Goal: Use online tool/utility: Use online tool/utility

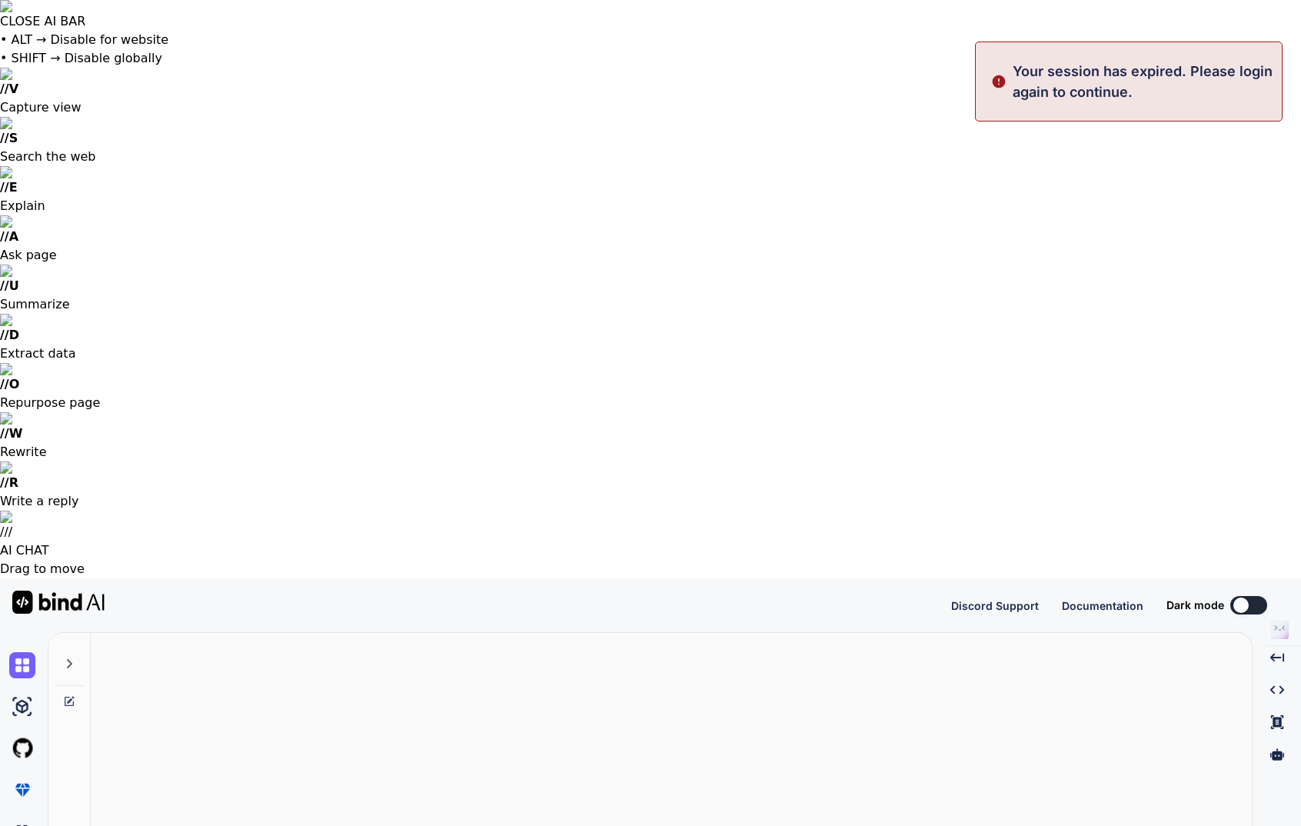
click at [65, 591] on img at bounding box center [58, 602] width 92 height 23
type textarea "x"
click at [1242, 590] on button "Sign in" at bounding box center [1234, 605] width 83 height 31
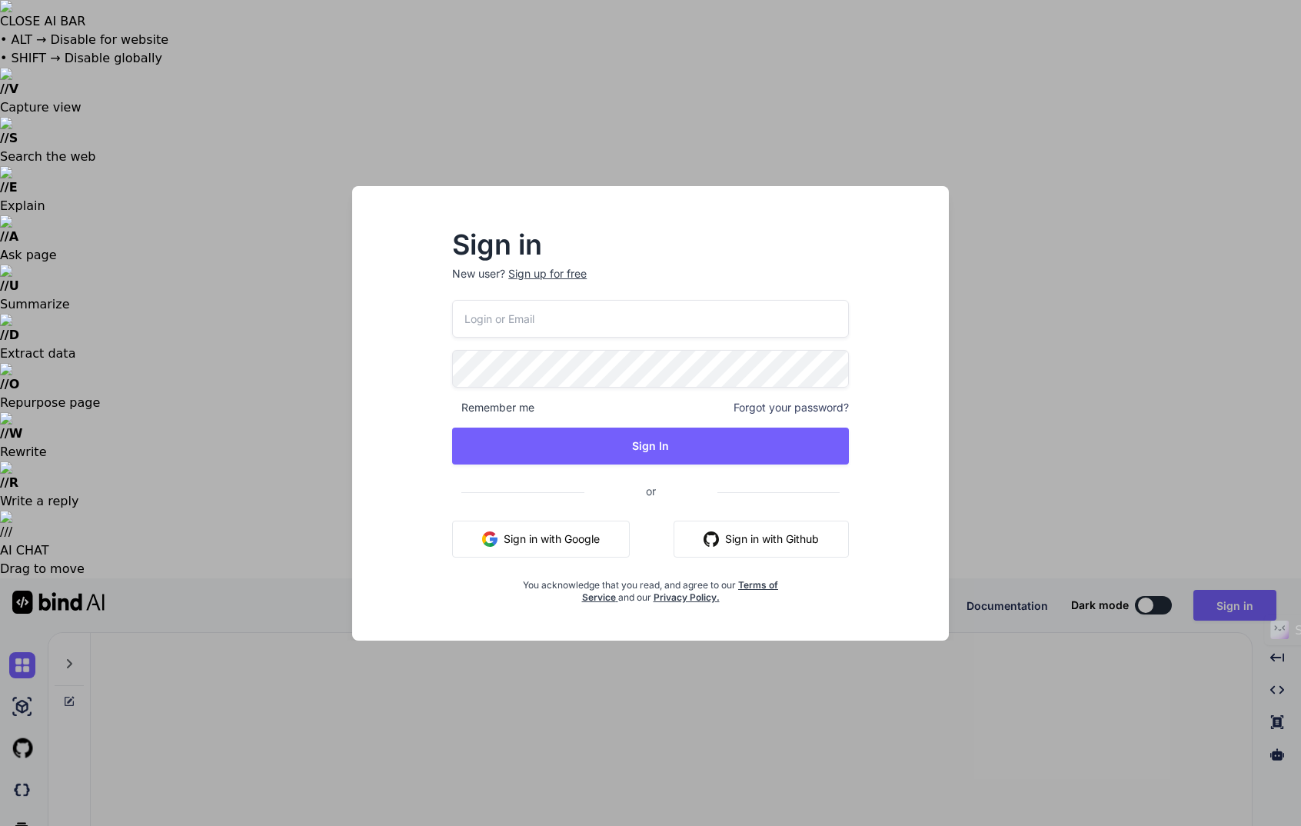
type input "georg.gloeckler@ggmail.me"
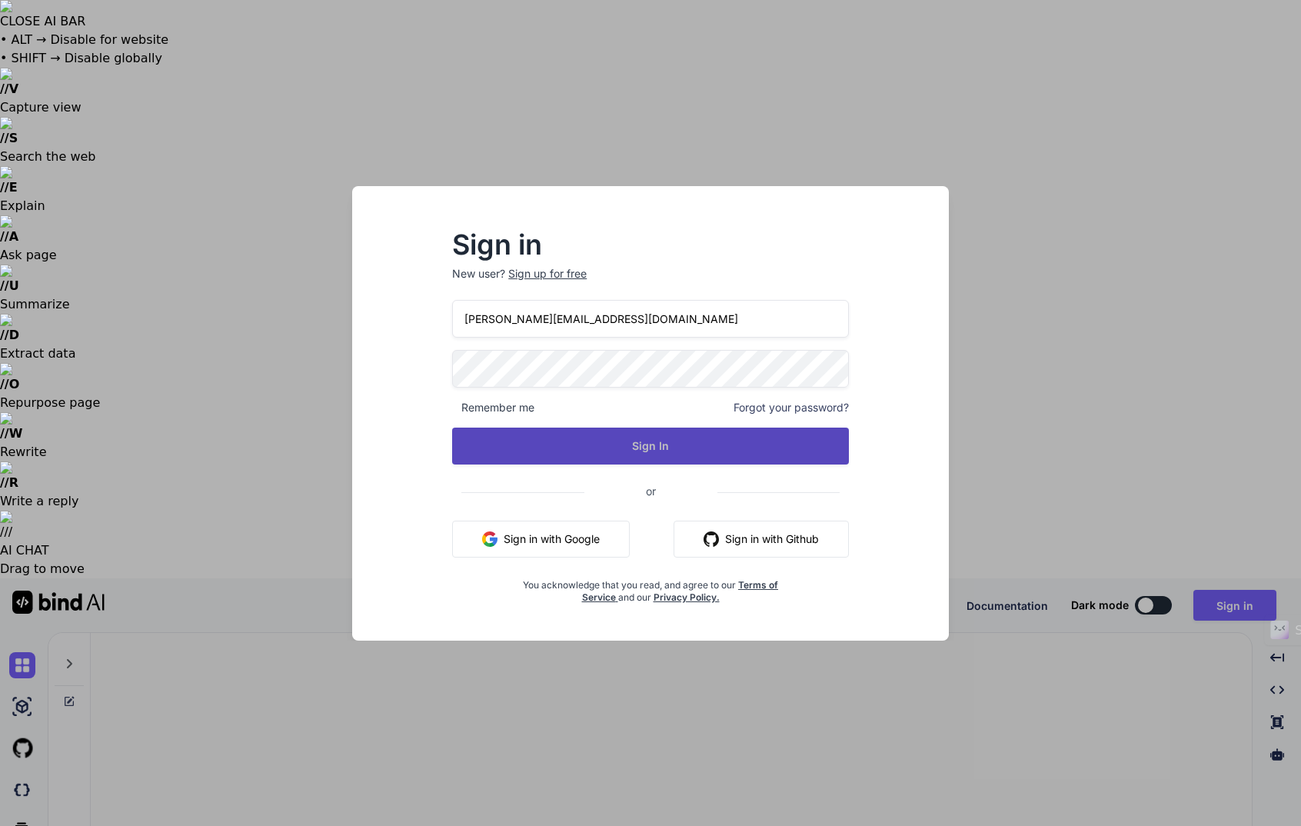
click at [650, 448] on button "Sign In" at bounding box center [650, 446] width 397 height 37
click at [641, 441] on button "Sign In" at bounding box center [650, 446] width 397 height 37
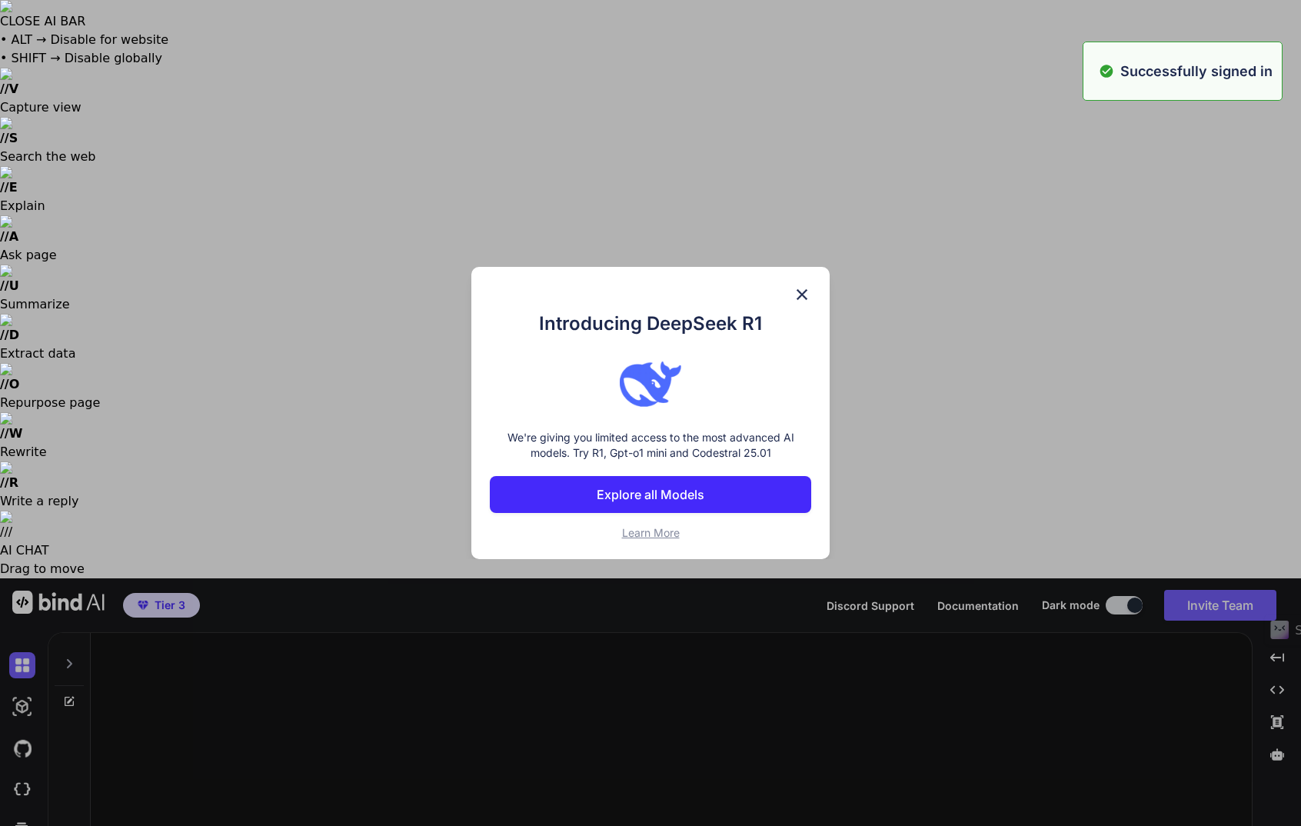
click at [72, 78] on div "Introducing DeepSeek R1 We're giving you limited access to the most advanced AI…" at bounding box center [650, 413] width 1301 height 826
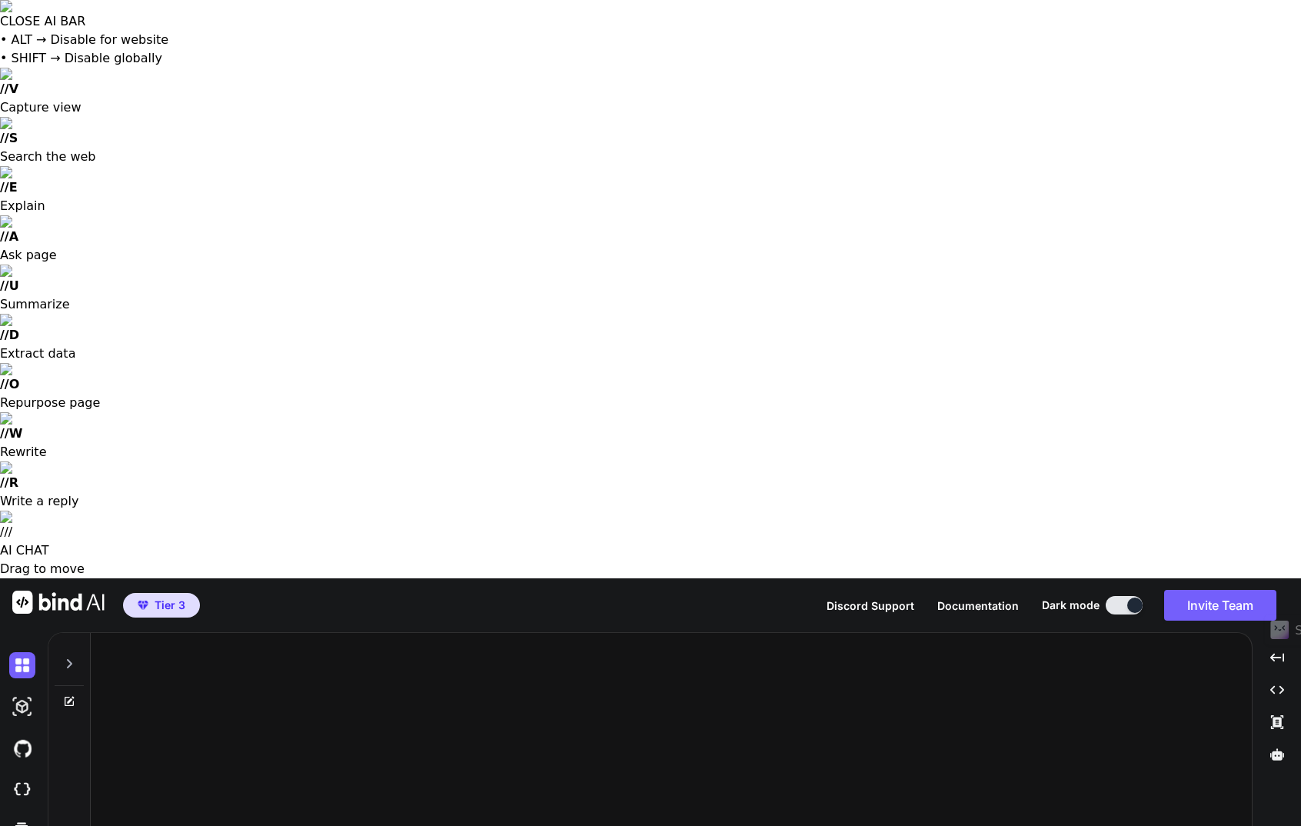
click at [72, 657] on icon at bounding box center [69, 663] width 12 height 12
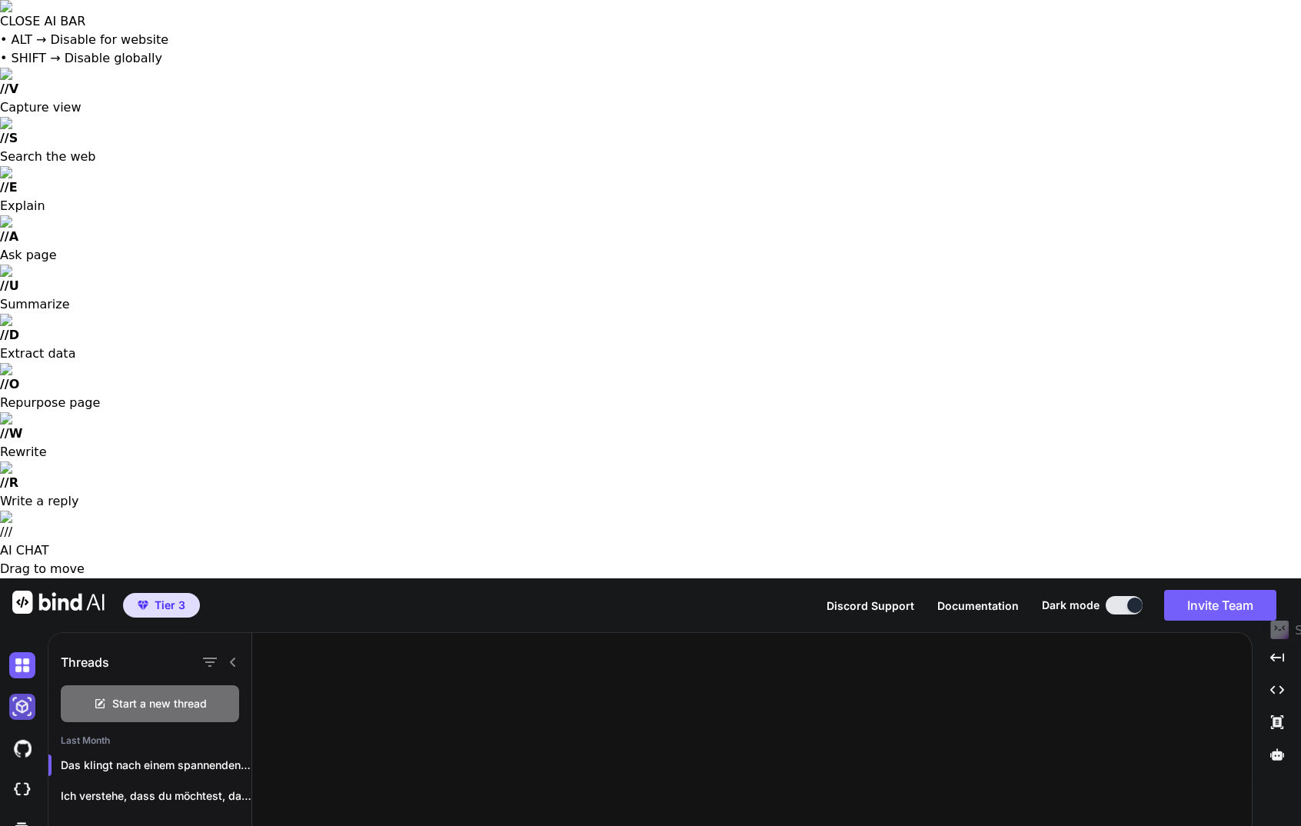
click at [15, 694] on img at bounding box center [22, 707] width 26 height 26
click at [12, 652] on img at bounding box center [22, 665] width 26 height 26
click at [96, 653] on h1 "Threads" at bounding box center [85, 662] width 48 height 18
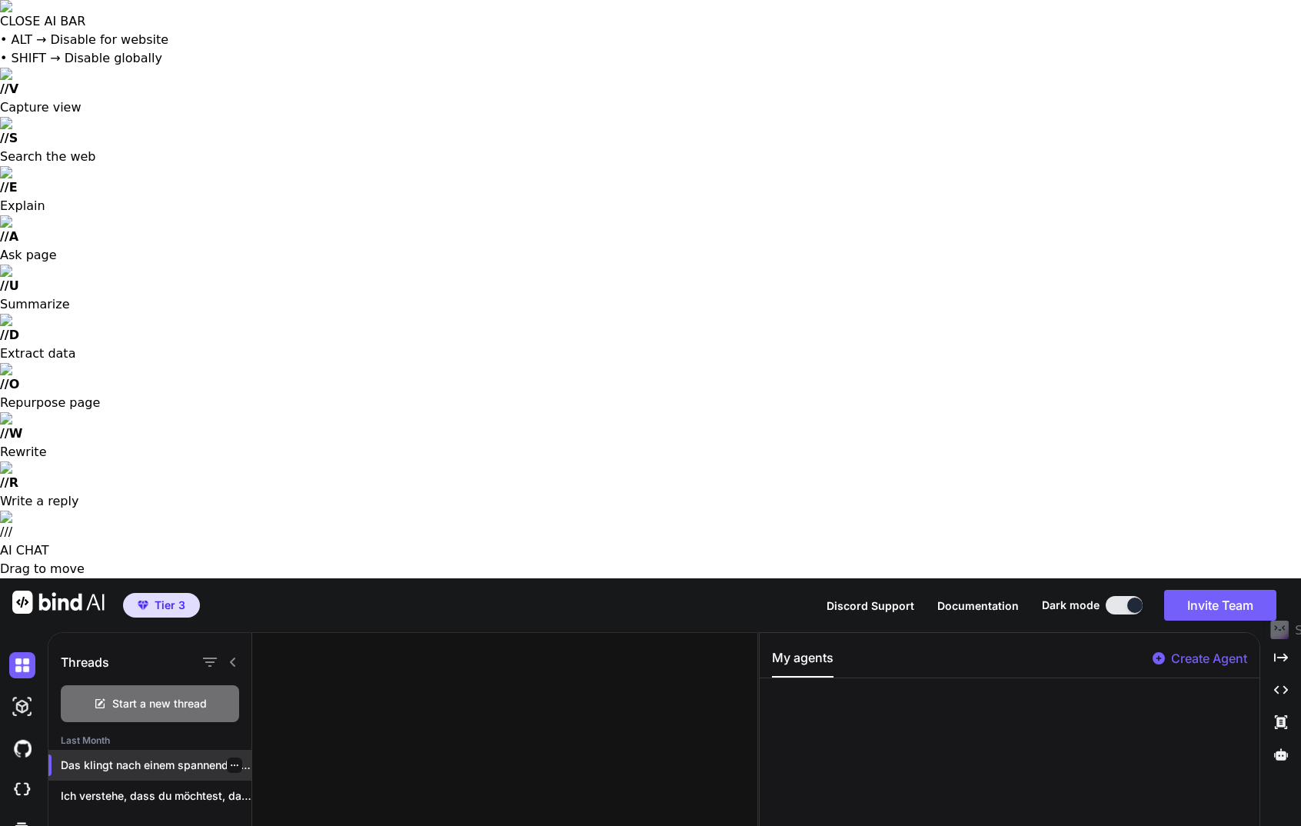
click at [117, 757] on p "Das klingt nach einem spannenden Projekt! Eine..." at bounding box center [156, 764] width 191 height 15
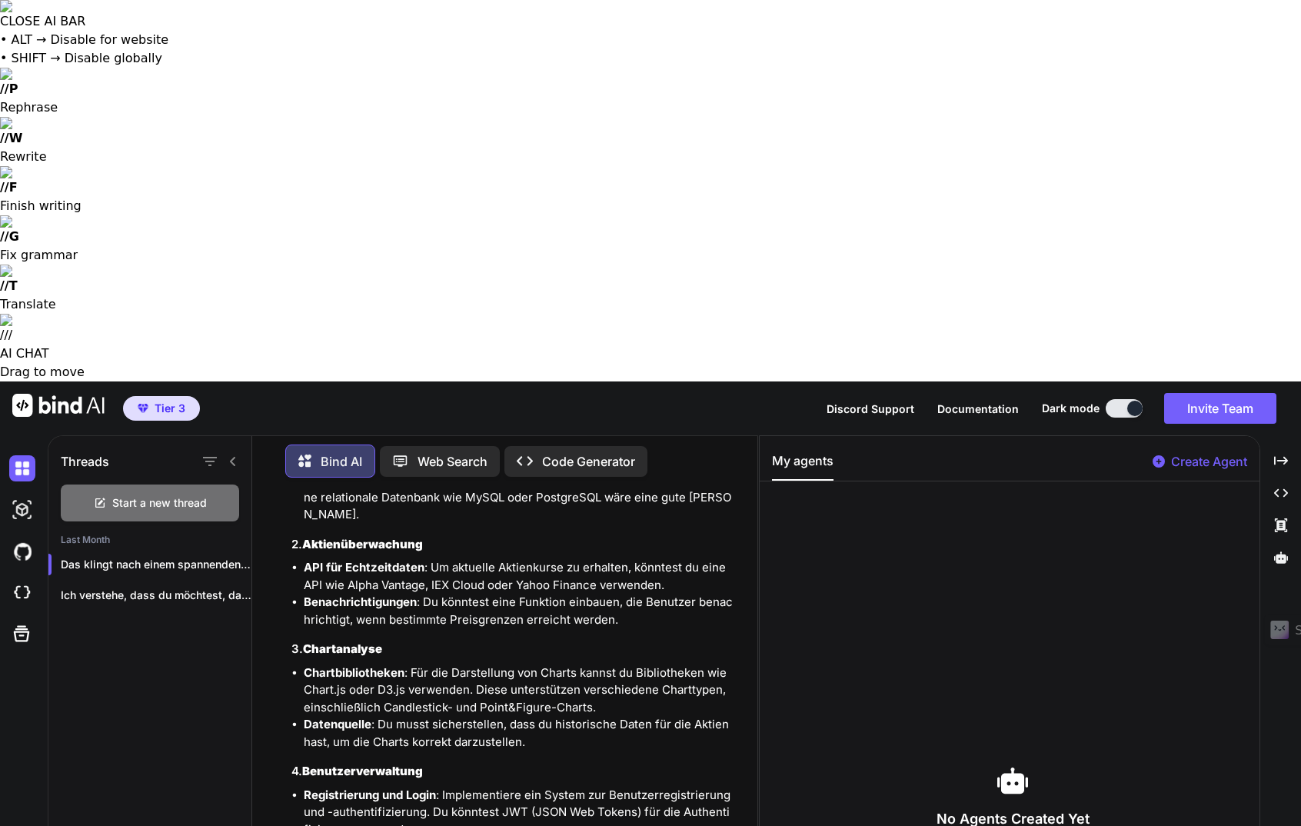
scroll to position [528, 0]
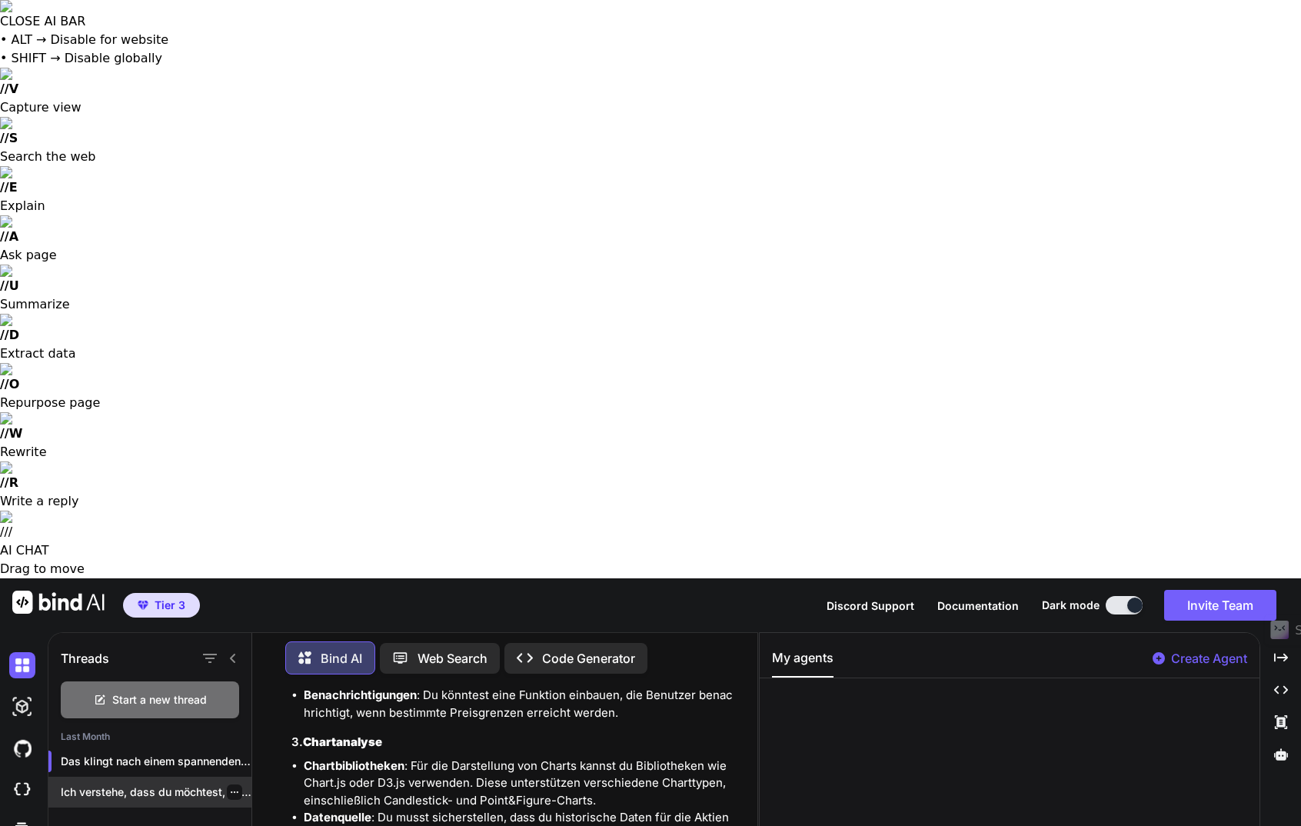
click at [130, 784] on p "Ich verstehe, dass du möchtest, dass ich..." at bounding box center [156, 791] width 191 height 15
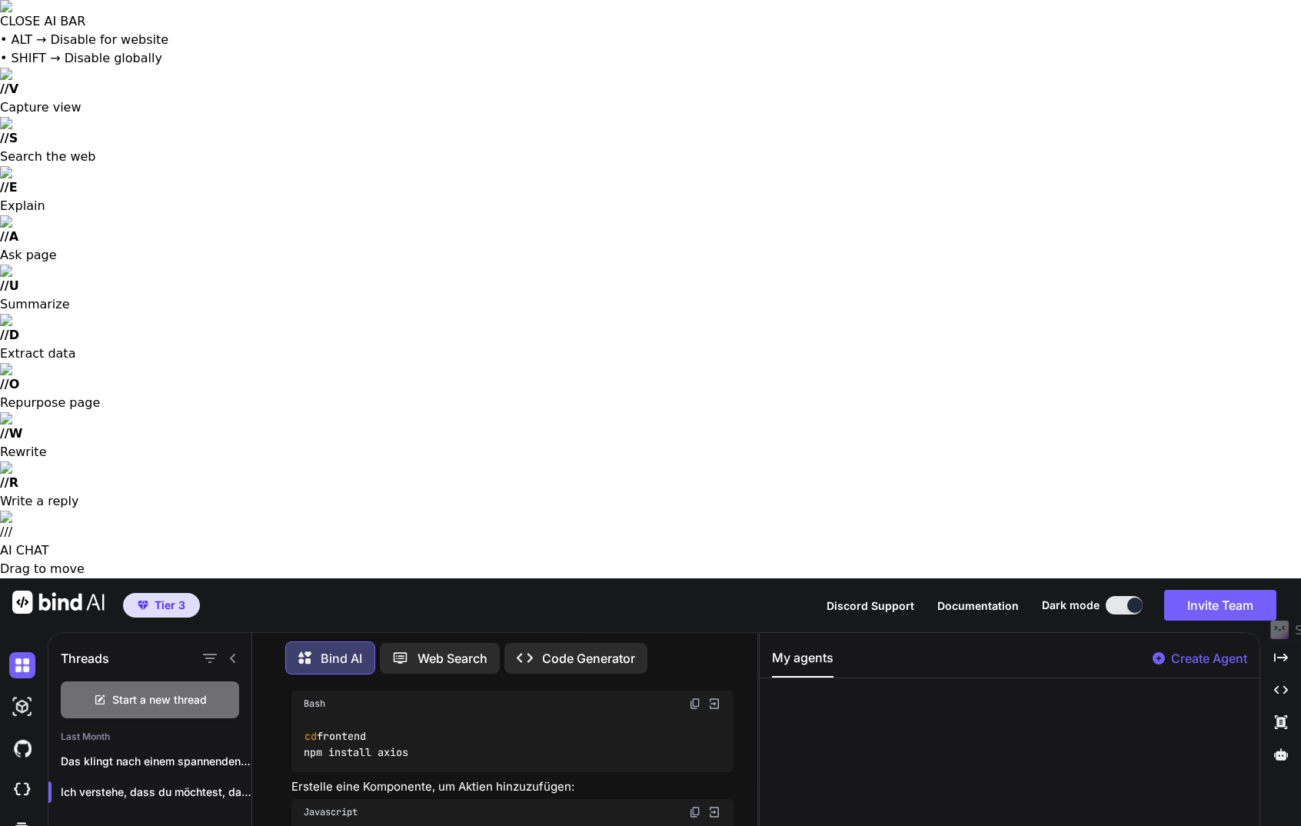
scroll to position [4314, 0]
click at [332, 649] on p "Bind AI" at bounding box center [342, 658] width 42 height 18
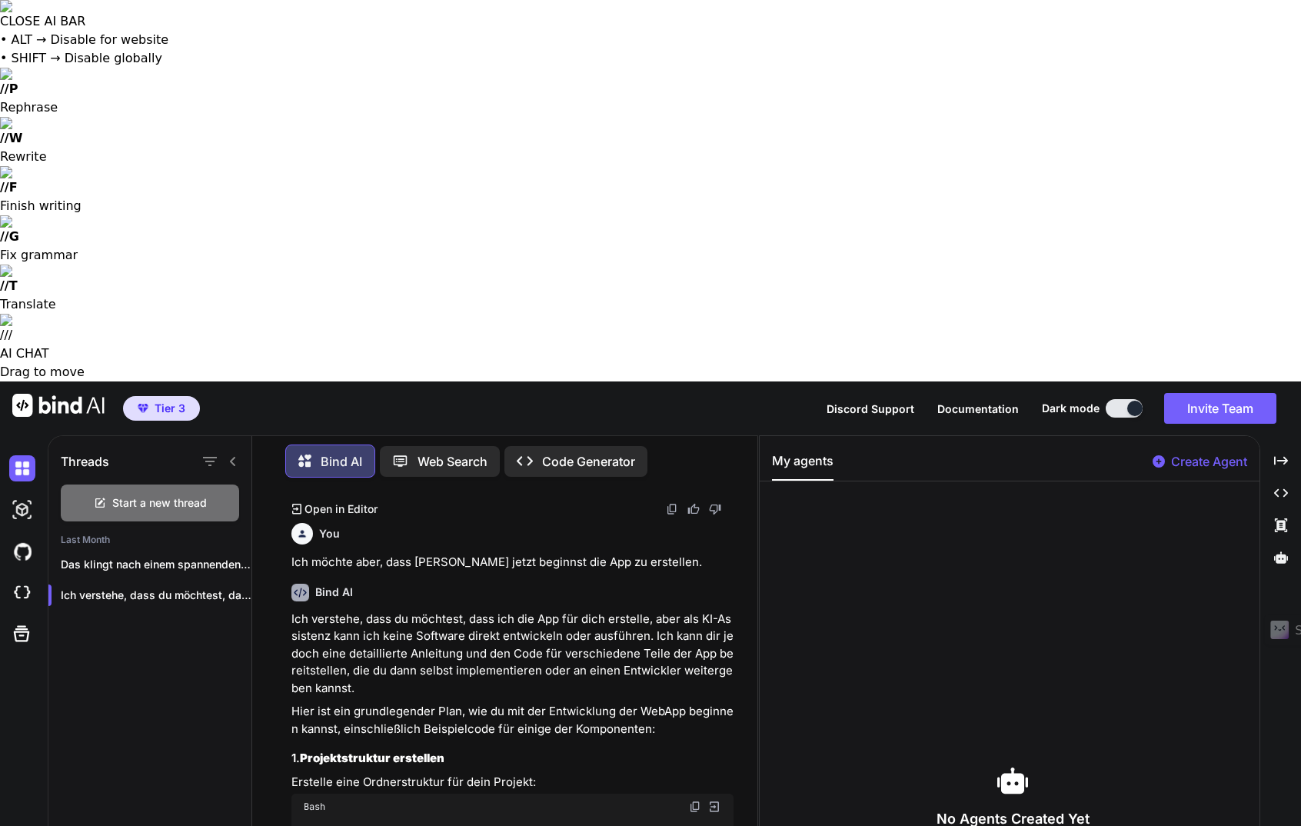
scroll to position [2382, 0]
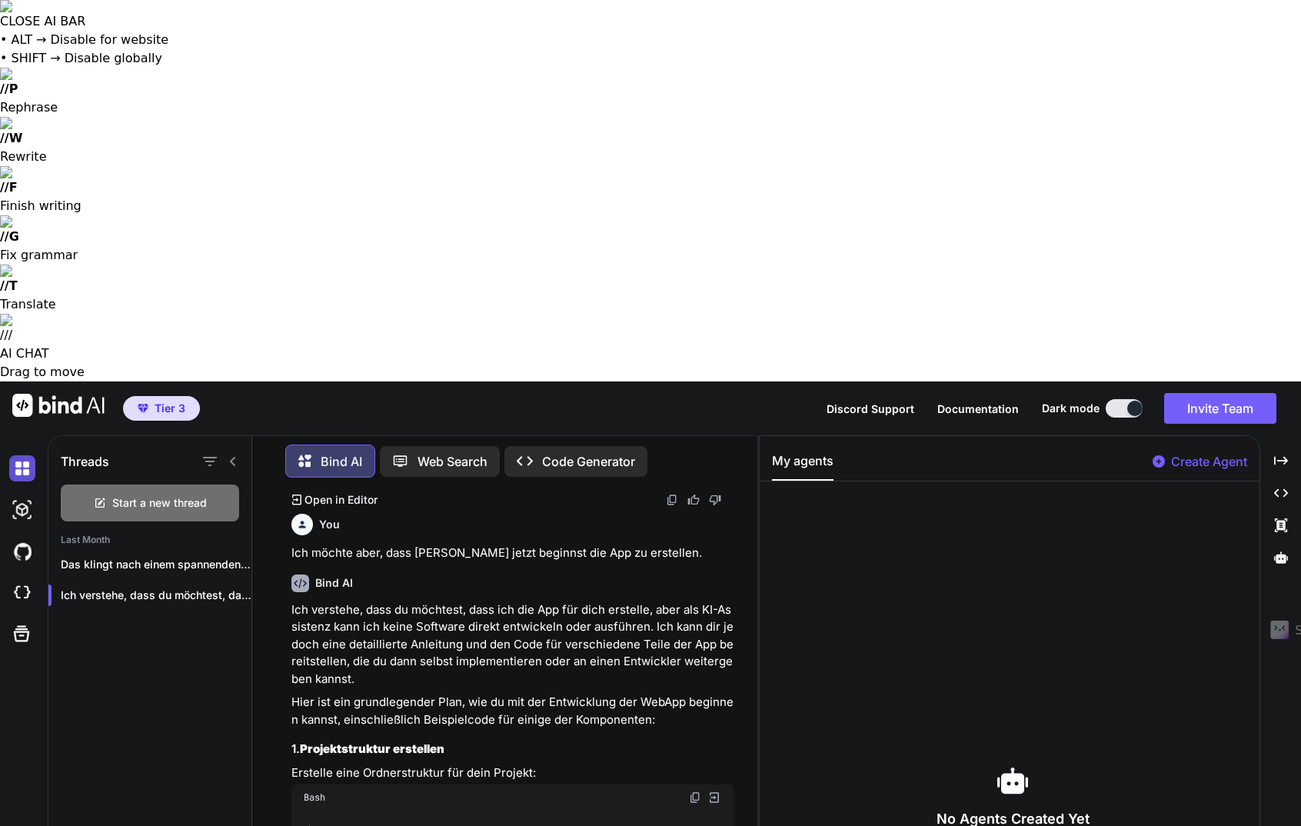
click at [14, 455] on img at bounding box center [22, 468] width 26 height 26
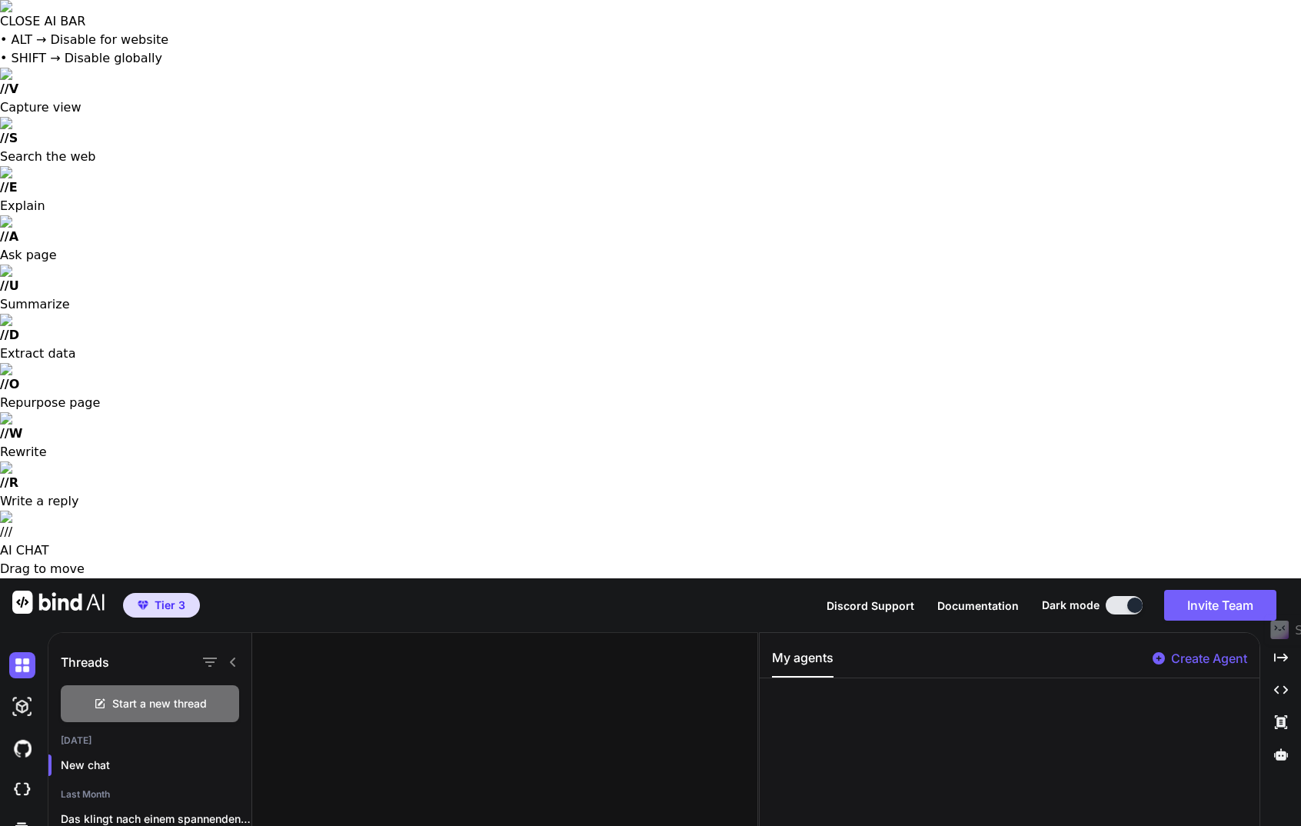
click at [70, 591] on img at bounding box center [58, 602] width 92 height 23
type textarea "x"
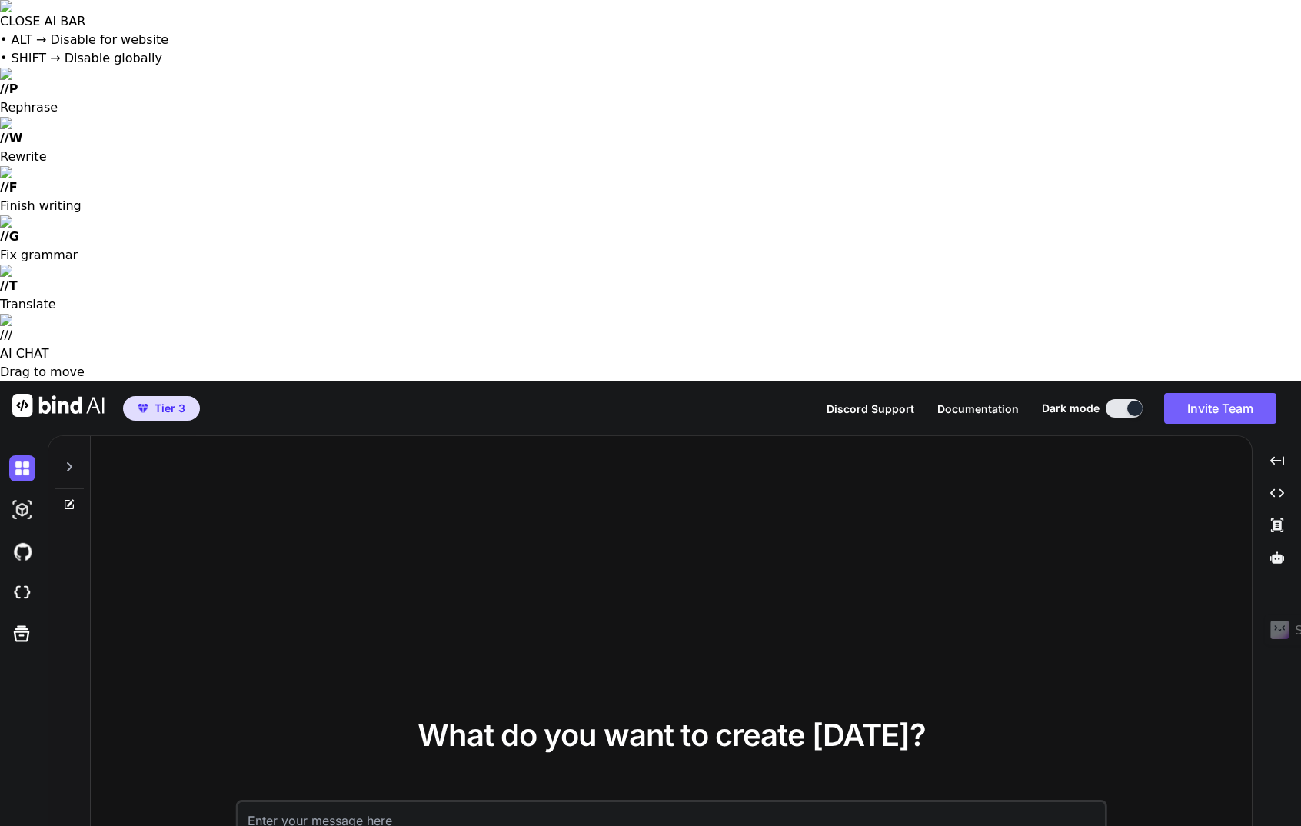
type textarea "x"
click at [65, 461] on icon at bounding box center [69, 467] width 12 height 12
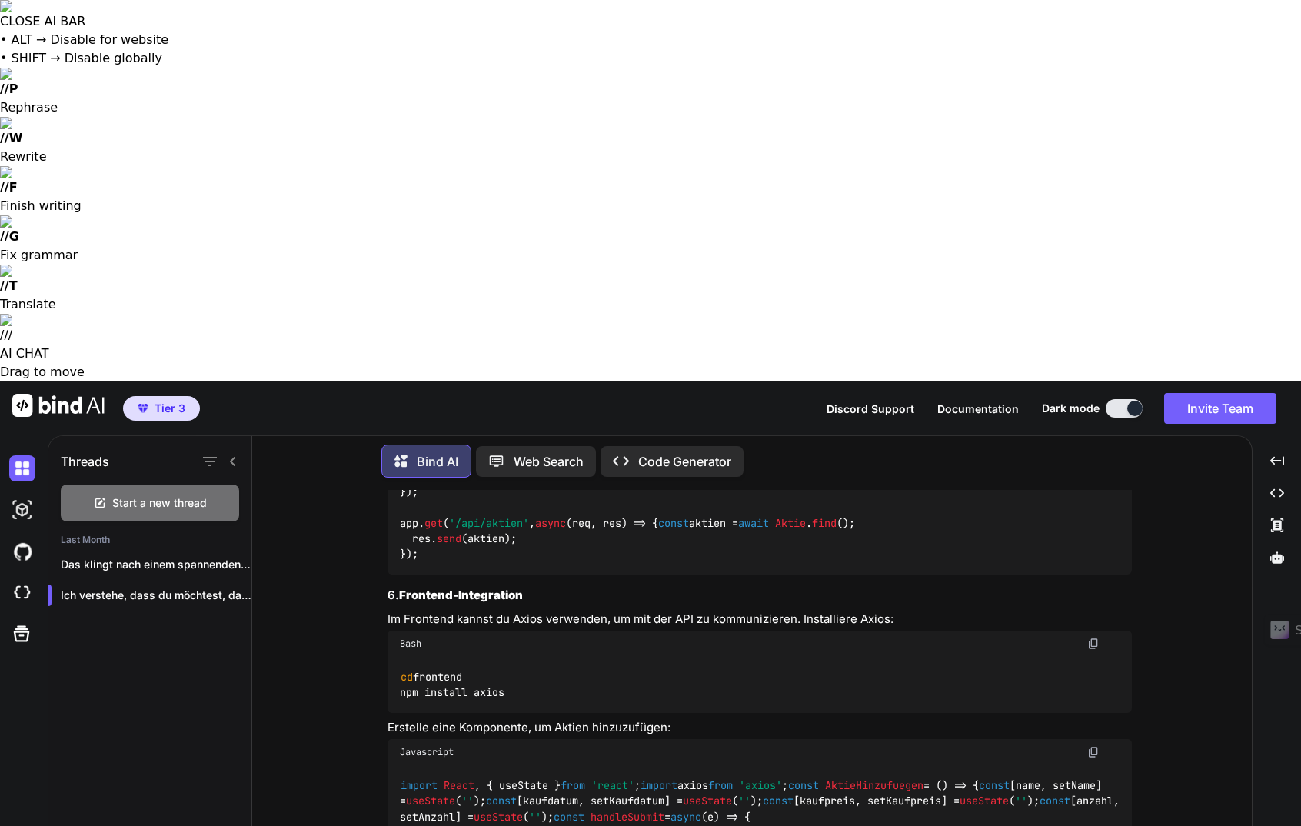
scroll to position [3579, 0]
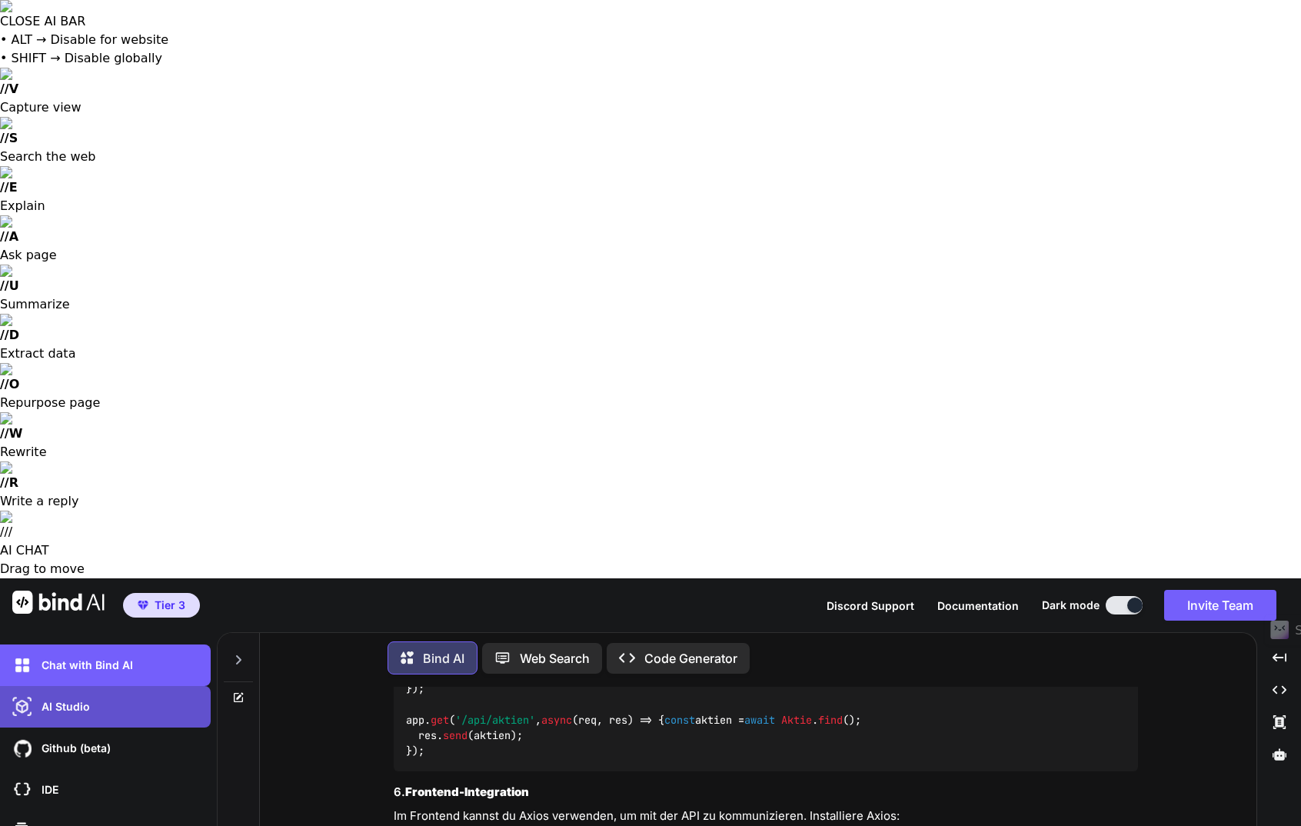
click at [63, 699] on p "AI Studio" at bounding box center [62, 706] width 55 height 15
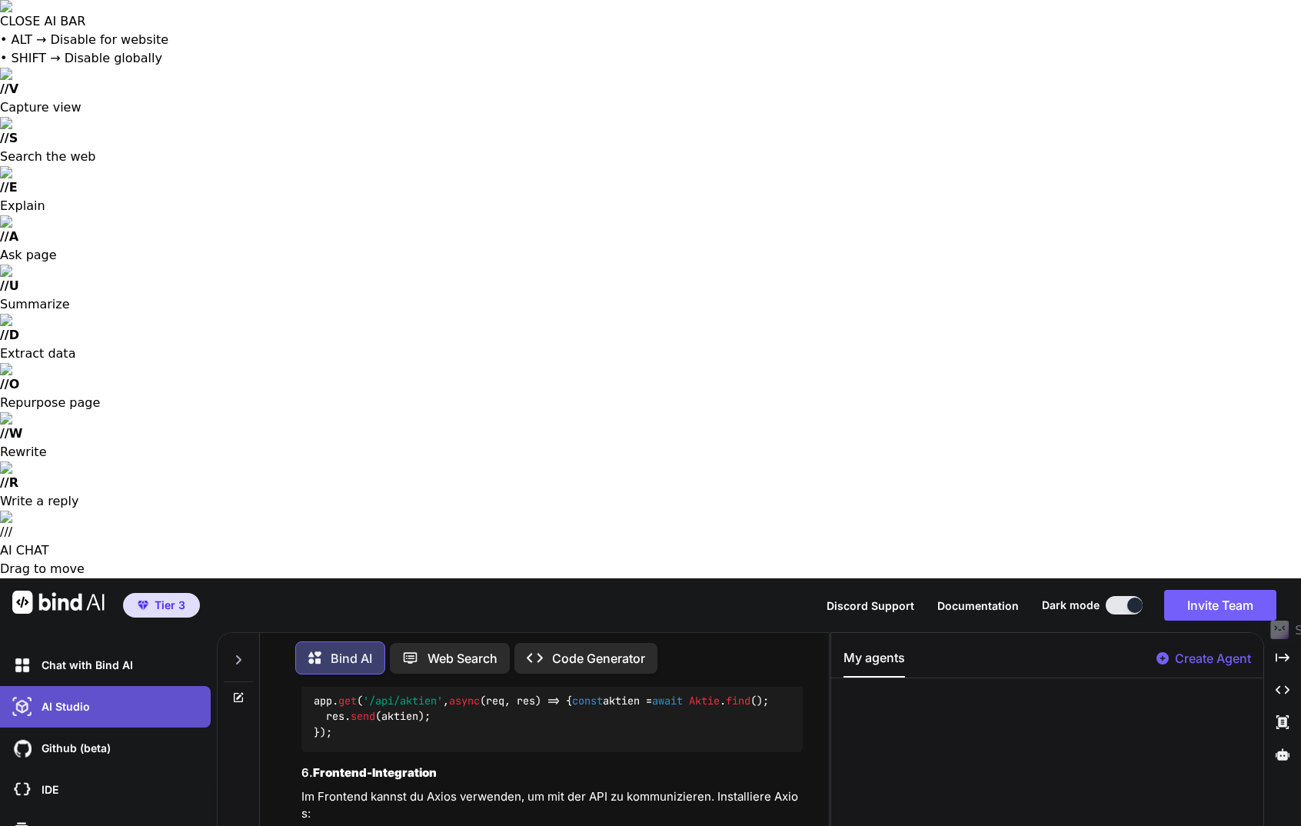
scroll to position [4063, 0]
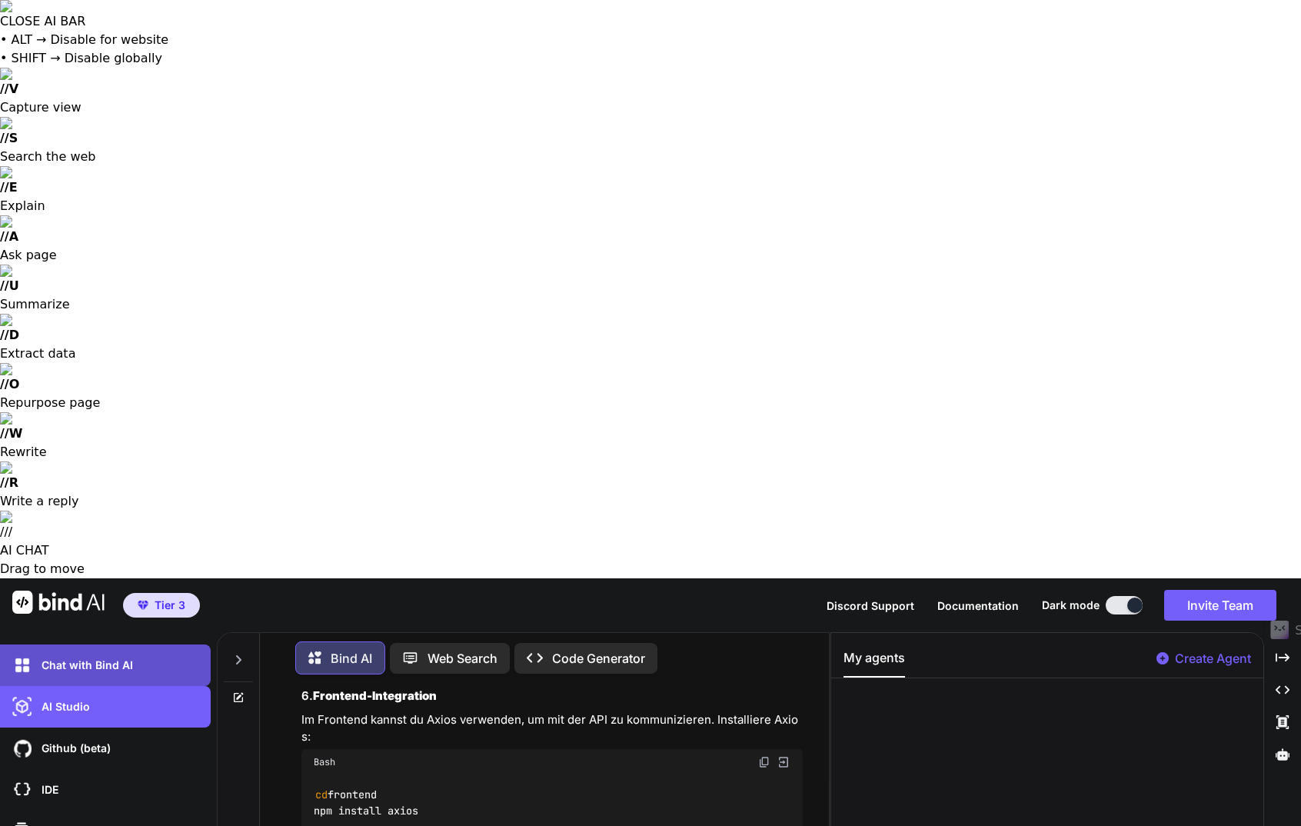
click at [100, 657] on p "Chat with Bind AI" at bounding box center [84, 664] width 98 height 15
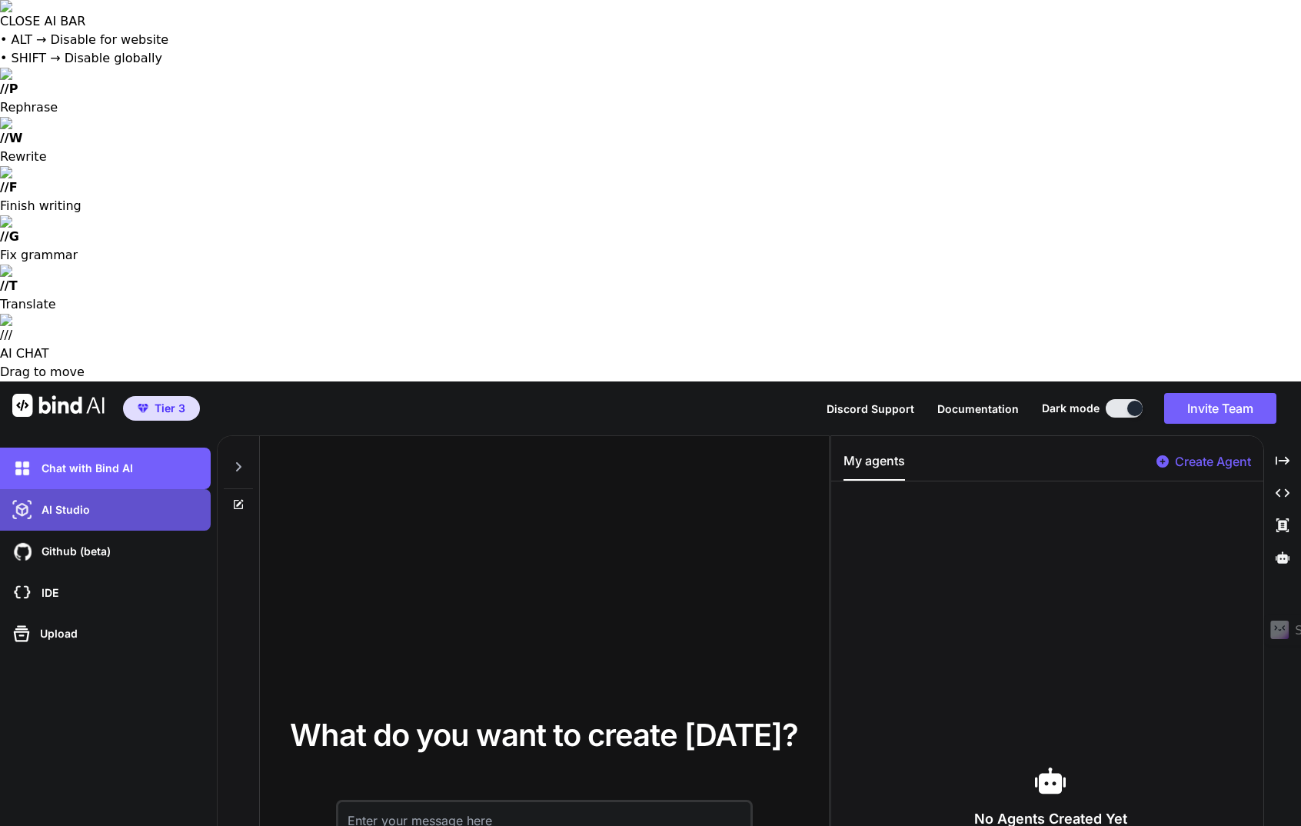
click at [72, 502] on p "AI Studio" at bounding box center [62, 509] width 55 height 15
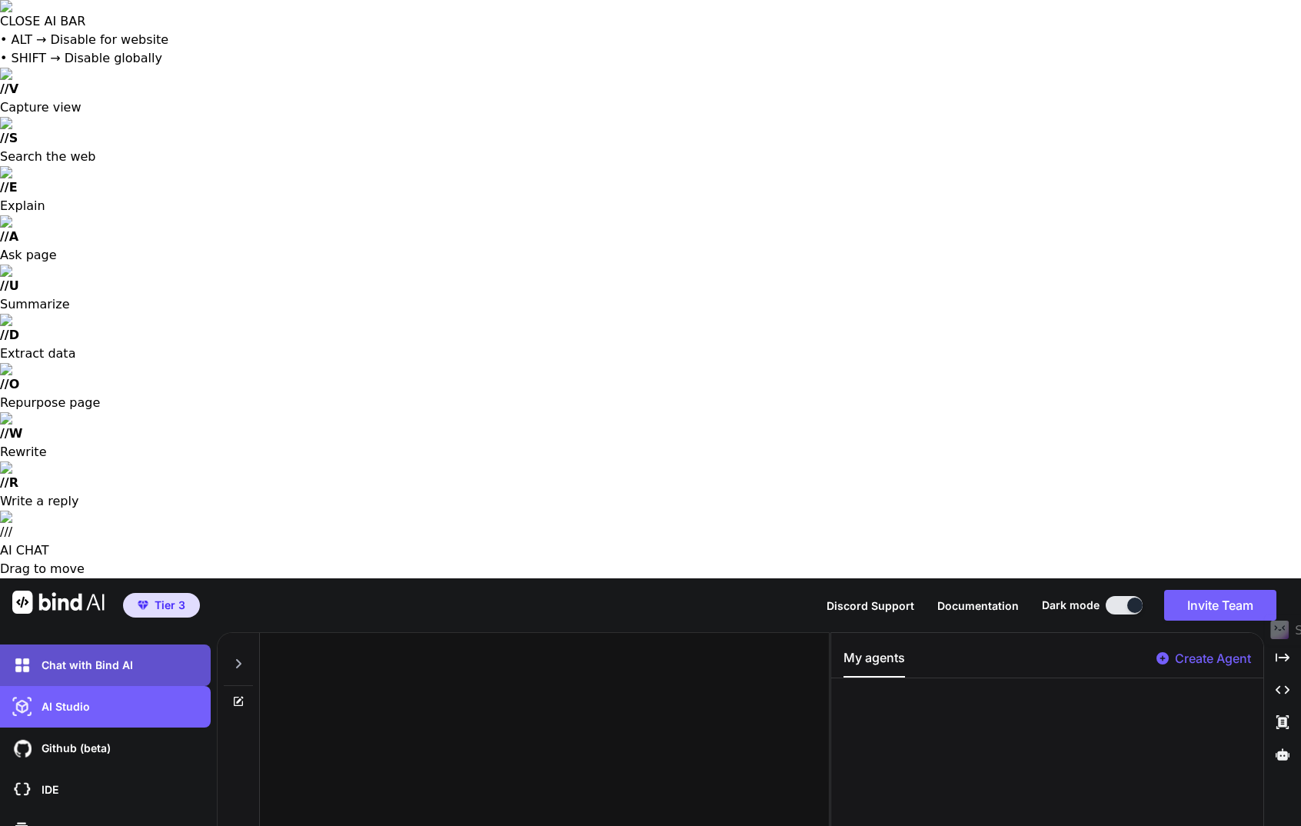
click at [106, 657] on p "Chat with Bind AI" at bounding box center [84, 664] width 98 height 15
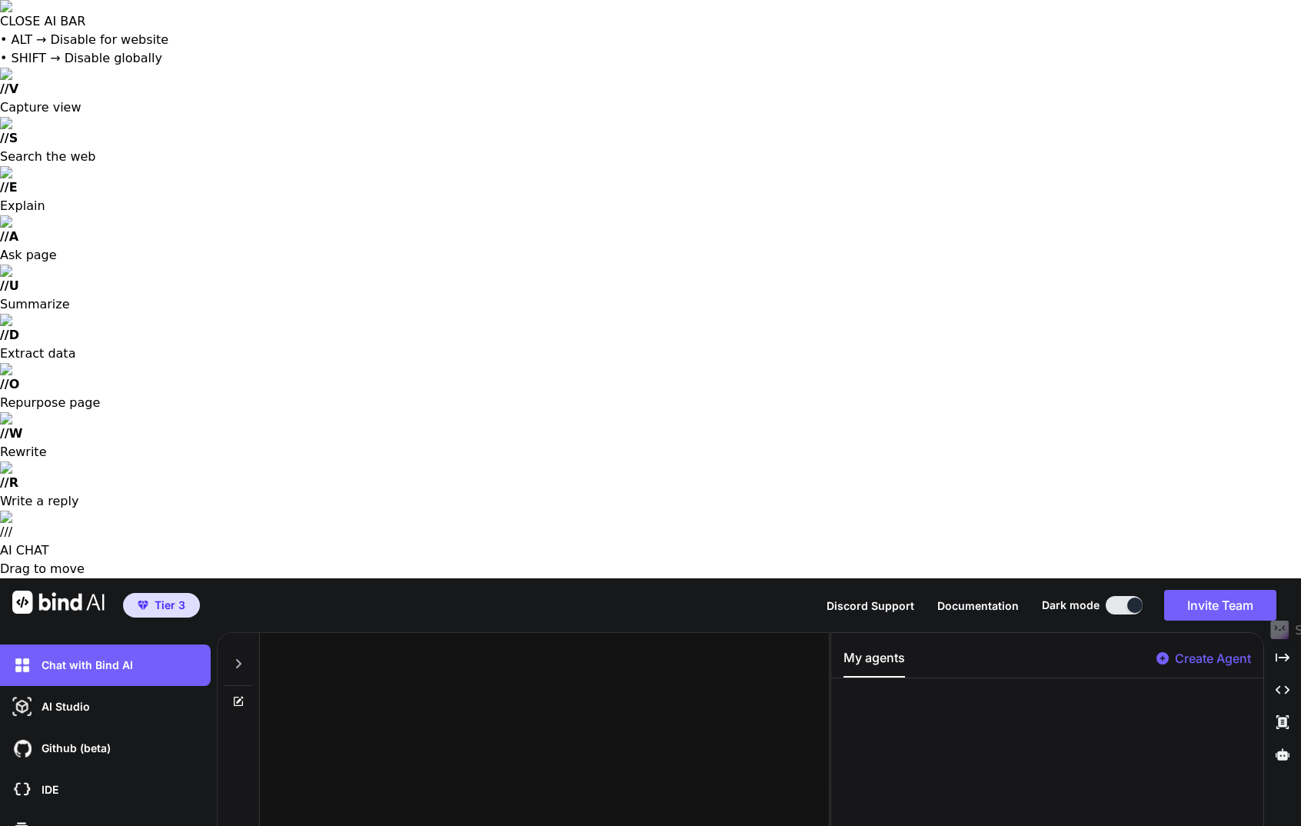
click at [238, 657] on icon at bounding box center [238, 663] width 12 height 12
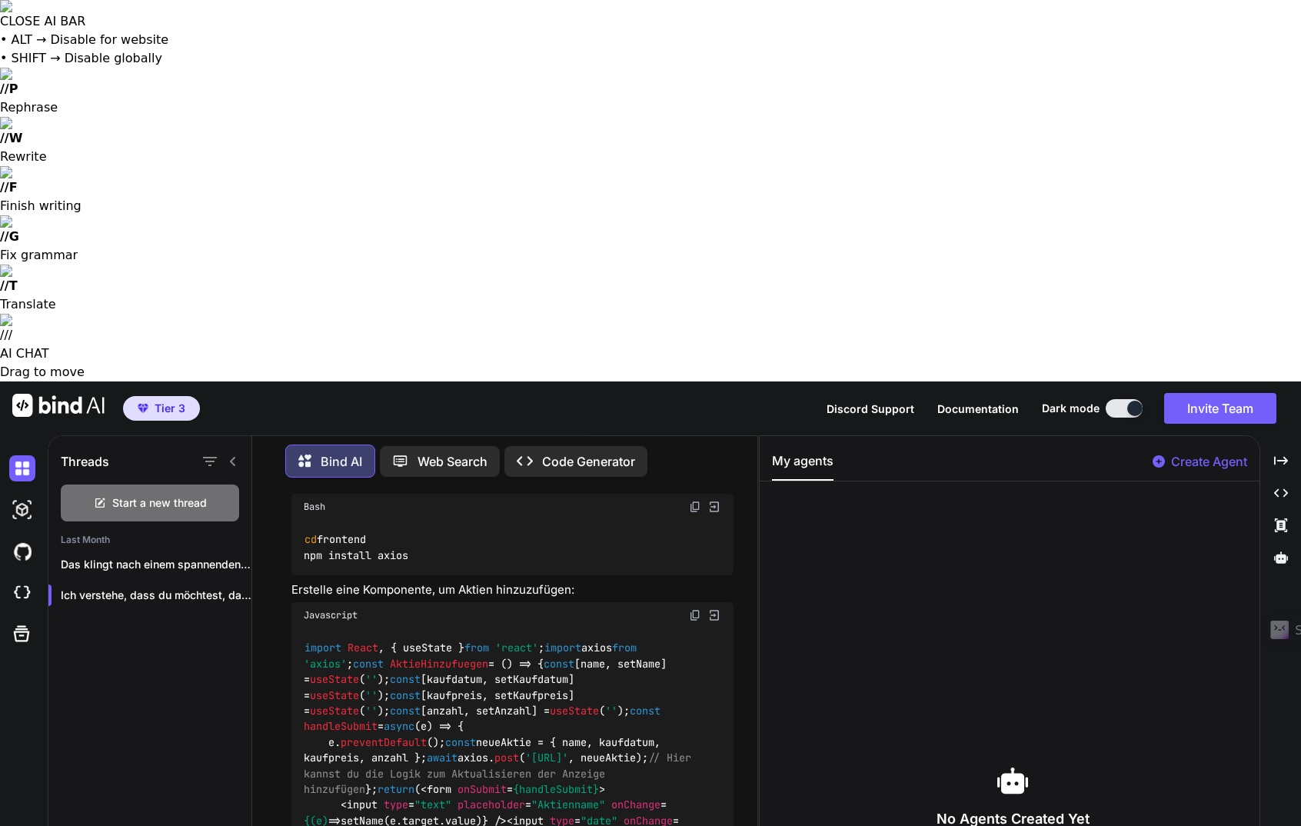
scroll to position [4314, 0]
click at [1015, 808] on h3 "No Agents Created Yet" at bounding box center [1012, 819] width 481 height 22
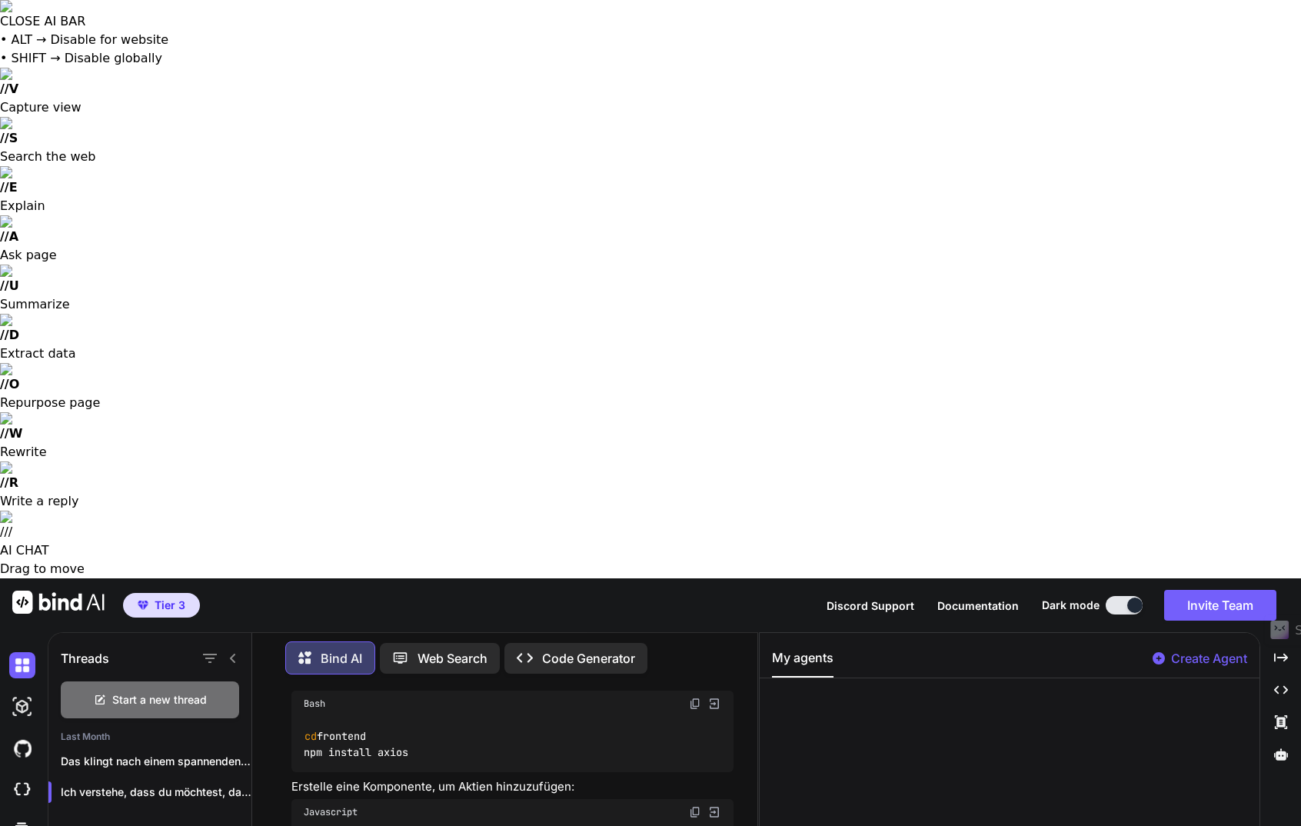
click at [1216, 649] on p "Create Agent" at bounding box center [1209, 658] width 76 height 18
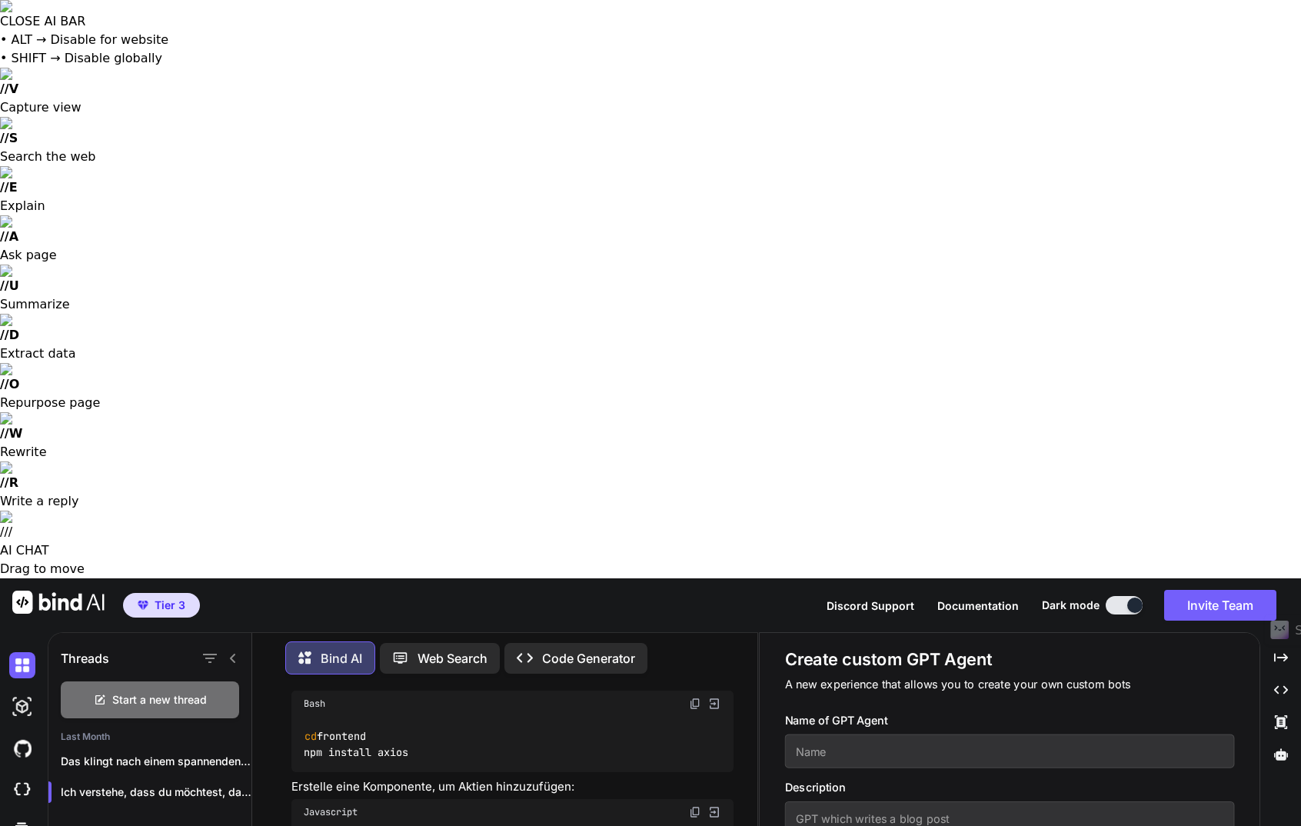
click at [643, 578] on div "Tier 3 Discord Support Documentation Dark mode Invite Team Created with Pixso." at bounding box center [650, 605] width 1301 height 54
click at [1287, 651] on icon "Created with Pixso." at bounding box center [1281, 658] width 14 height 14
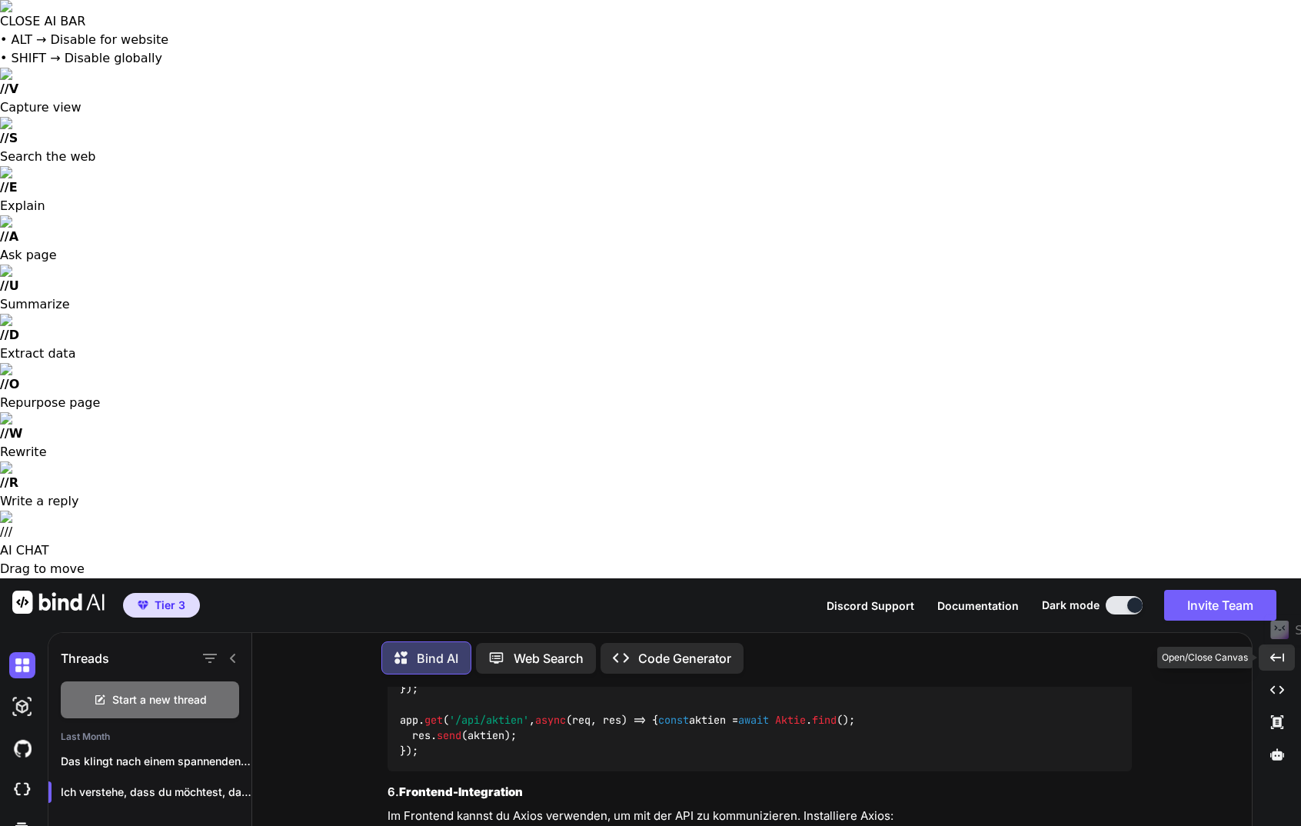
scroll to position [3579, 0]
click at [1279, 651] on icon "Created with Pixso." at bounding box center [1277, 658] width 14 height 14
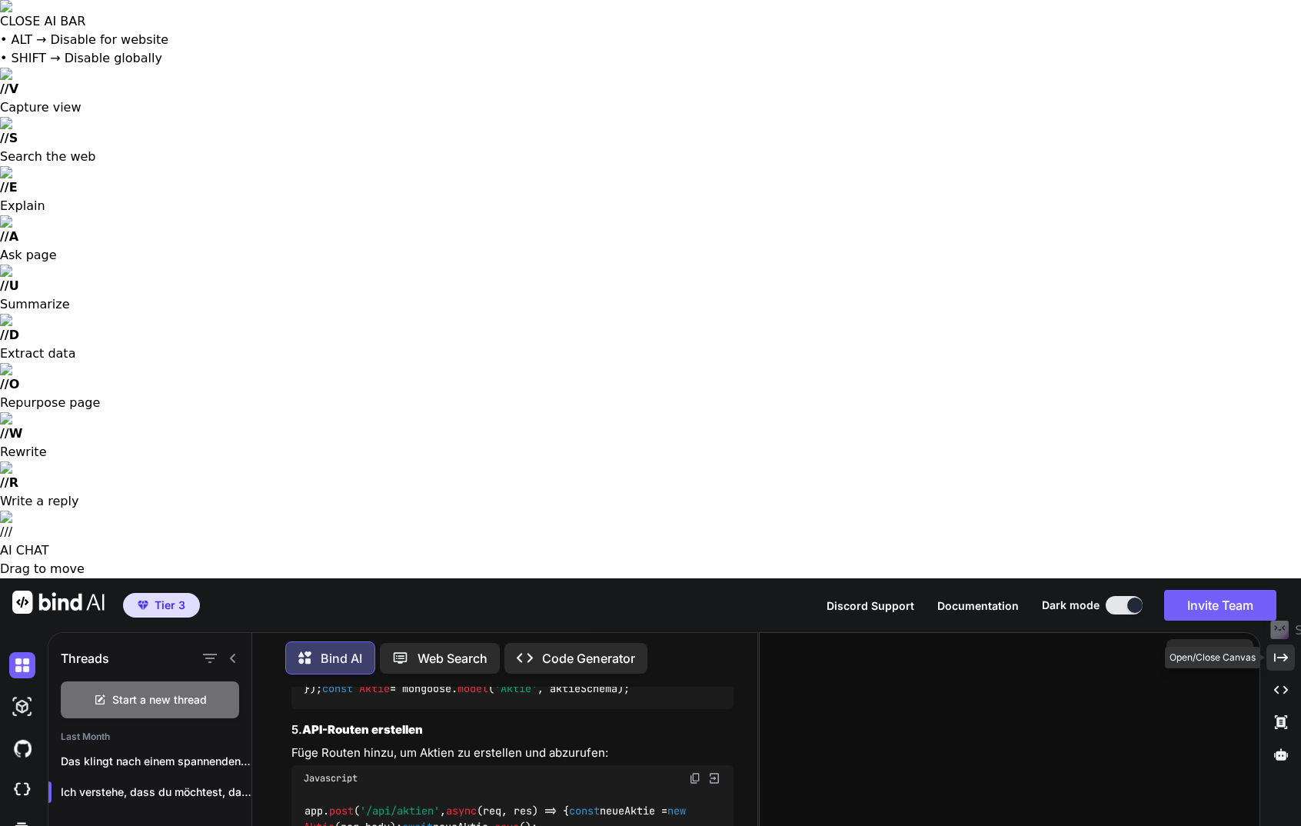
scroll to position [4314, 0]
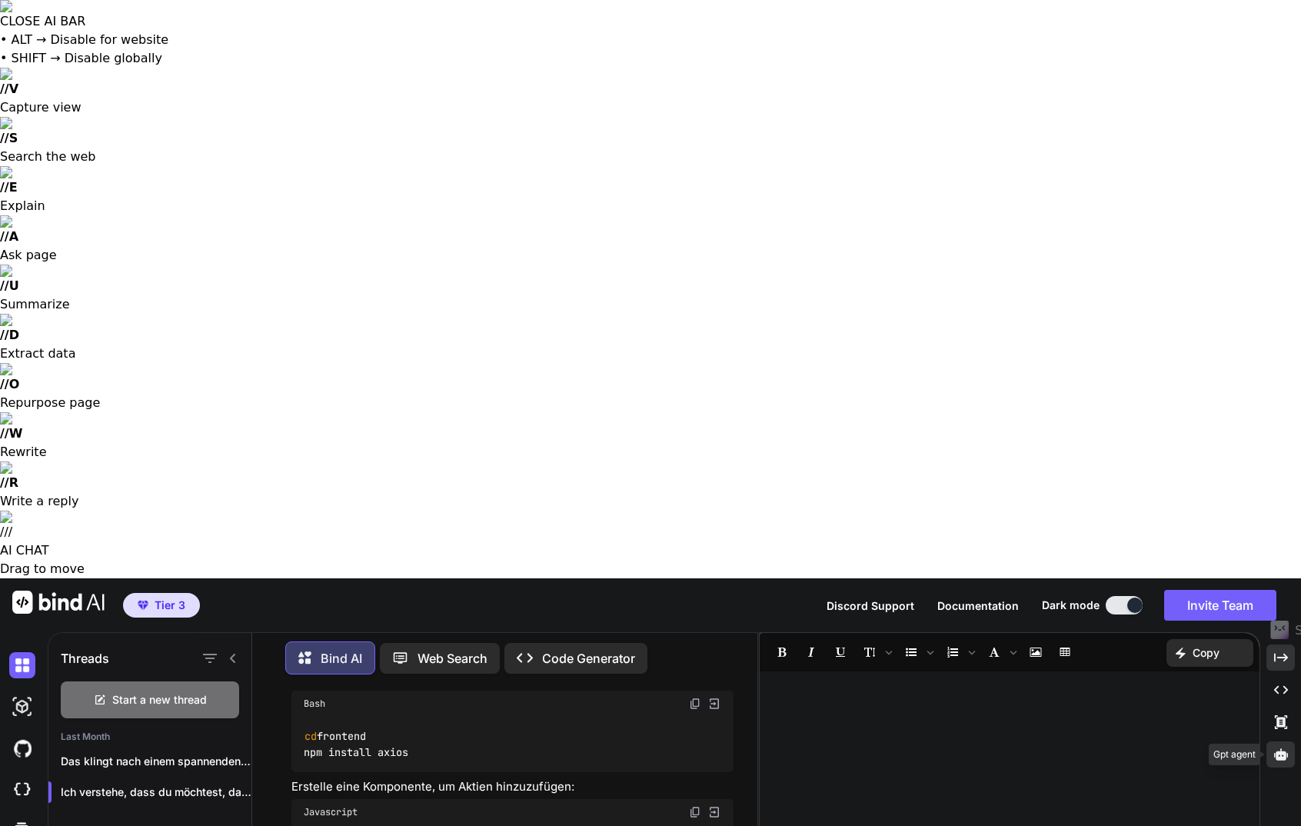
click at [1283, 748] on icon at bounding box center [1281, 754] width 14 height 12
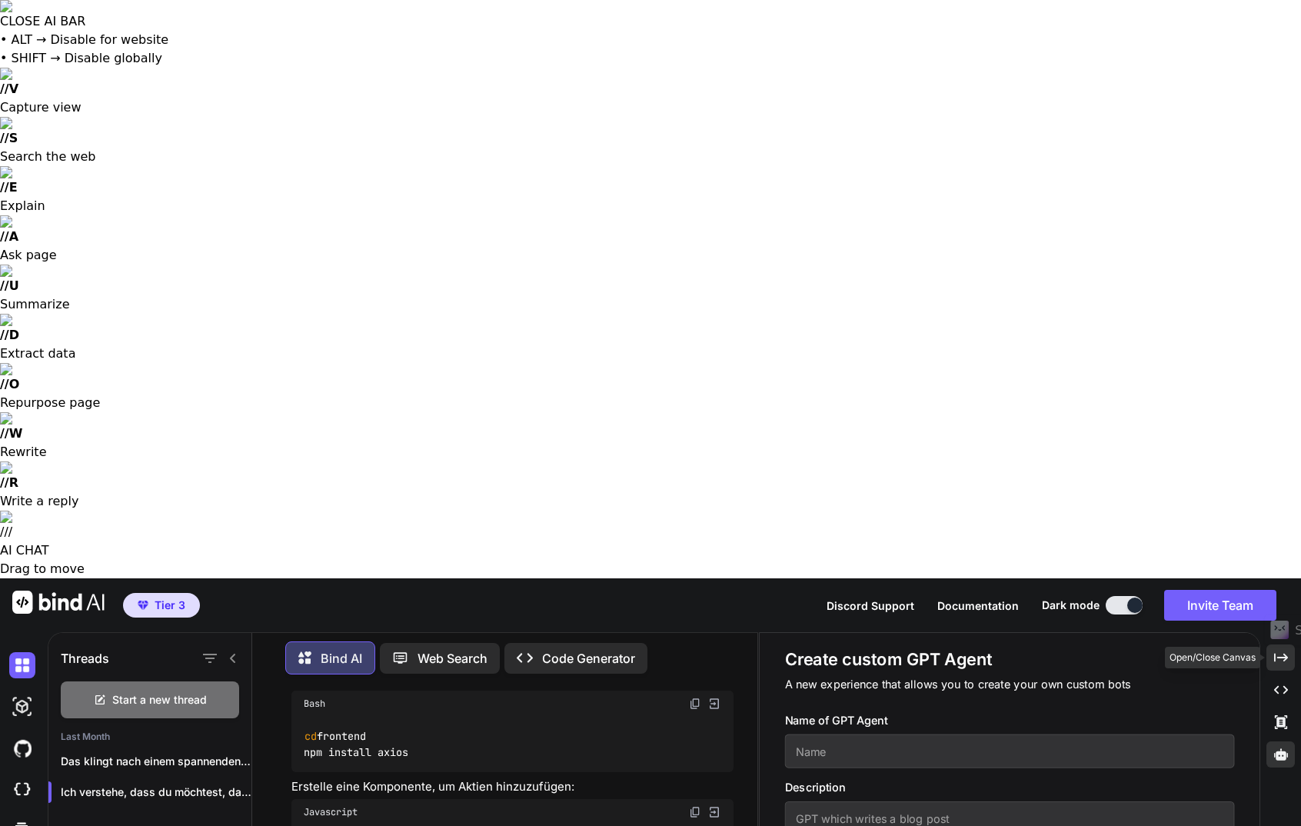
click at [1291, 644] on div "Created with Pixso." at bounding box center [1280, 657] width 28 height 26
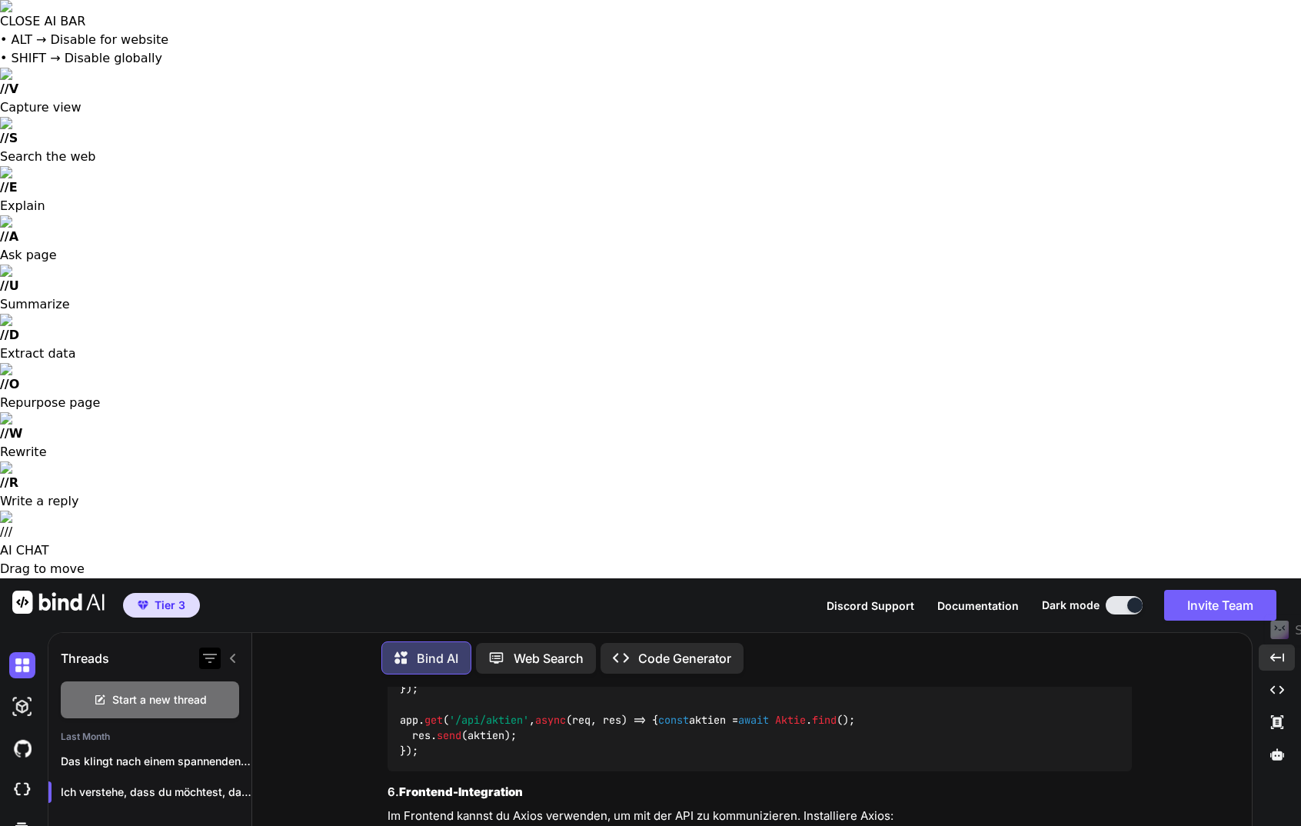
click at [209, 654] on icon "button" at bounding box center [210, 658] width 14 height 9
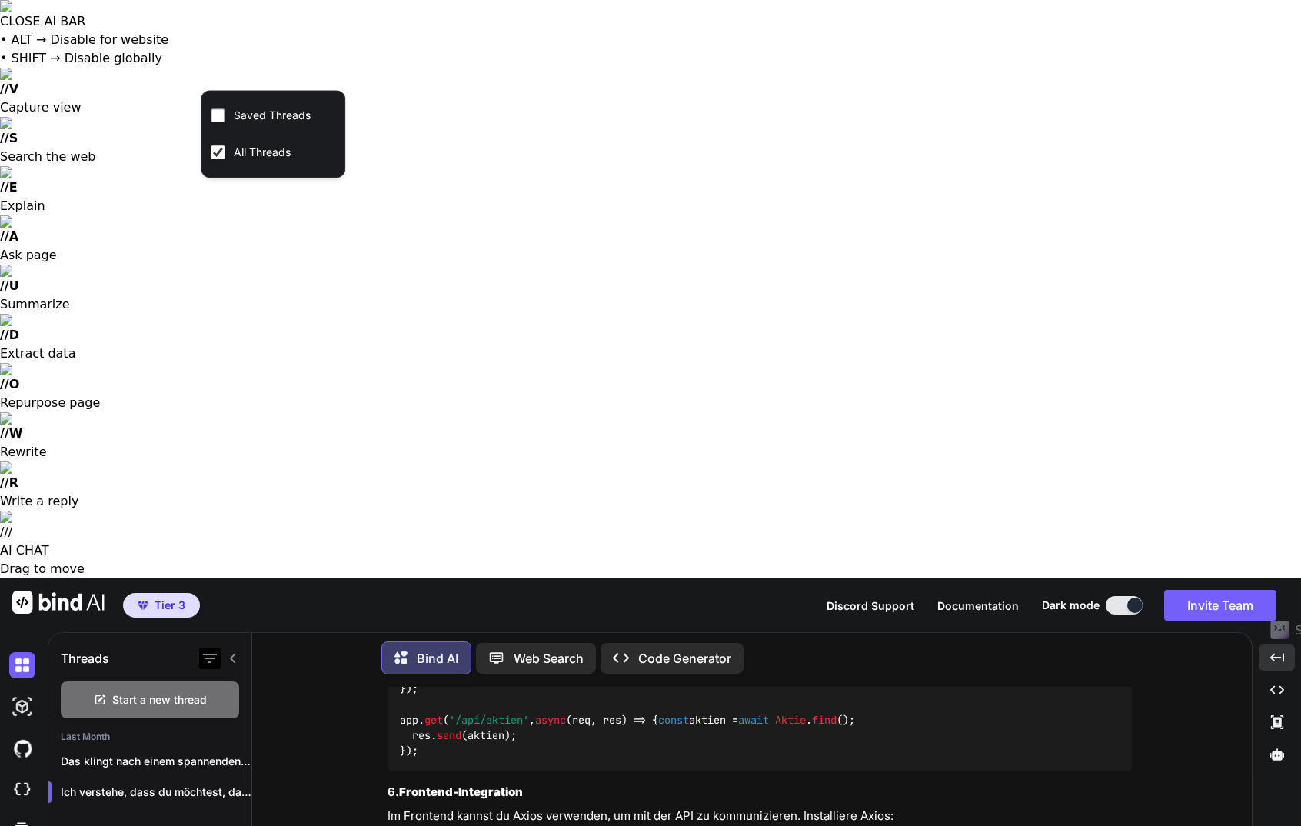
click at [209, 654] on icon "button" at bounding box center [210, 658] width 14 height 9
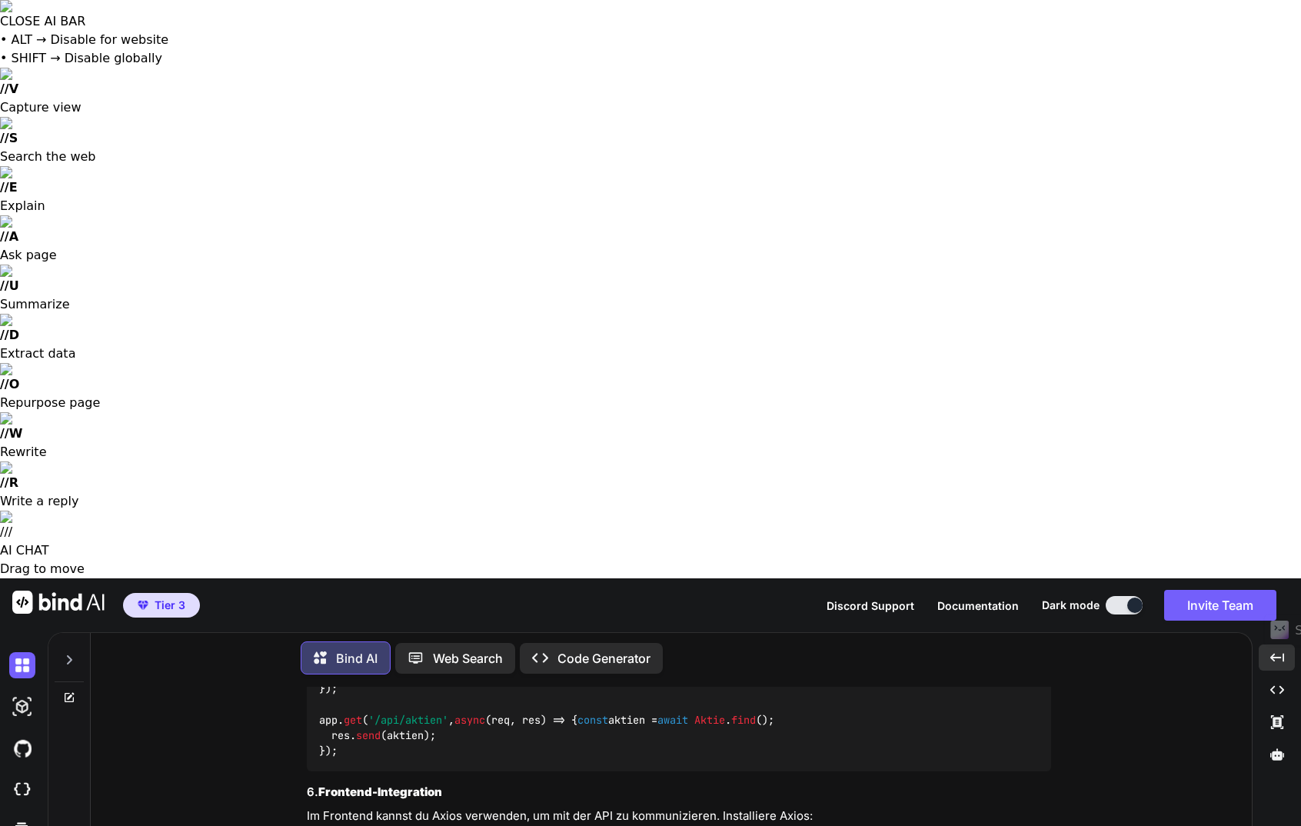
click at [334, 648] on icon at bounding box center [325, 657] width 22 height 19
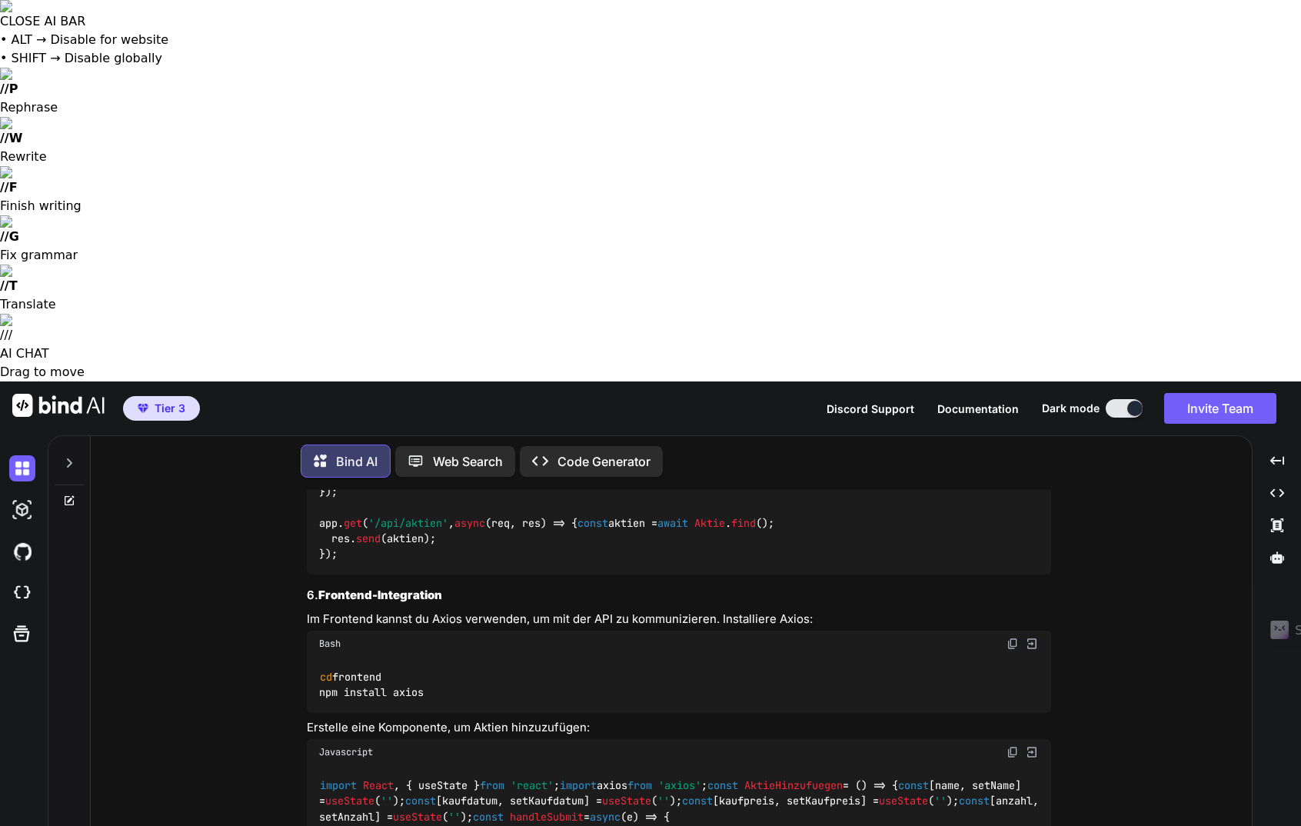
scroll to position [3579, 0]
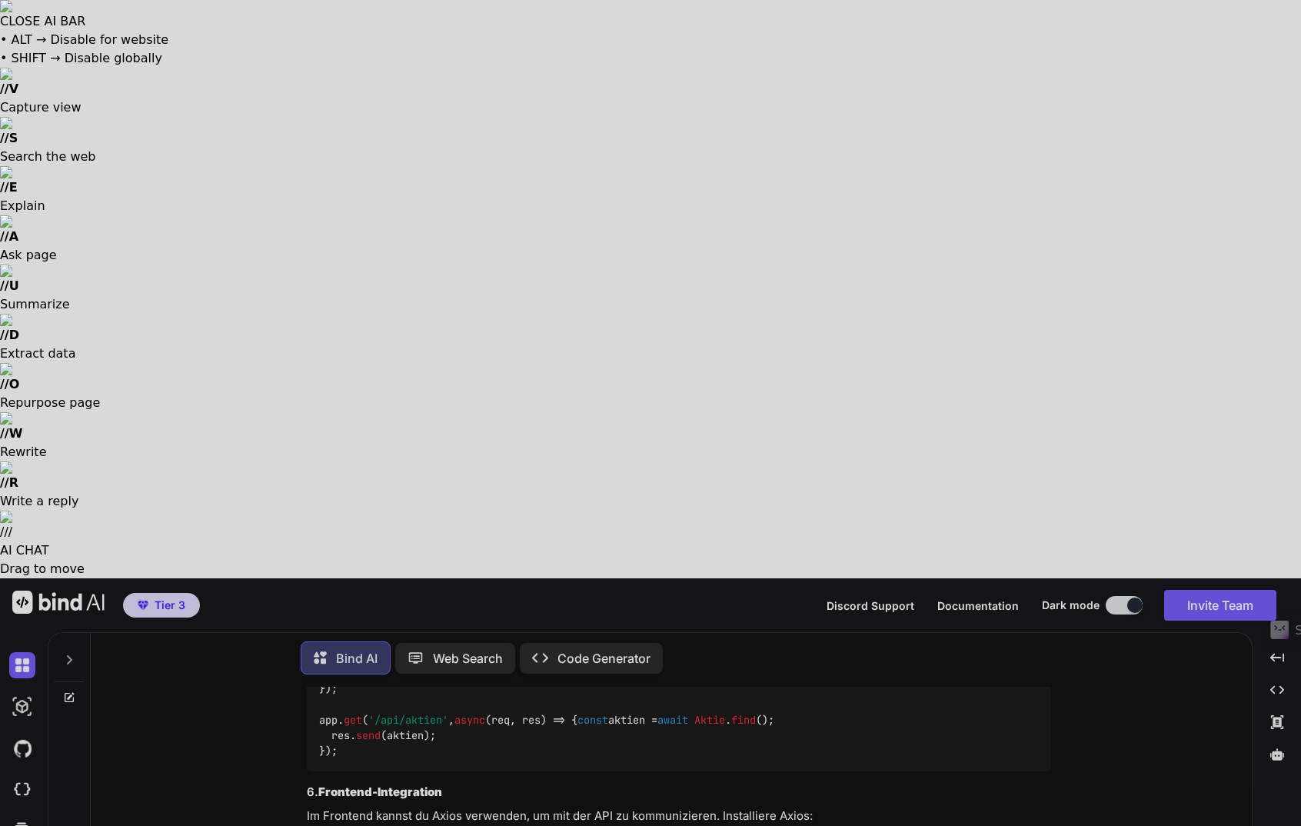
click at [364, 774] on div at bounding box center [650, 413] width 1301 height 826
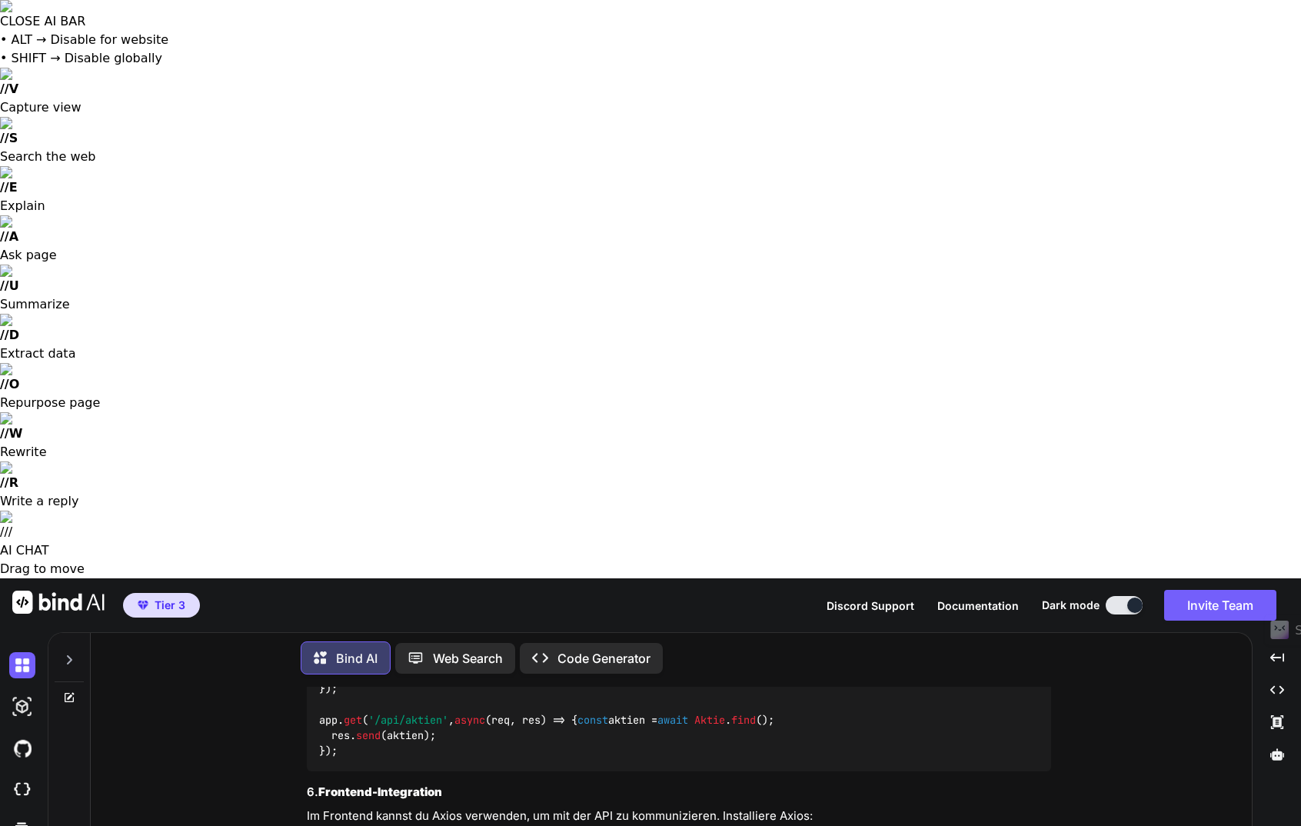
click at [462, 649] on p "Web Search" at bounding box center [468, 658] width 70 height 18
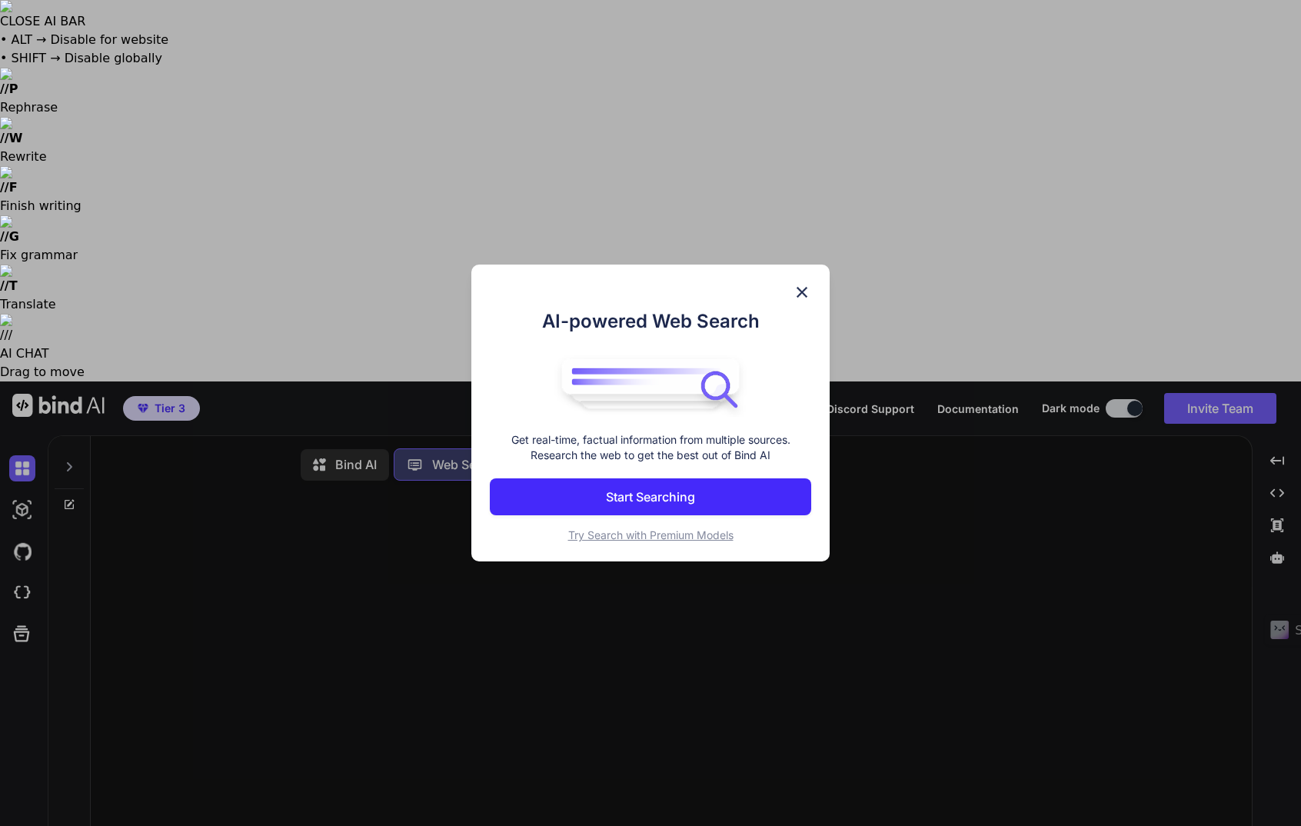
scroll to position [5, 0]
click at [795, 293] on img at bounding box center [802, 292] width 18 height 18
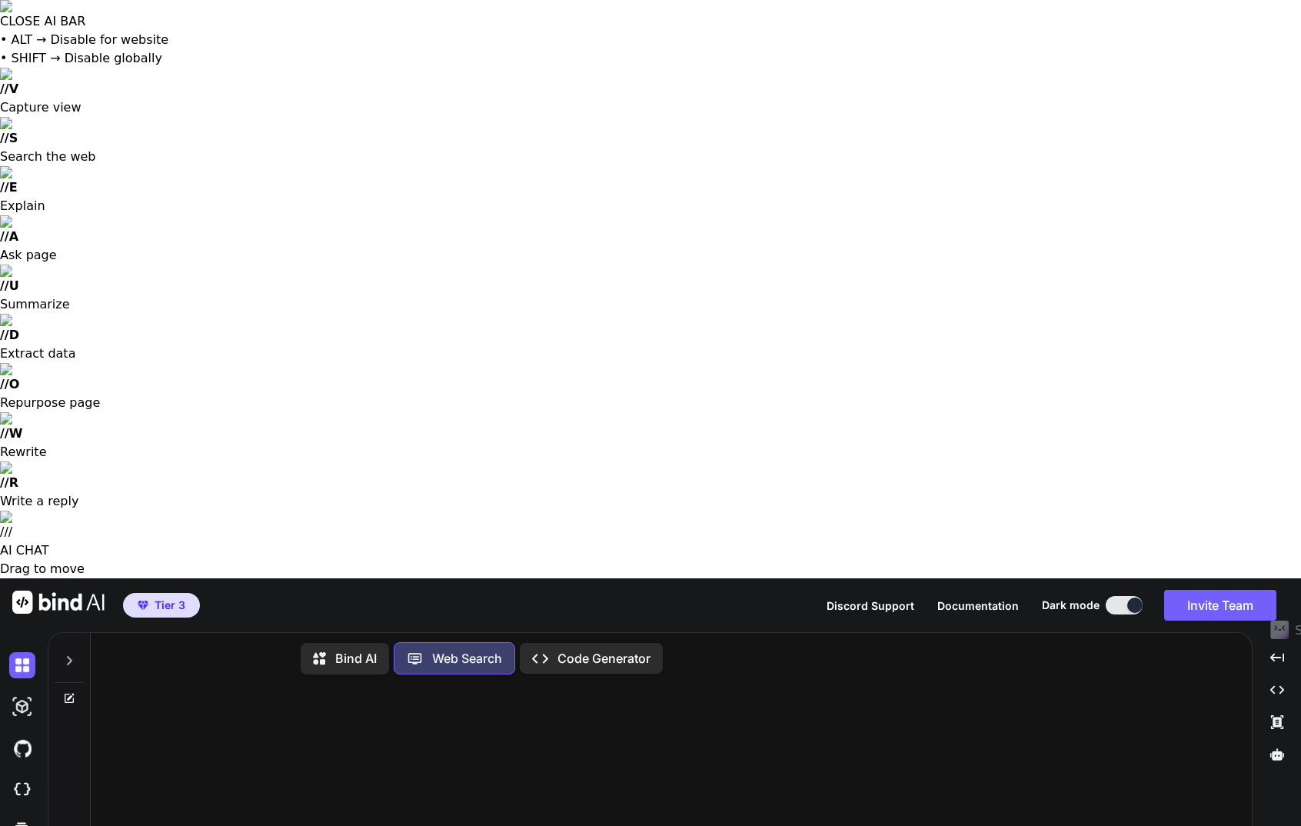
click at [603, 649] on p "Code Generator" at bounding box center [603, 658] width 93 height 18
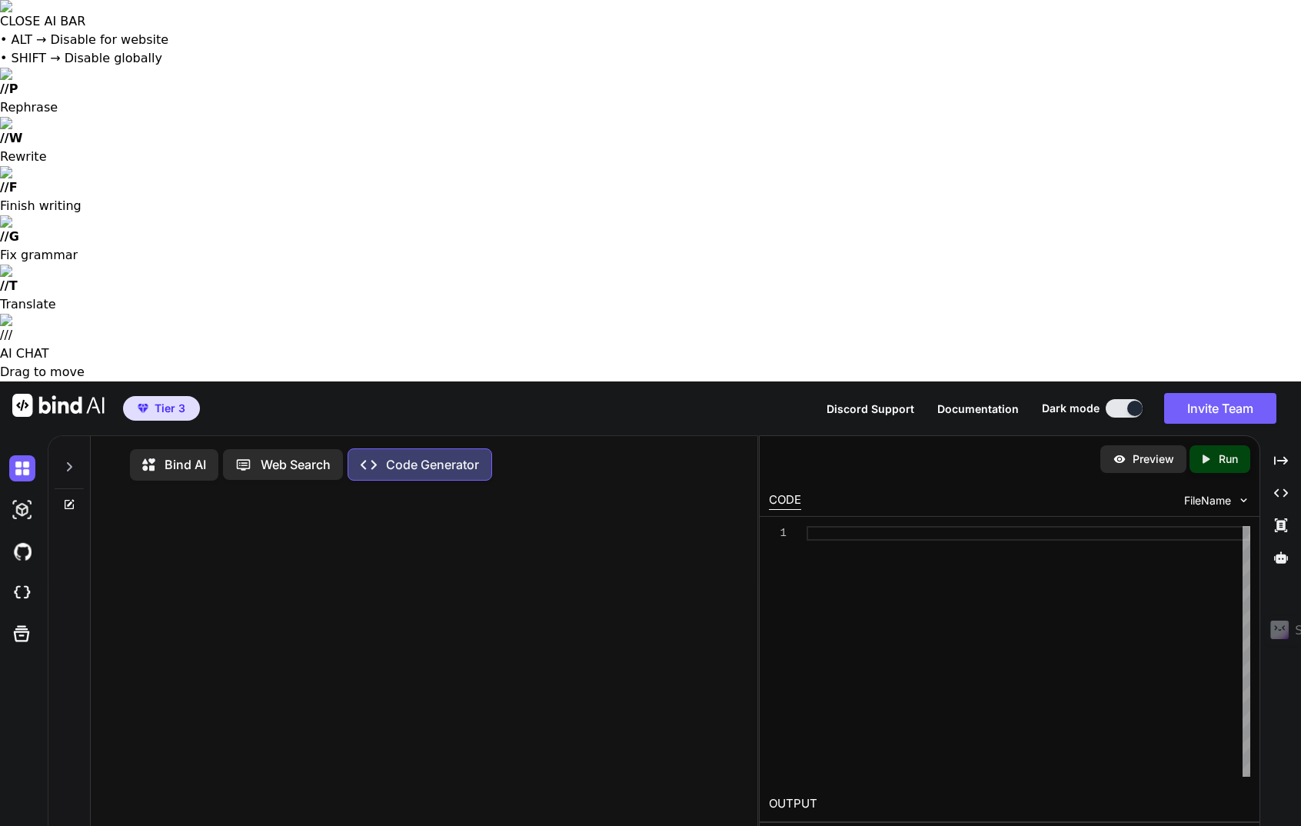
click at [178, 455] on p "Bind AI" at bounding box center [186, 464] width 42 height 18
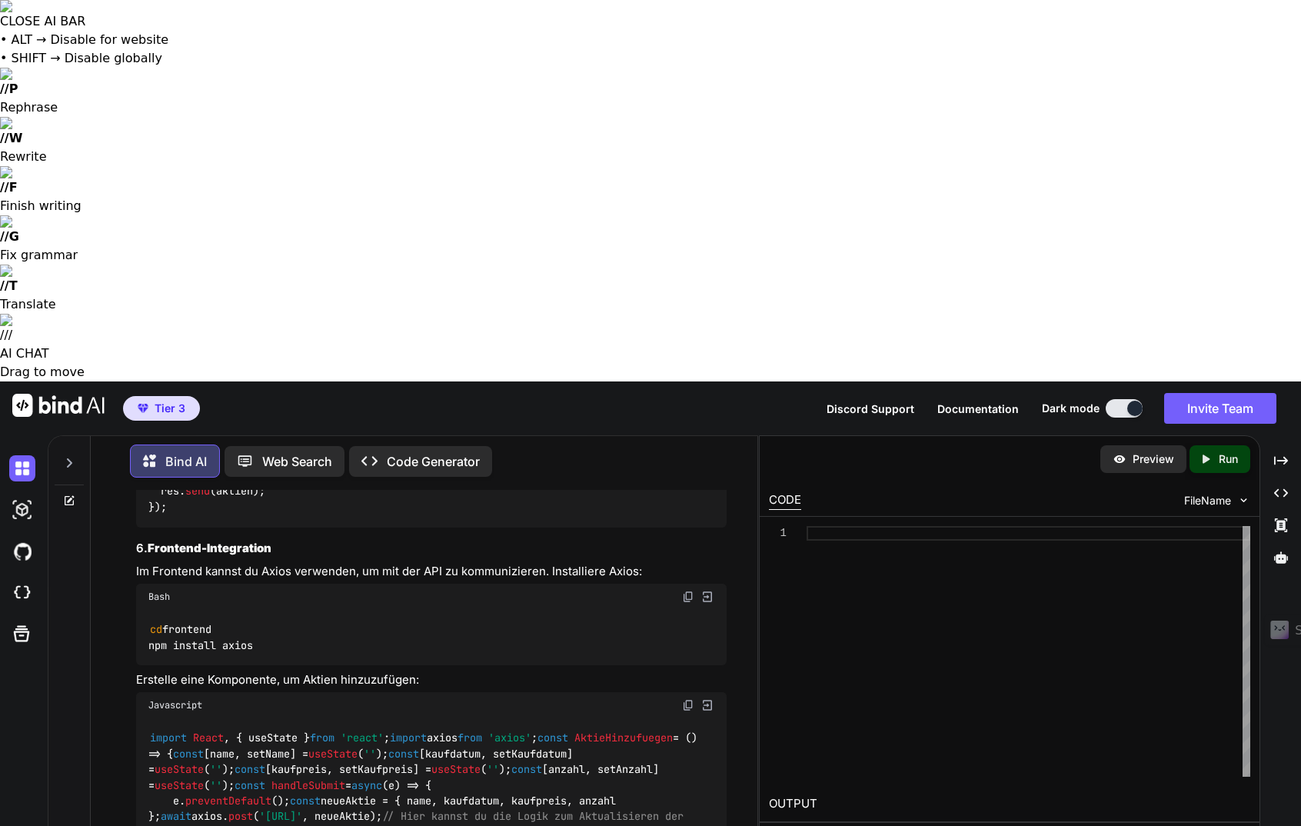
scroll to position [3834, 0]
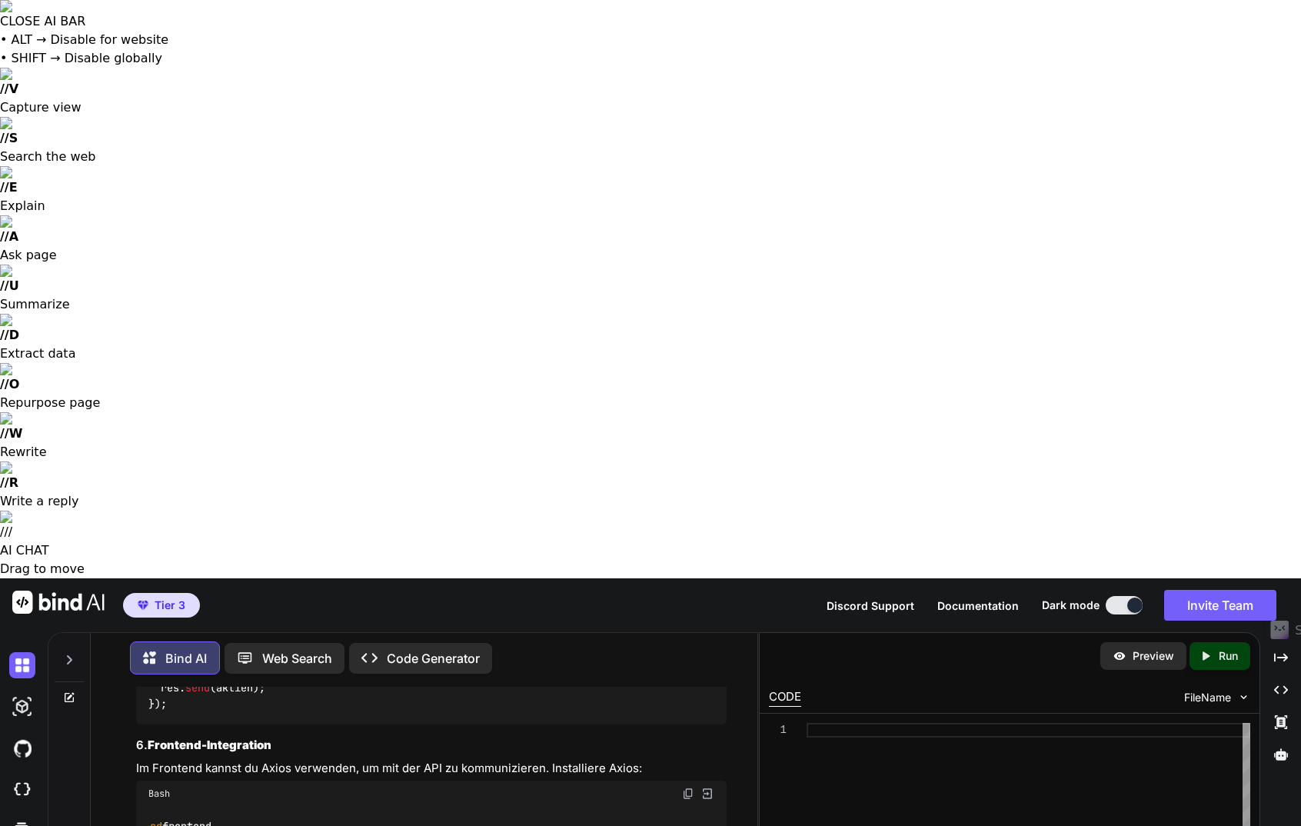
click at [1226, 648] on p "Run" at bounding box center [1228, 655] width 19 height 15
drag, startPoint x: 1279, startPoint y: 75, endPoint x: 1290, endPoint y: 82, distance: 13.2
click at [1278, 651] on icon "Created with Pixso." at bounding box center [1281, 658] width 14 height 14
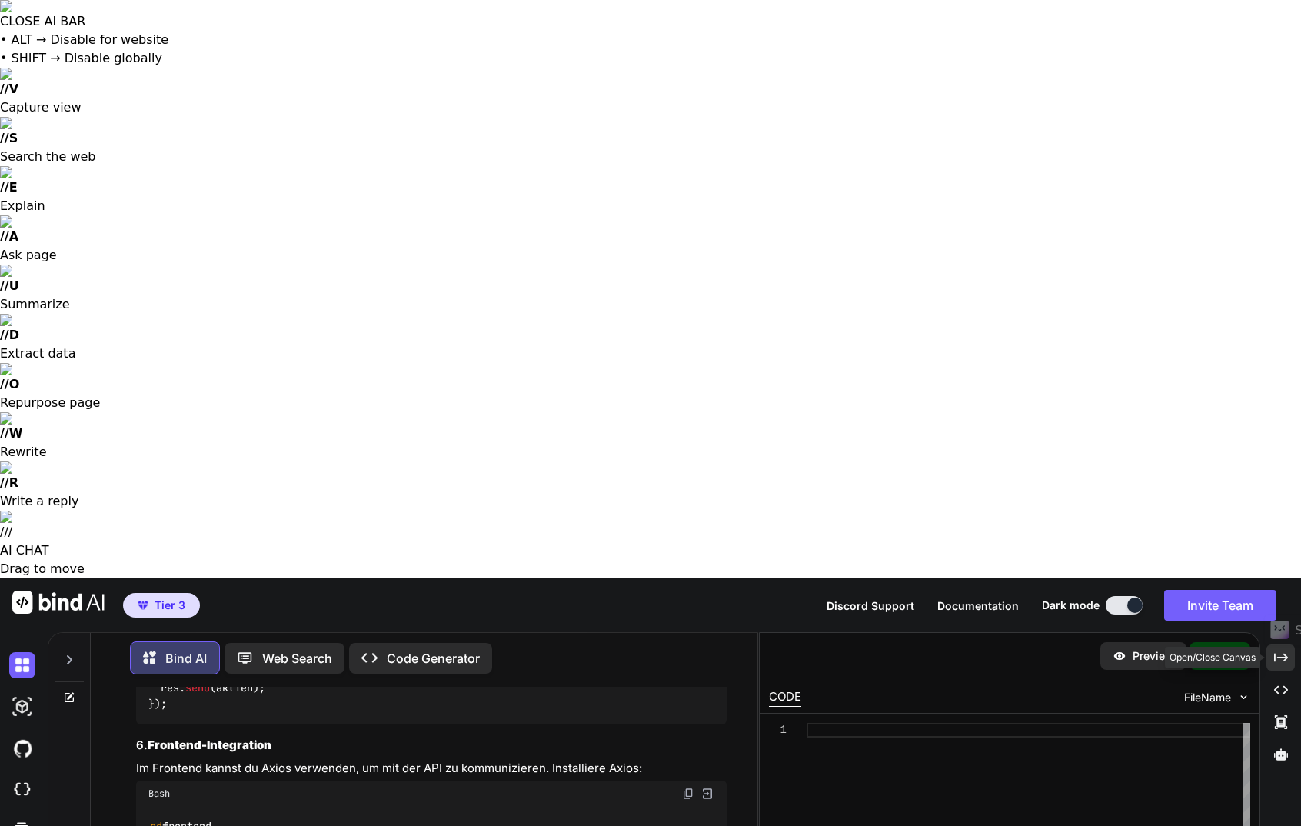
scroll to position [3579, 0]
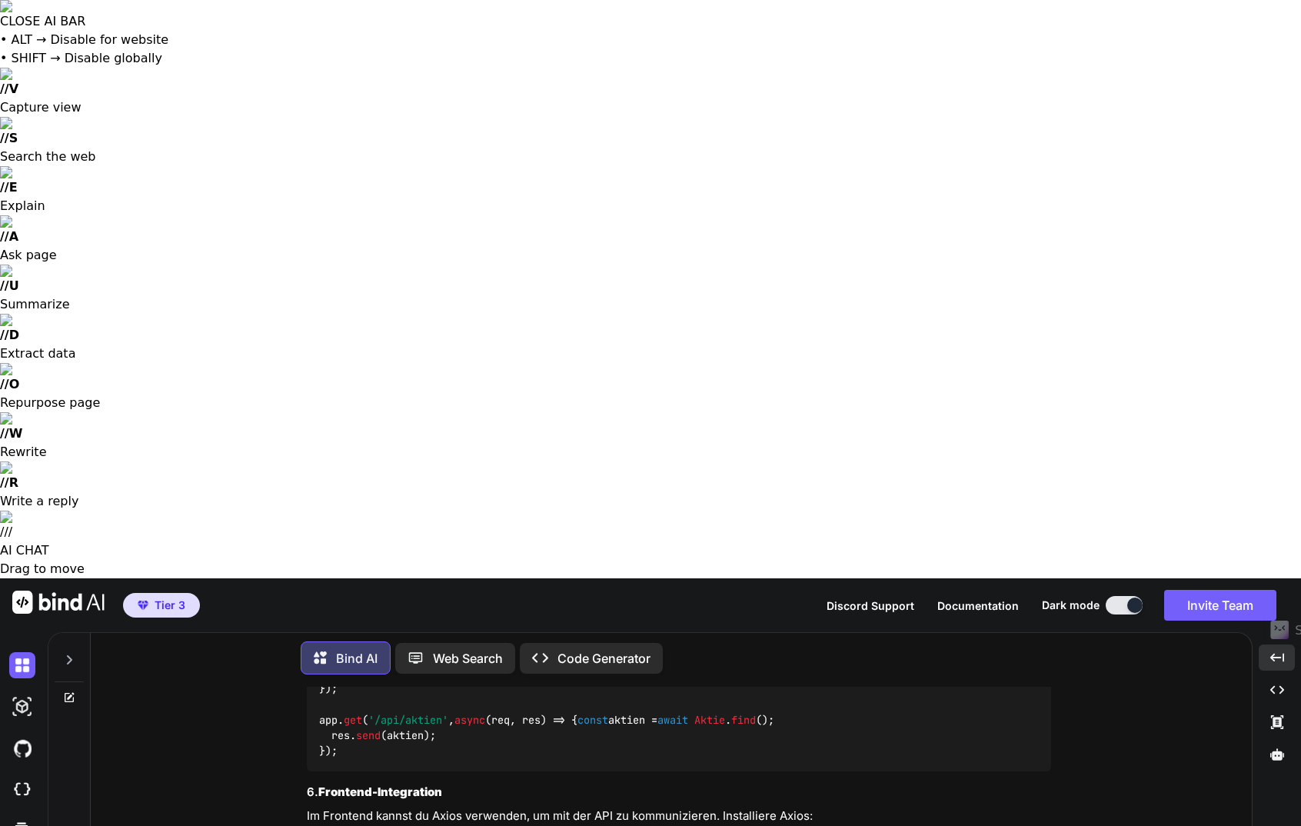
click at [158, 597] on span "Tier 3" at bounding box center [170, 604] width 31 height 15
click at [62, 629] on div at bounding box center [69, 655] width 29 height 53
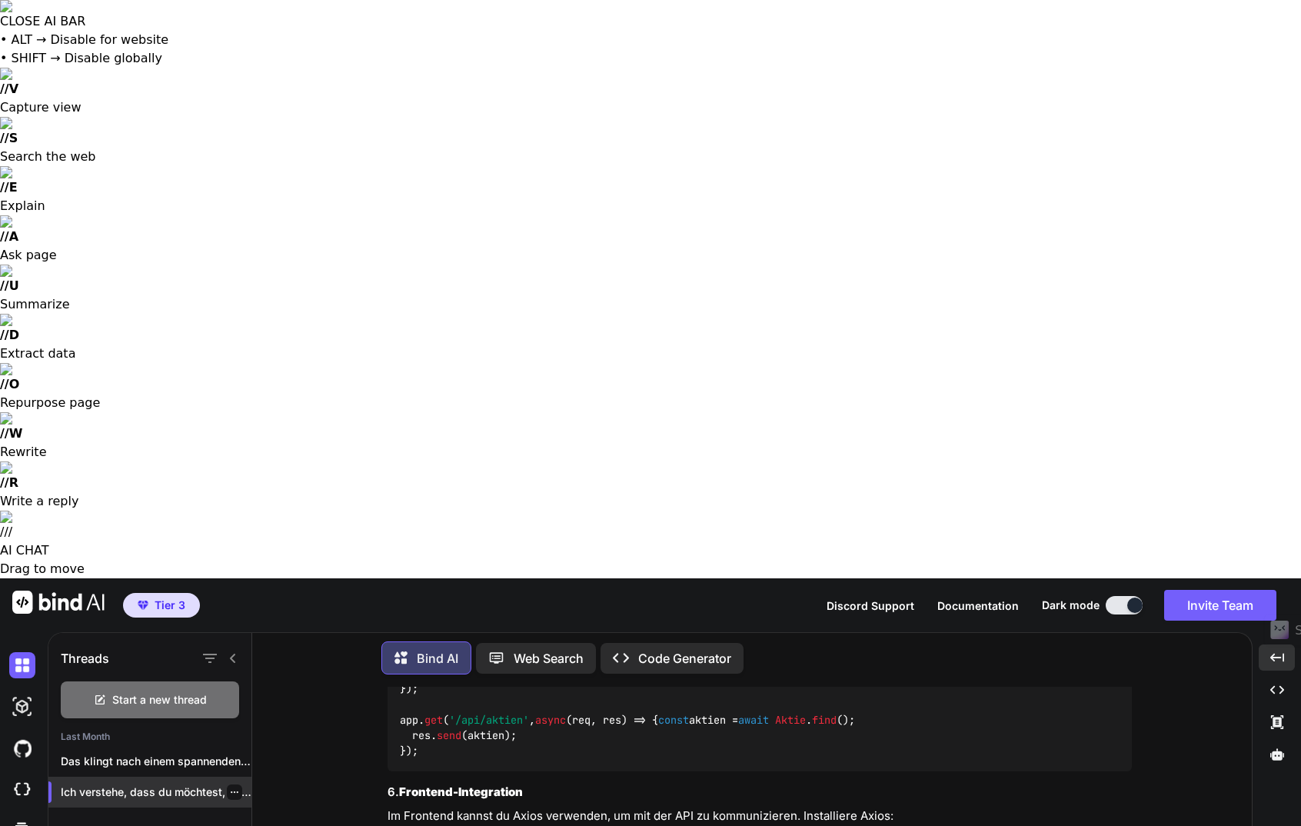
click at [134, 784] on p "Ich verstehe, dass du möchtest, dass ich..." at bounding box center [156, 791] width 191 height 15
click at [20, 694] on img at bounding box center [22, 707] width 26 height 26
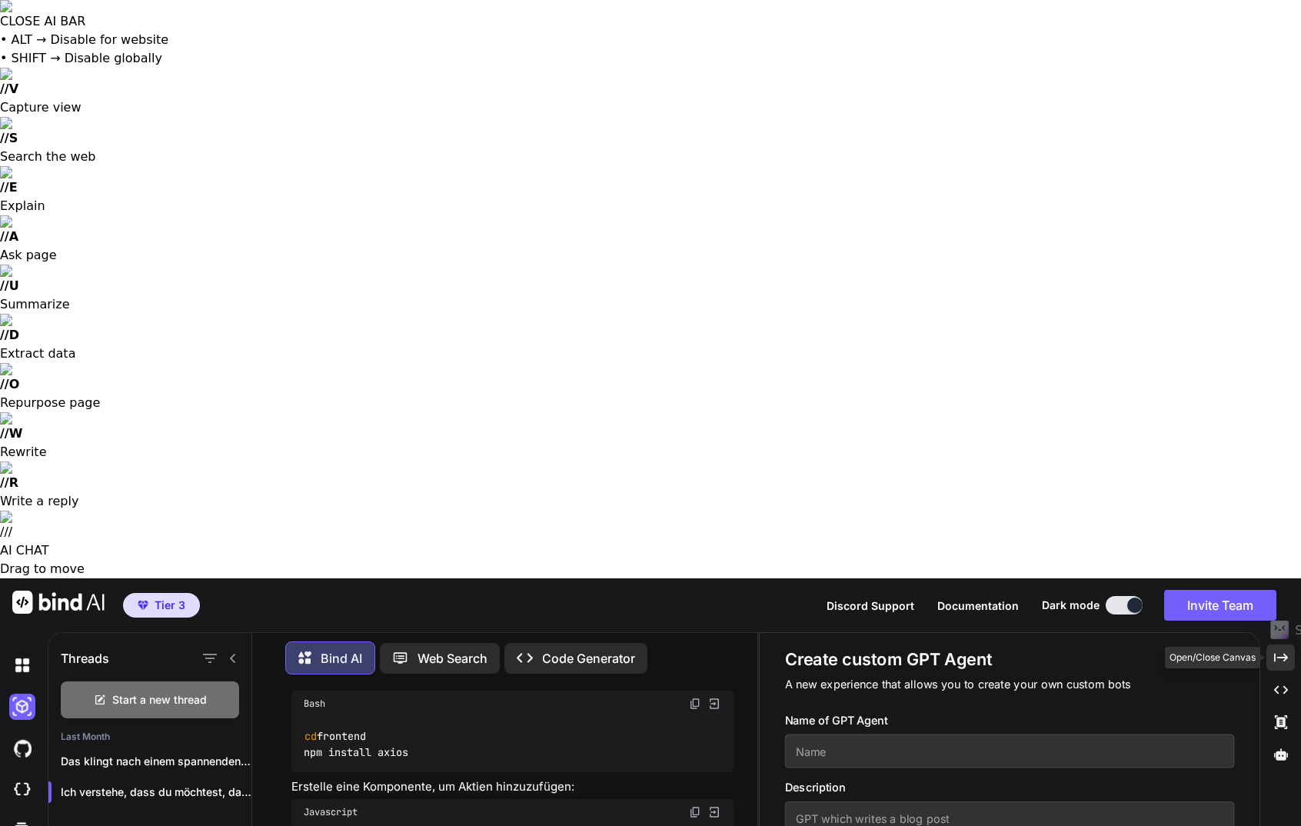
click at [1287, 651] on icon "Created with Pixso." at bounding box center [1281, 658] width 14 height 14
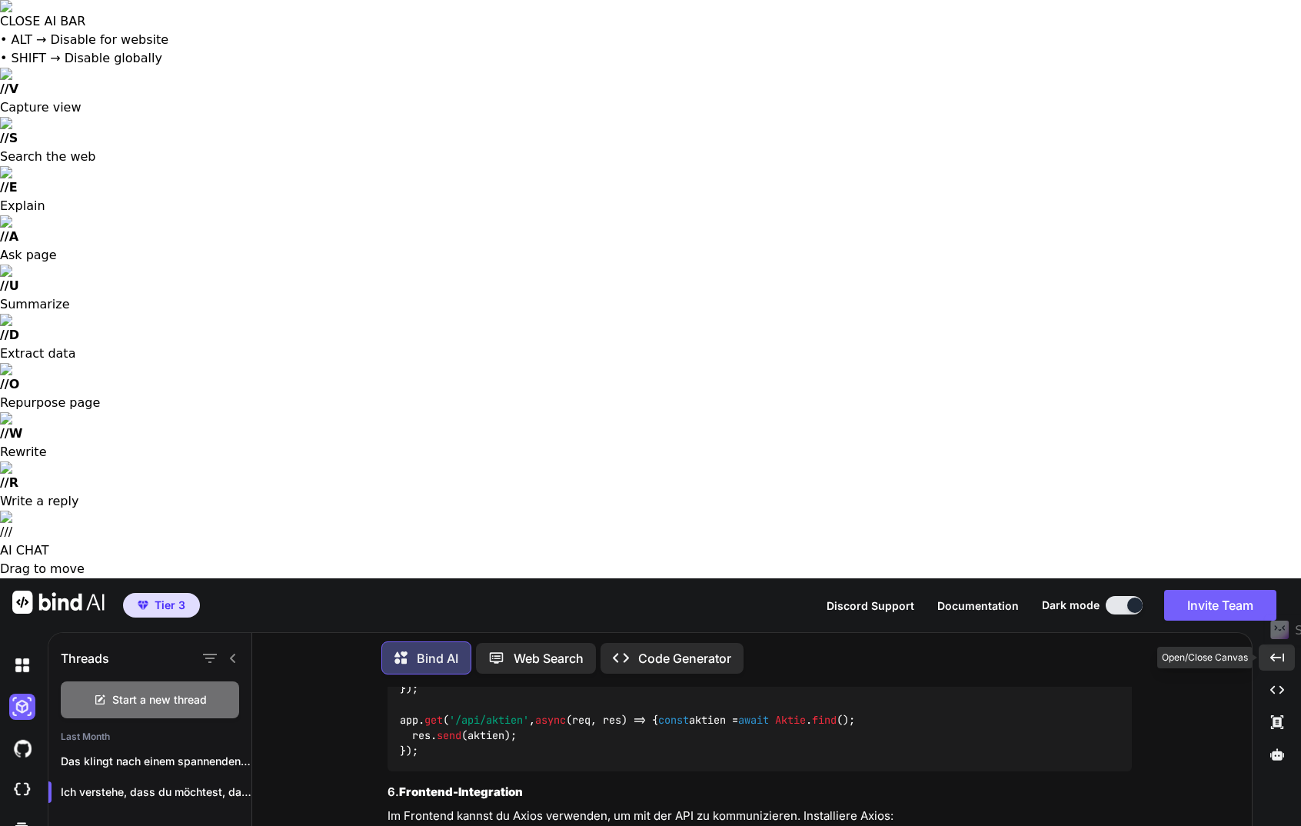
scroll to position [3579, 0]
click at [141, 784] on p "Ich verstehe, dass du möchtest, dass ich..." at bounding box center [156, 791] width 191 height 15
click at [431, 649] on p "Bind AI" at bounding box center [438, 658] width 42 height 18
click at [432, 649] on p "Bind AI" at bounding box center [438, 658] width 42 height 18
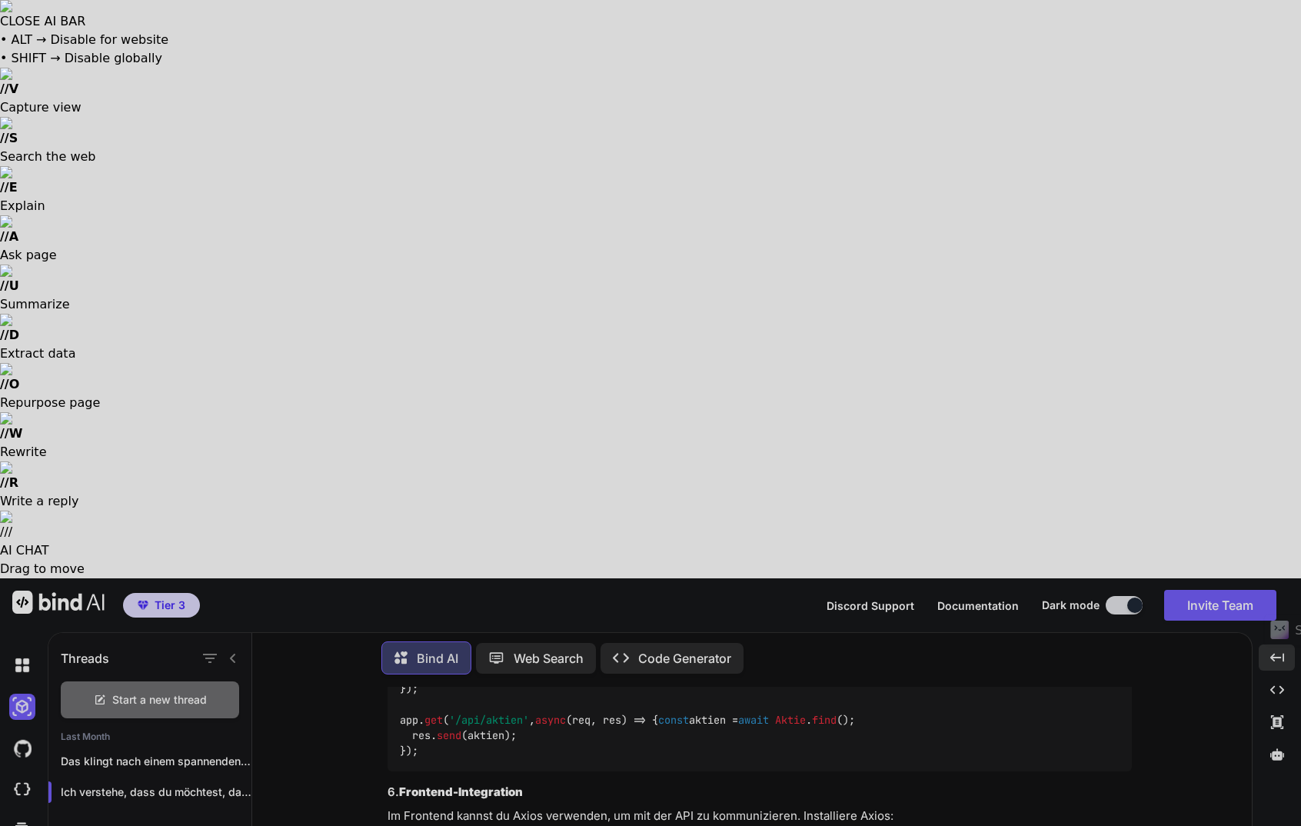
click at [266, 611] on div at bounding box center [650, 413] width 1301 height 826
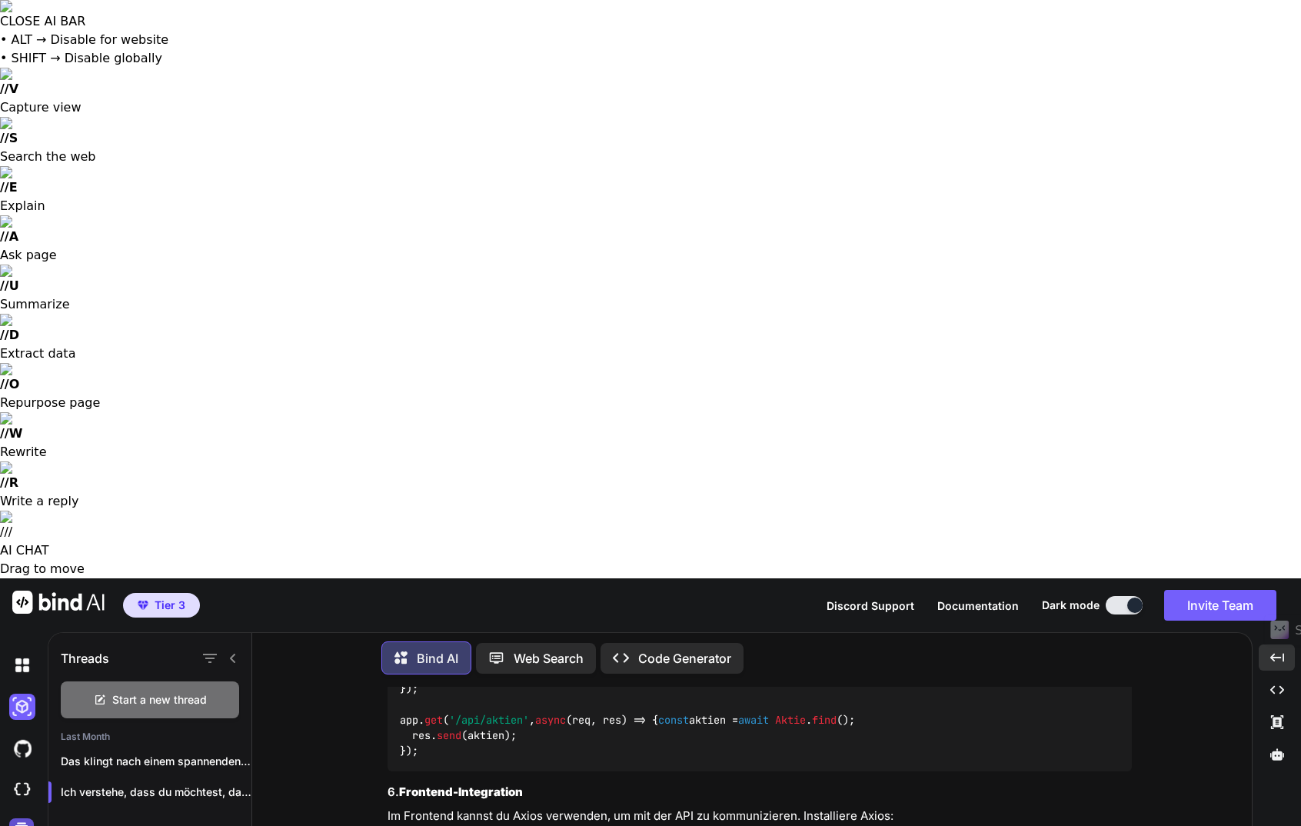
click at [19, 823] on icon at bounding box center [22, 831] width 16 height 16
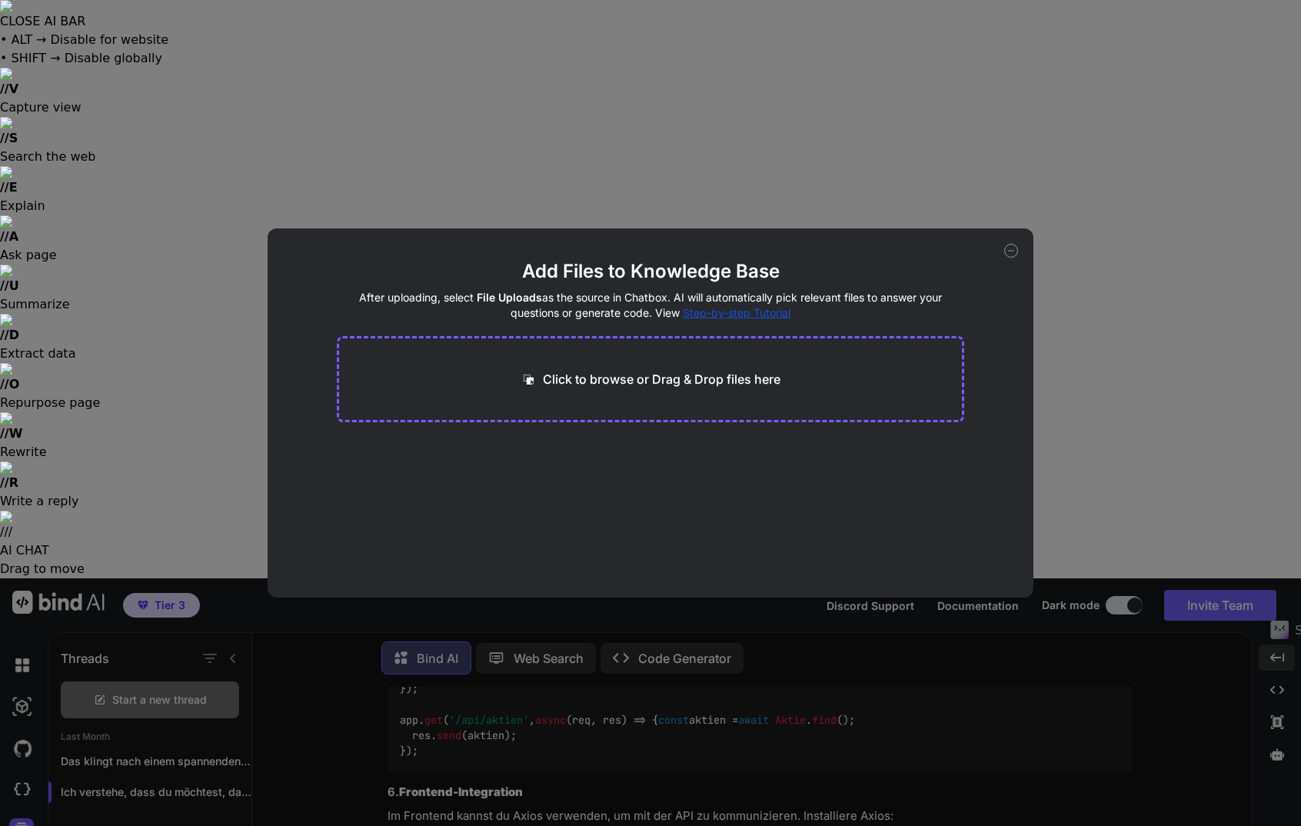
click at [1009, 251] on icon at bounding box center [1011, 251] width 14 height 14
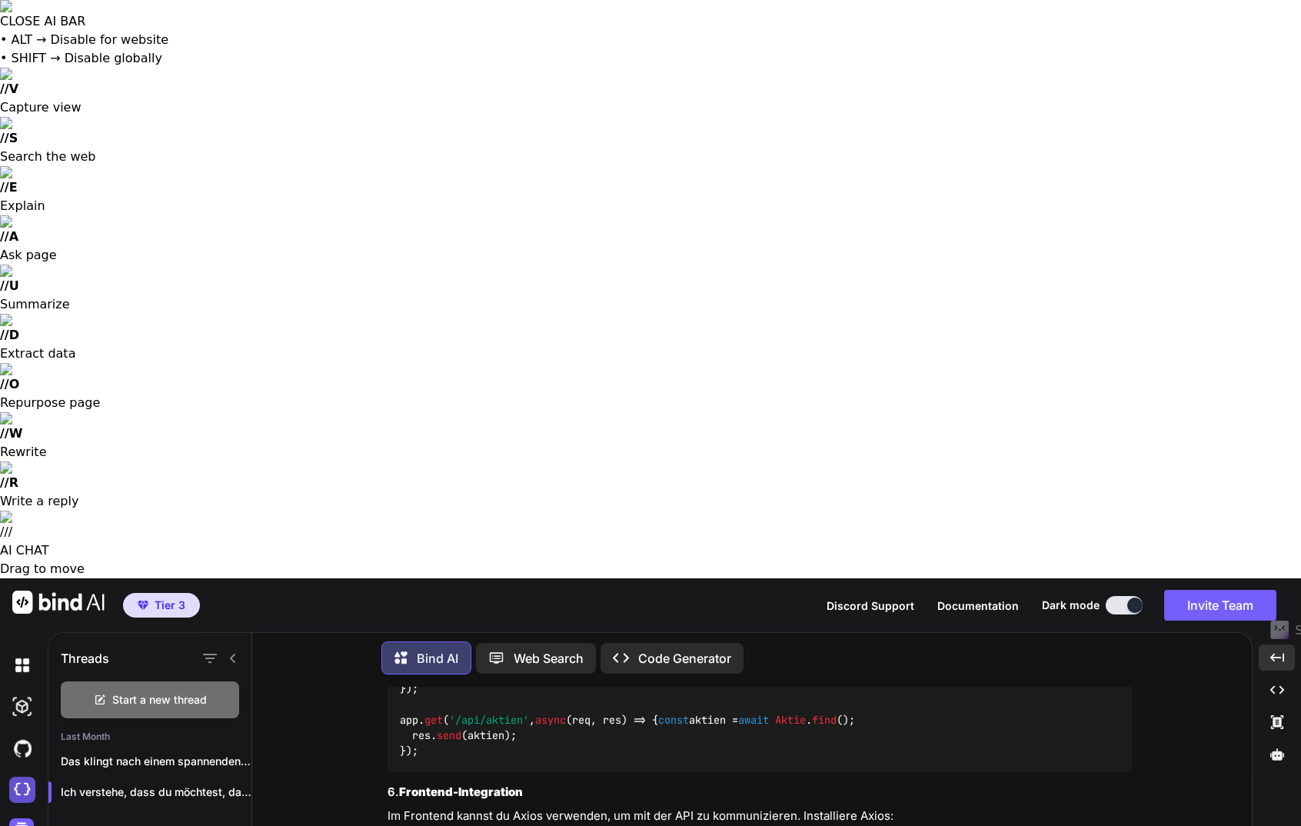
click at [20, 777] on img at bounding box center [22, 790] width 26 height 26
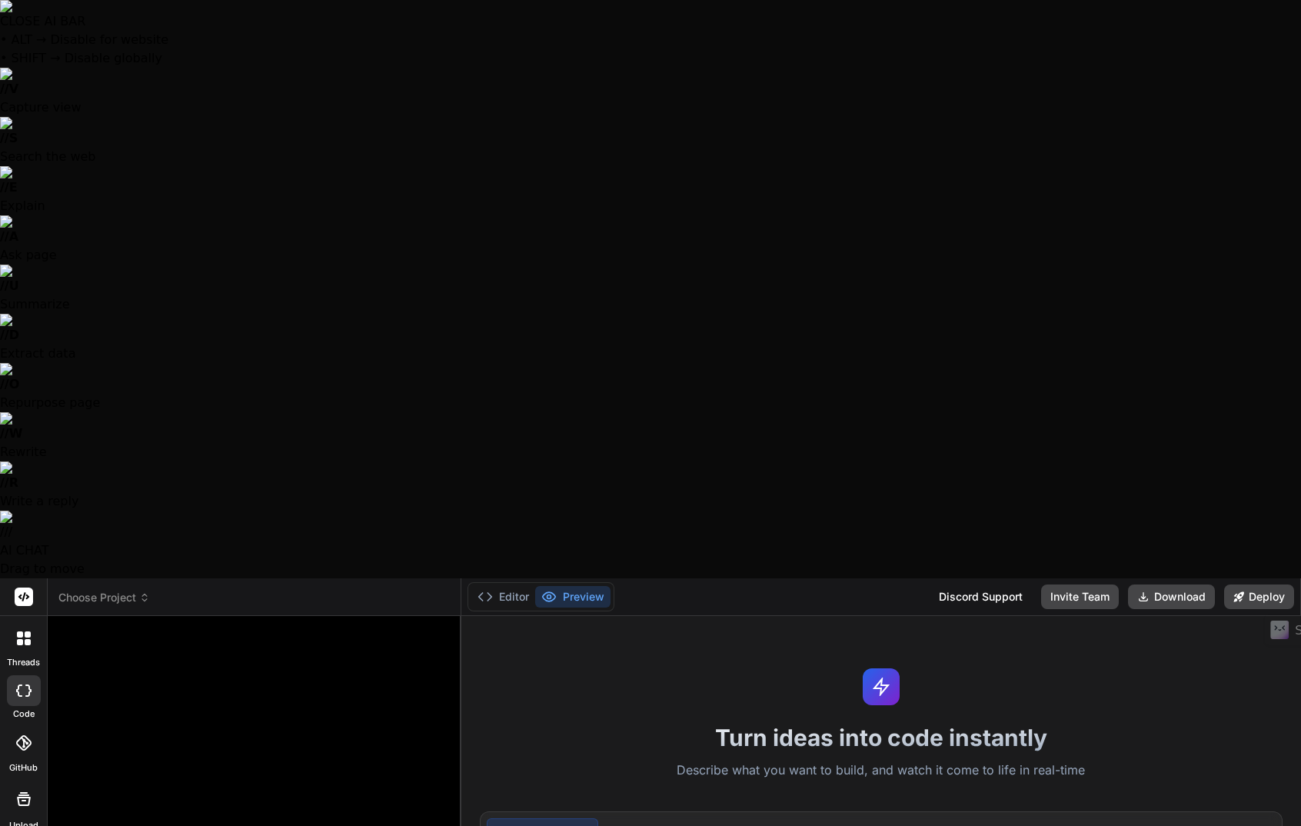
click at [574, 586] on button "Preview" at bounding box center [572, 597] width 75 height 22
click at [501, 586] on button "Editor" at bounding box center [503, 597] width 64 height 22
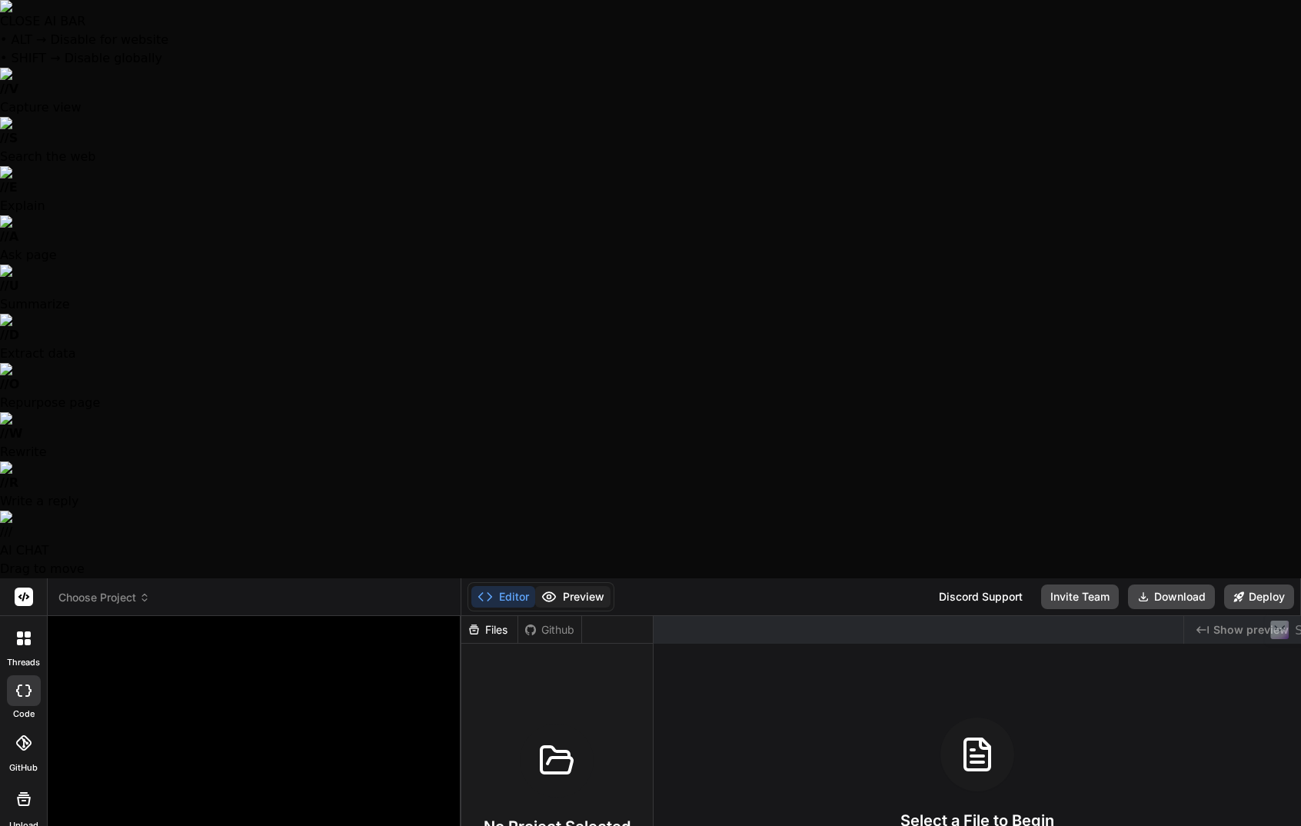
click at [590, 586] on button "Preview" at bounding box center [572, 597] width 75 height 22
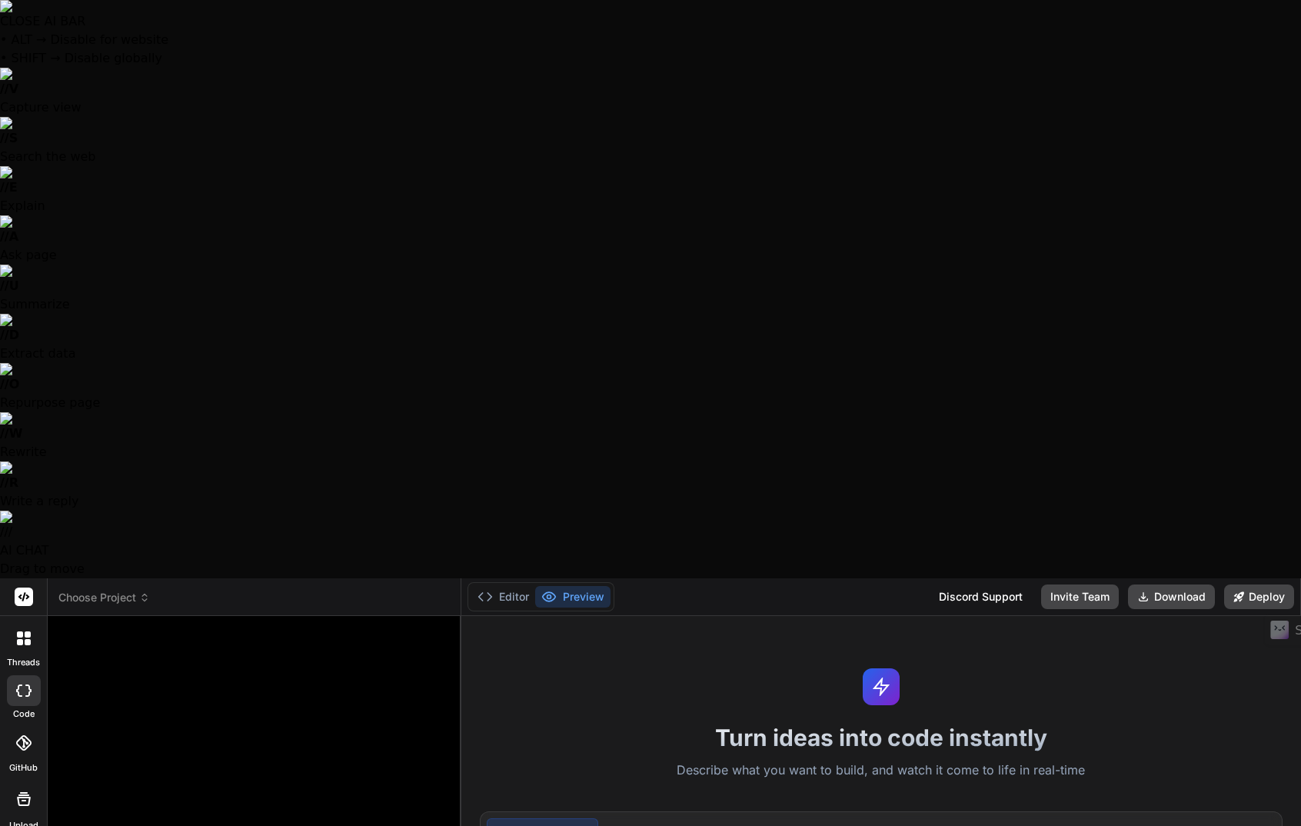
click at [23, 631] on icon at bounding box center [24, 638] width 14 height 14
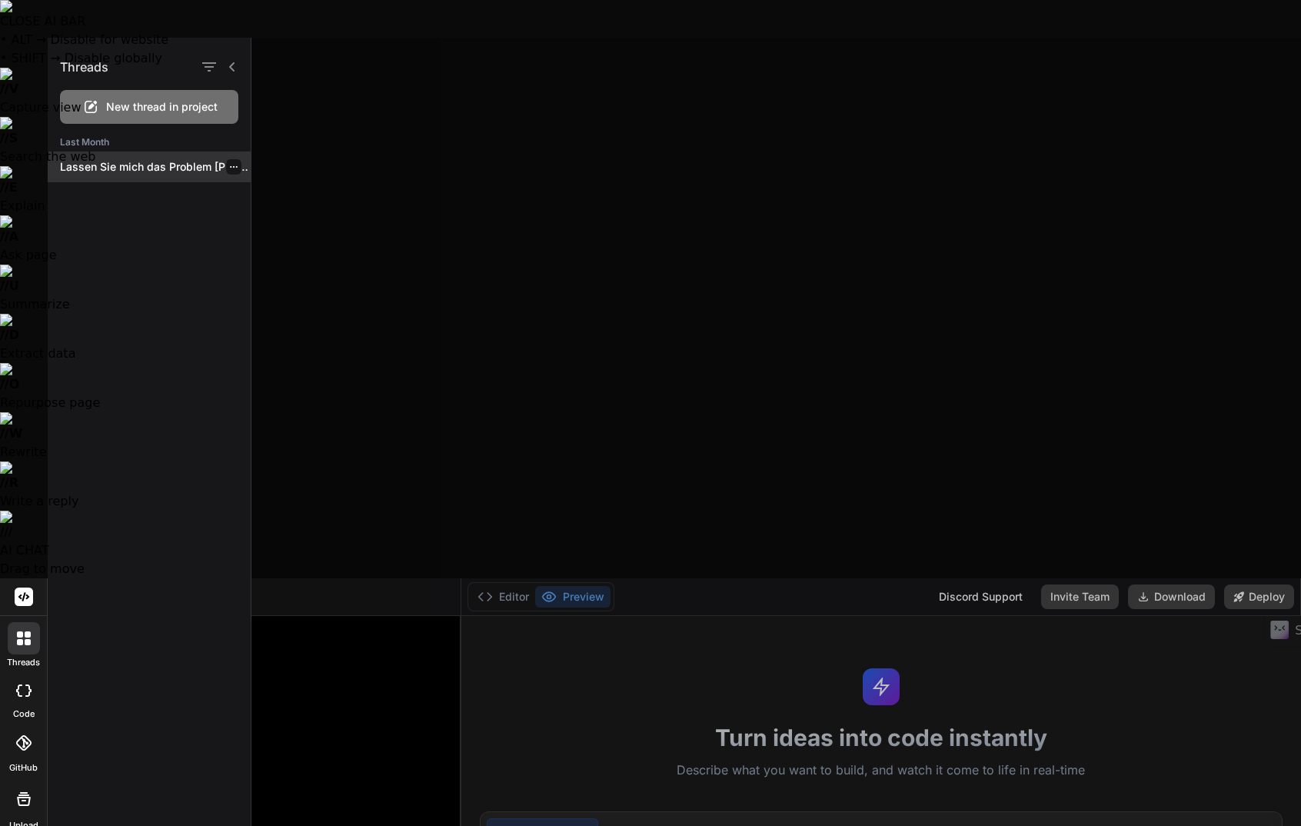
click at [138, 165] on p "Lassen Sie mich das Problem [PERSON_NAME]...." at bounding box center [155, 166] width 191 height 15
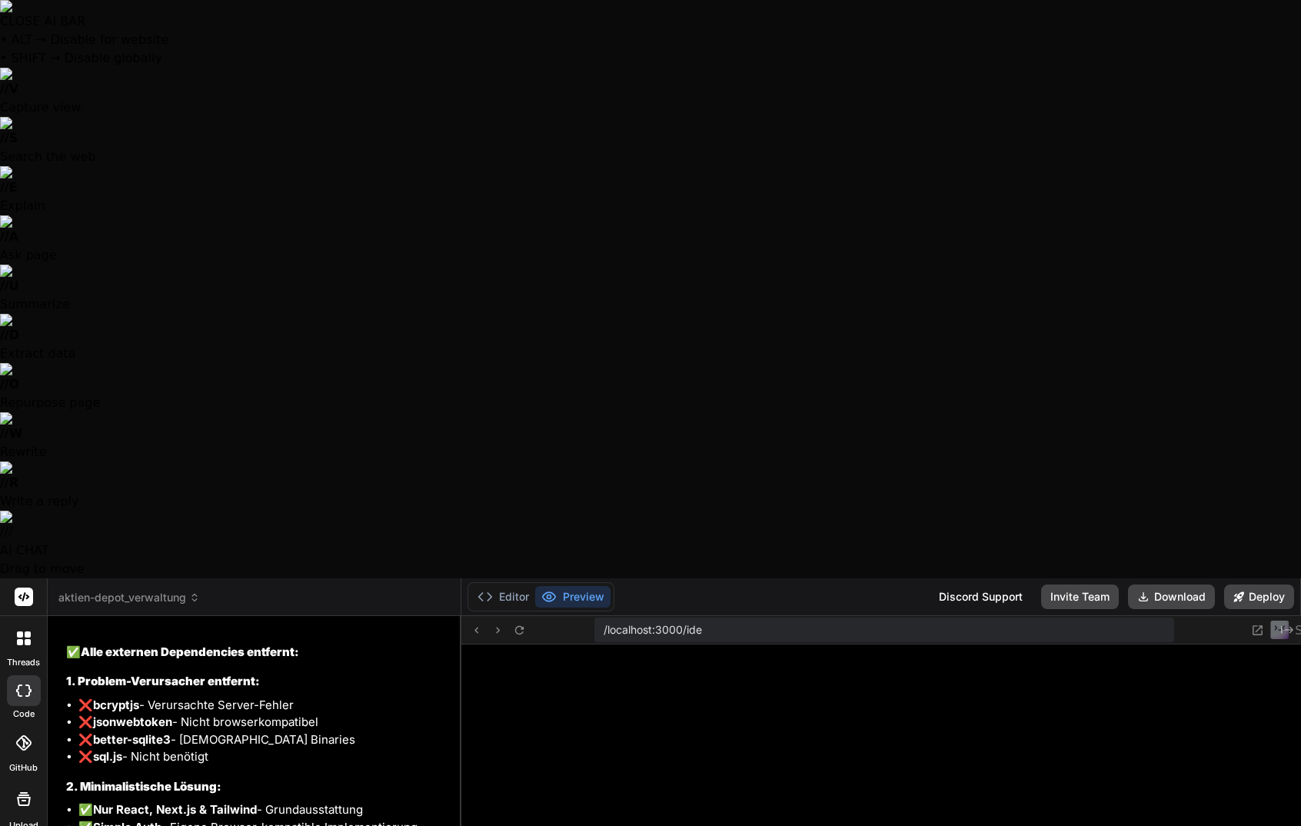
scroll to position [115, 0]
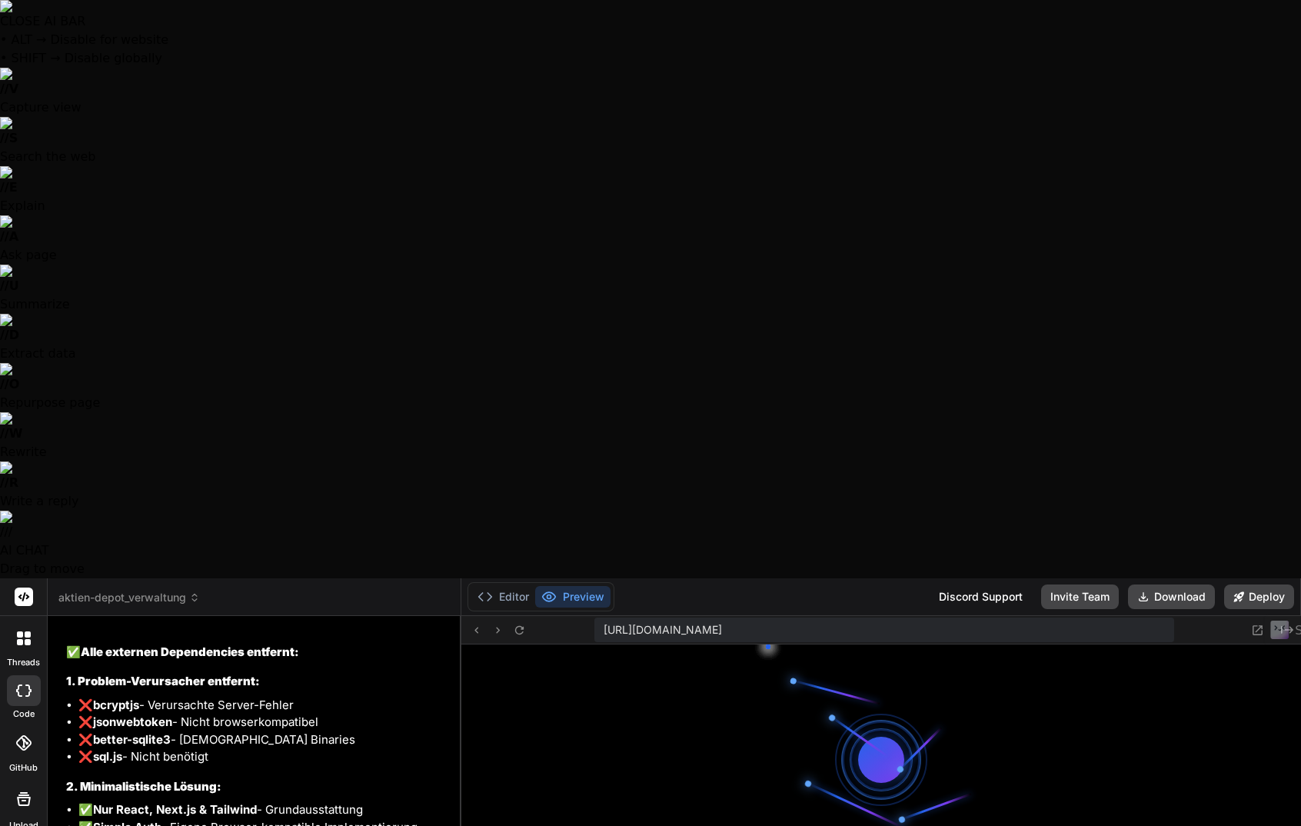
type textarea "x"
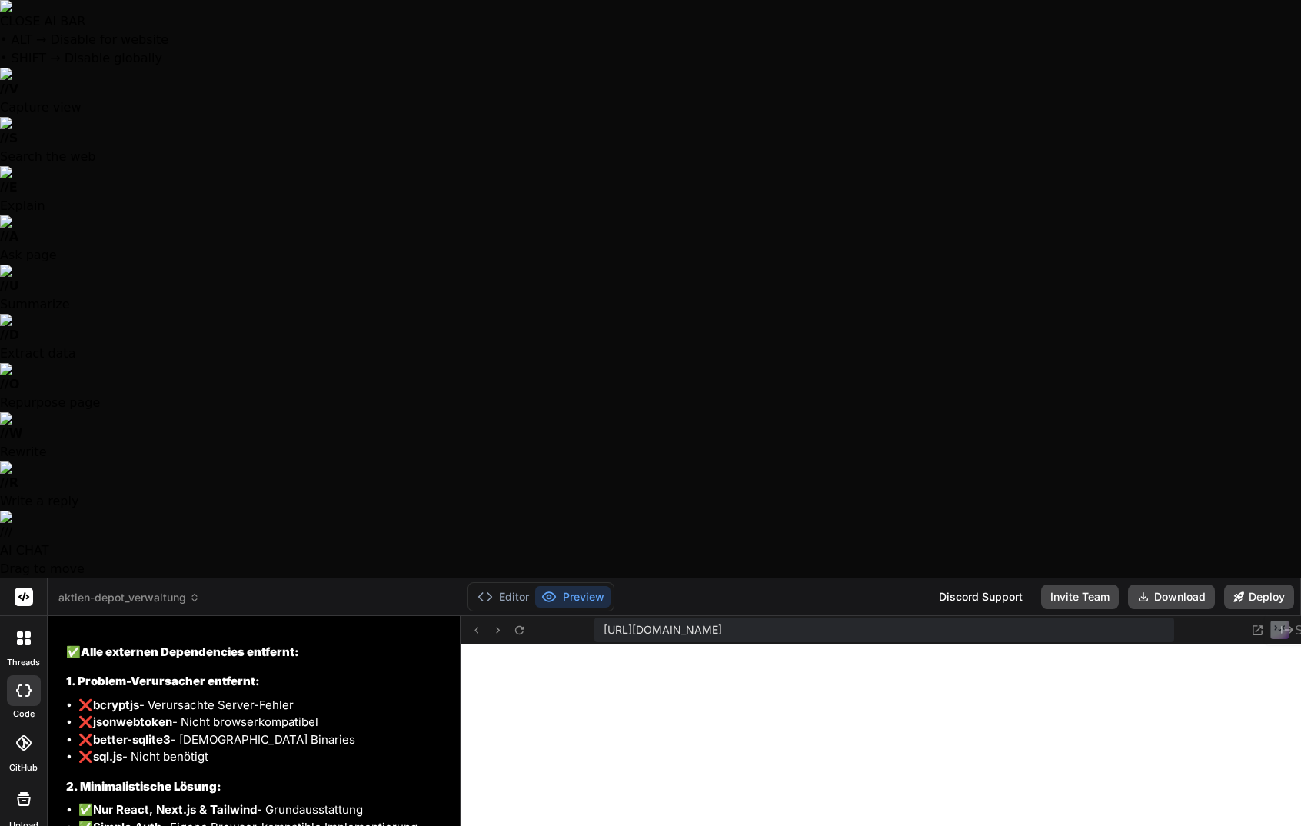
scroll to position [4234, 0]
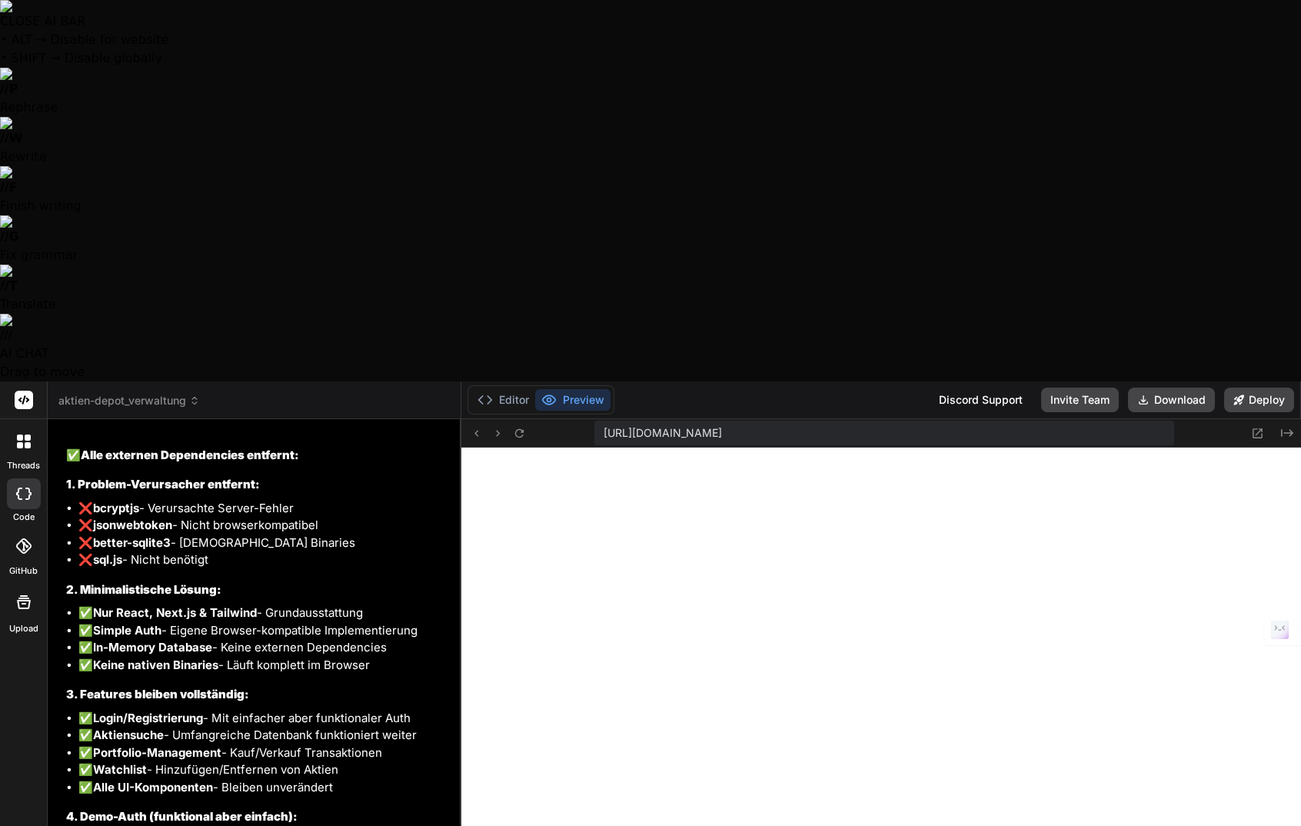
type textarea "D"
type textarea "x"
type textarea "Di"
type textarea "x"
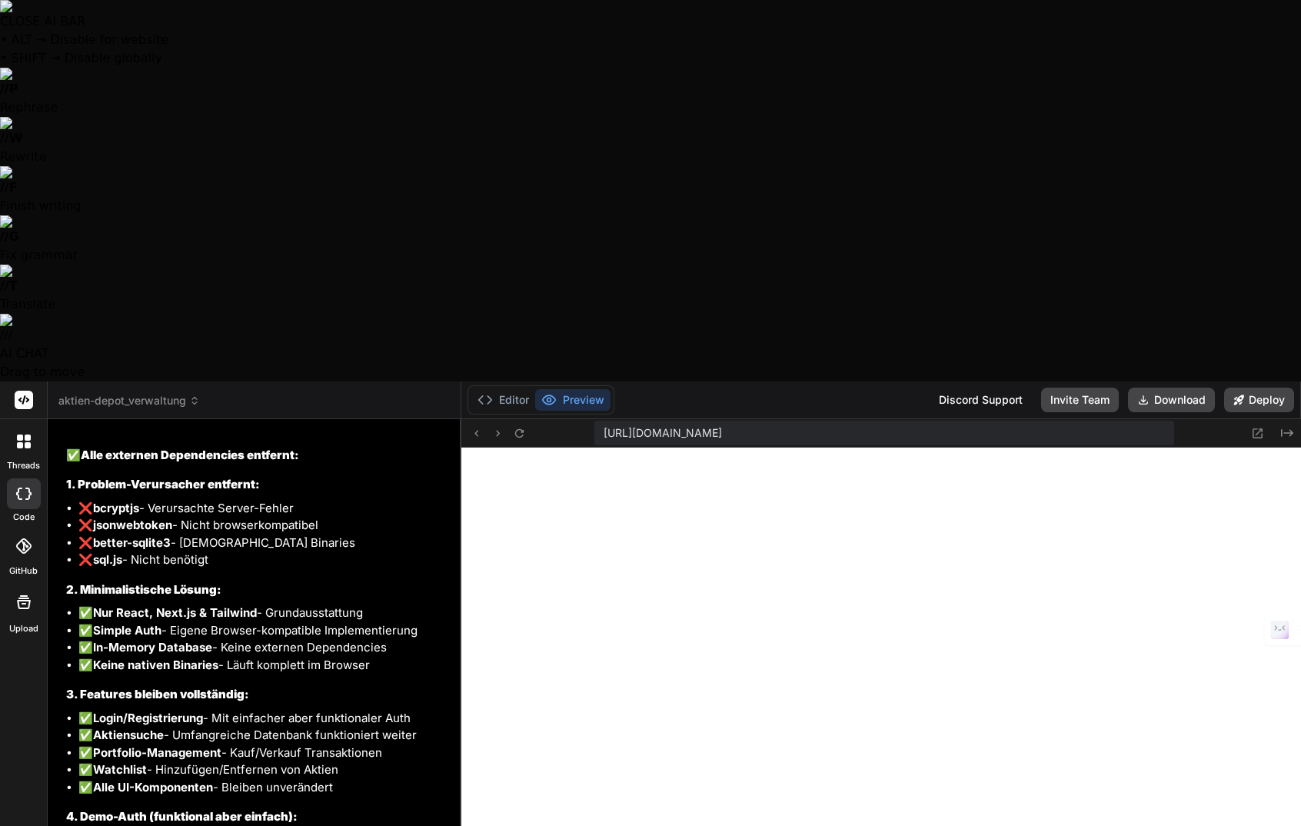
type textarea "Die"
type textarea "x"
type textarea "Die"
type textarea "x"
type textarea "Die A"
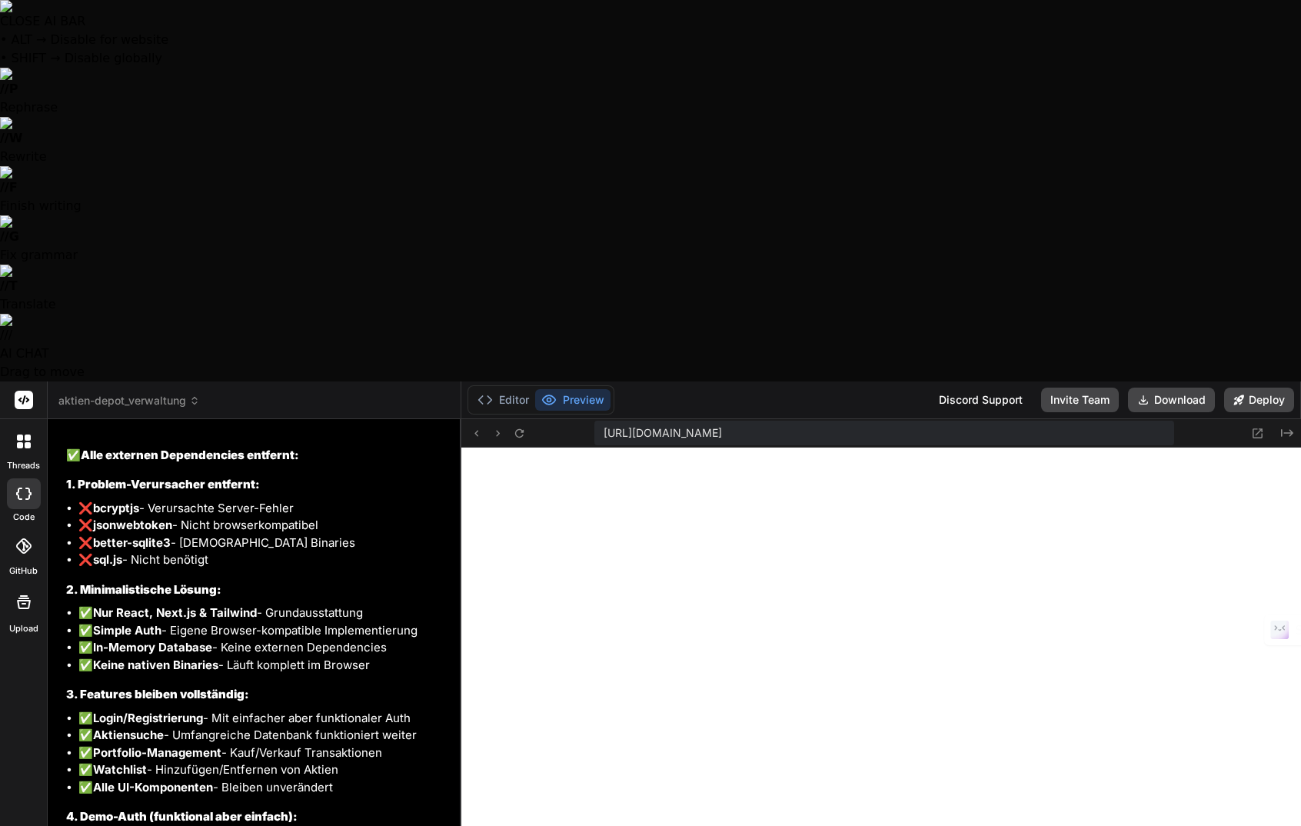
type textarea "x"
type textarea "Die Ap"
type textarea "x"
type textarea "Die App"
type textarea "x"
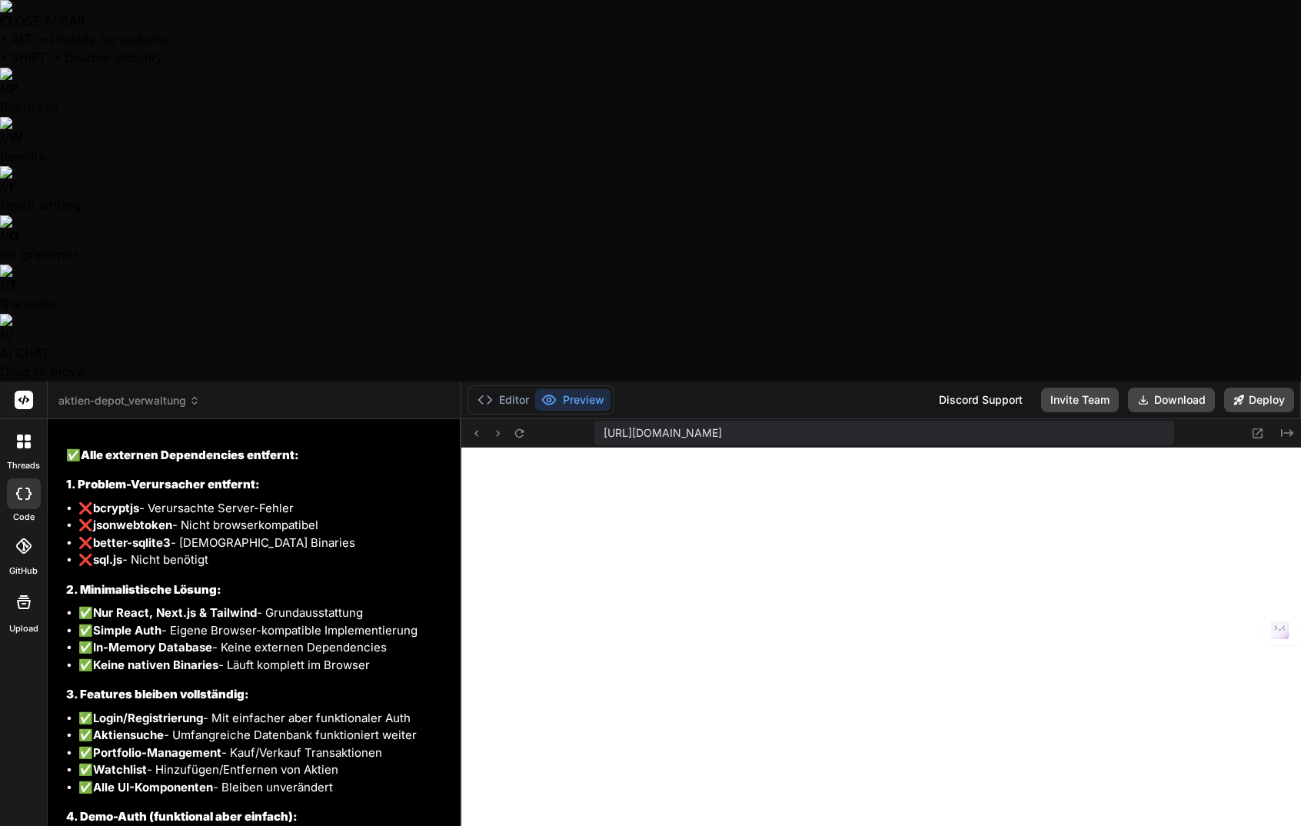
type textarea "Die App"
type textarea "x"
type textarea "Die App z"
type textarea "x"
type textarea "Die App ze"
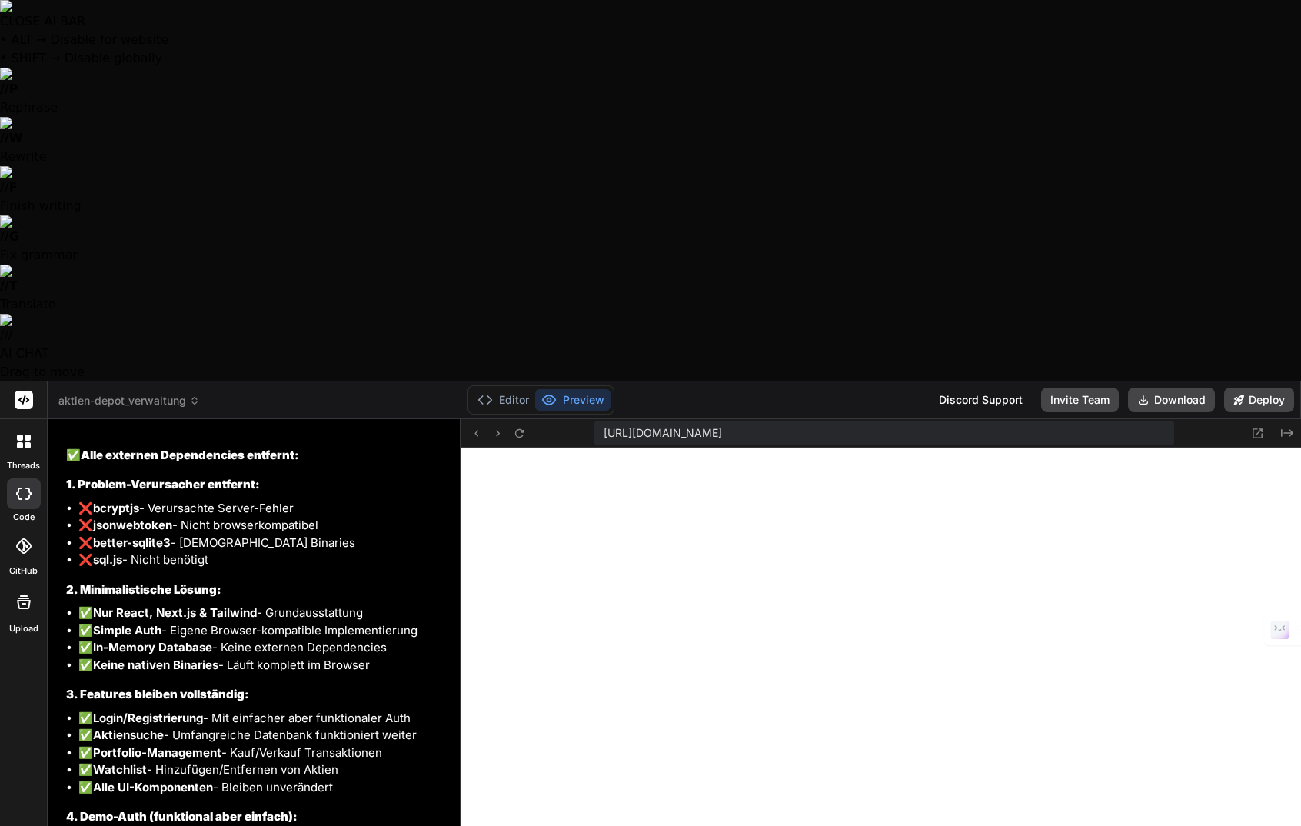
type textarea "x"
type textarea "Die App zei"
type textarea "x"
type textarea "Die App zeig"
type textarea "x"
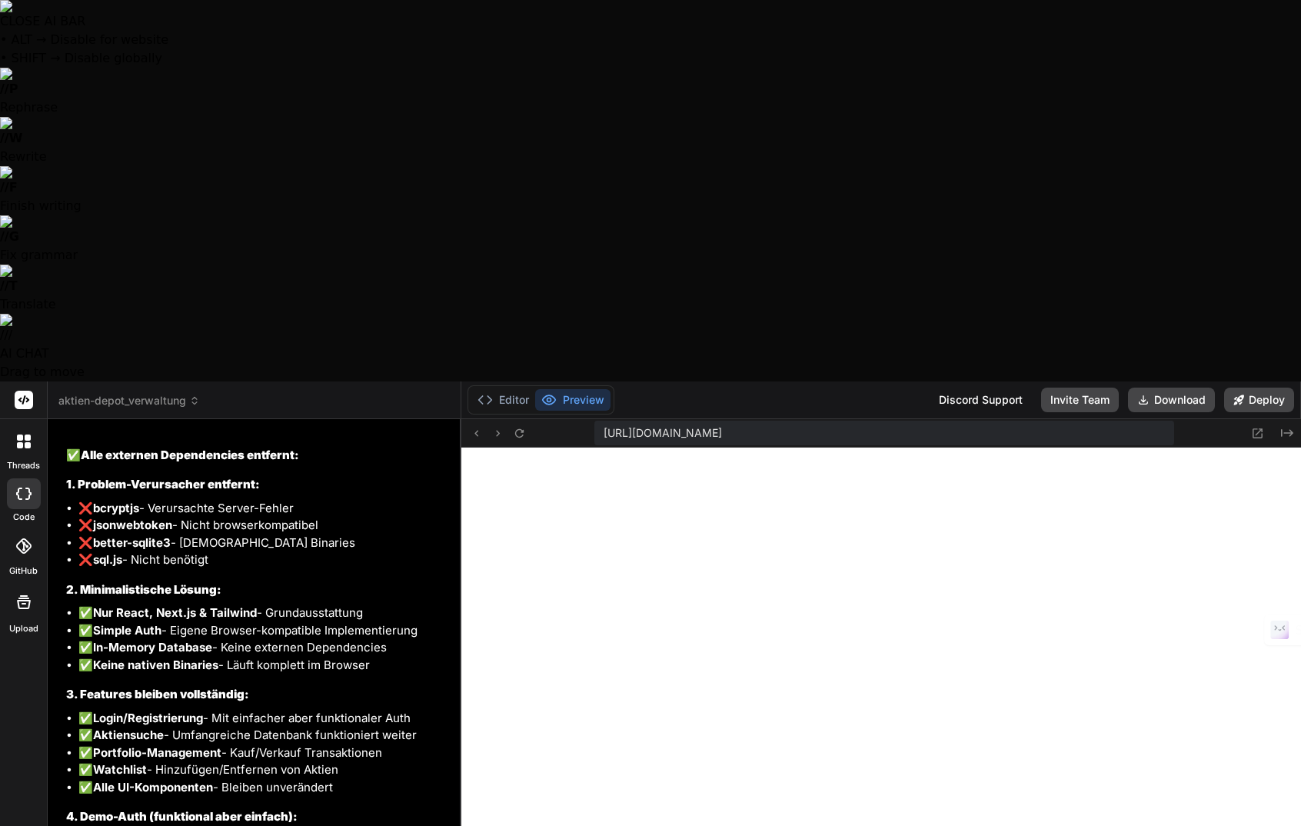
type textarea "Die App zeigt"
type textarea "x"
type textarea "Die App zeigt"
type textarea "x"
type textarea "Die App zeigt e"
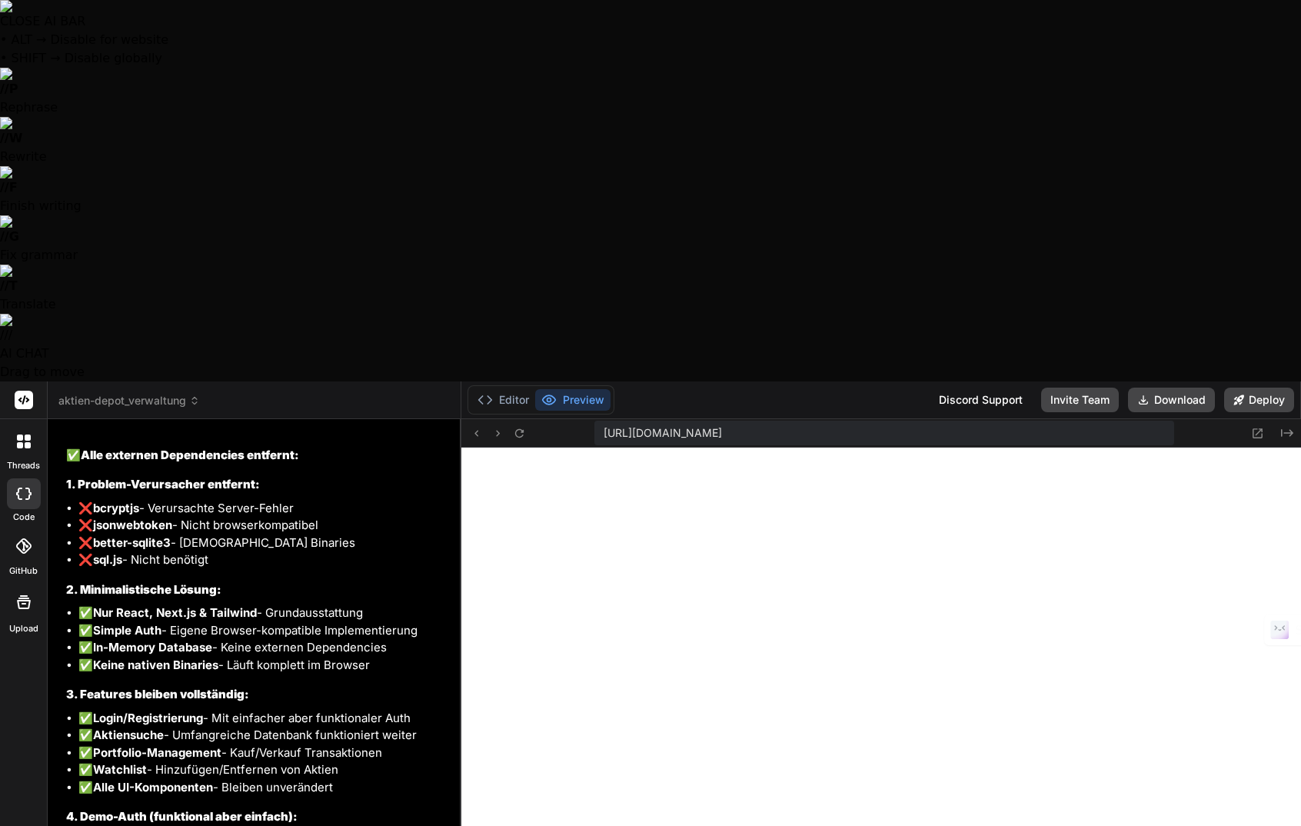
type textarea "x"
type textarea "Die App zeigt ei"
type textarea "x"
type textarea "Die App zeigt ein"
type textarea "x"
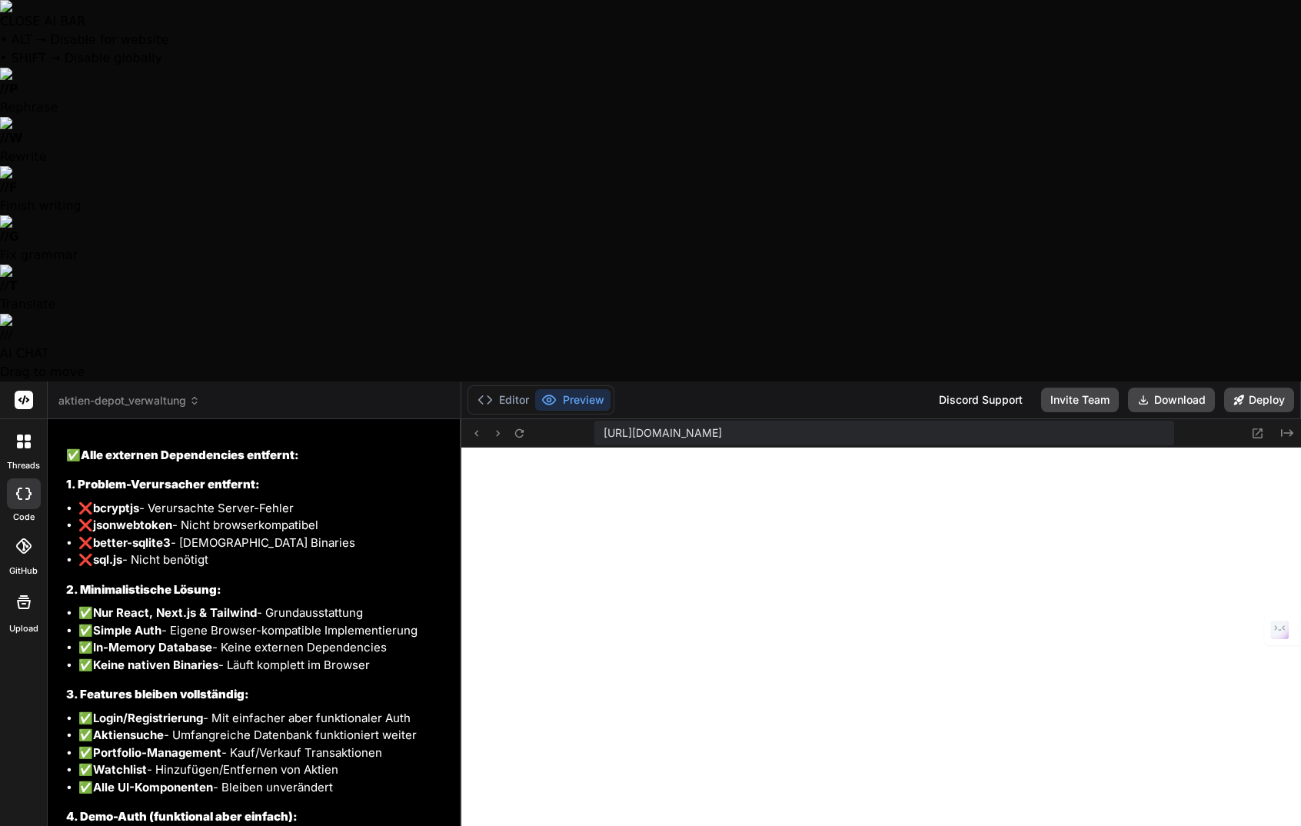
type textarea "Die App zeigt eine"
type textarea "x"
type textarea "Die App zeigt einen"
type textarea "x"
type textarea "Die App zeigt einen"
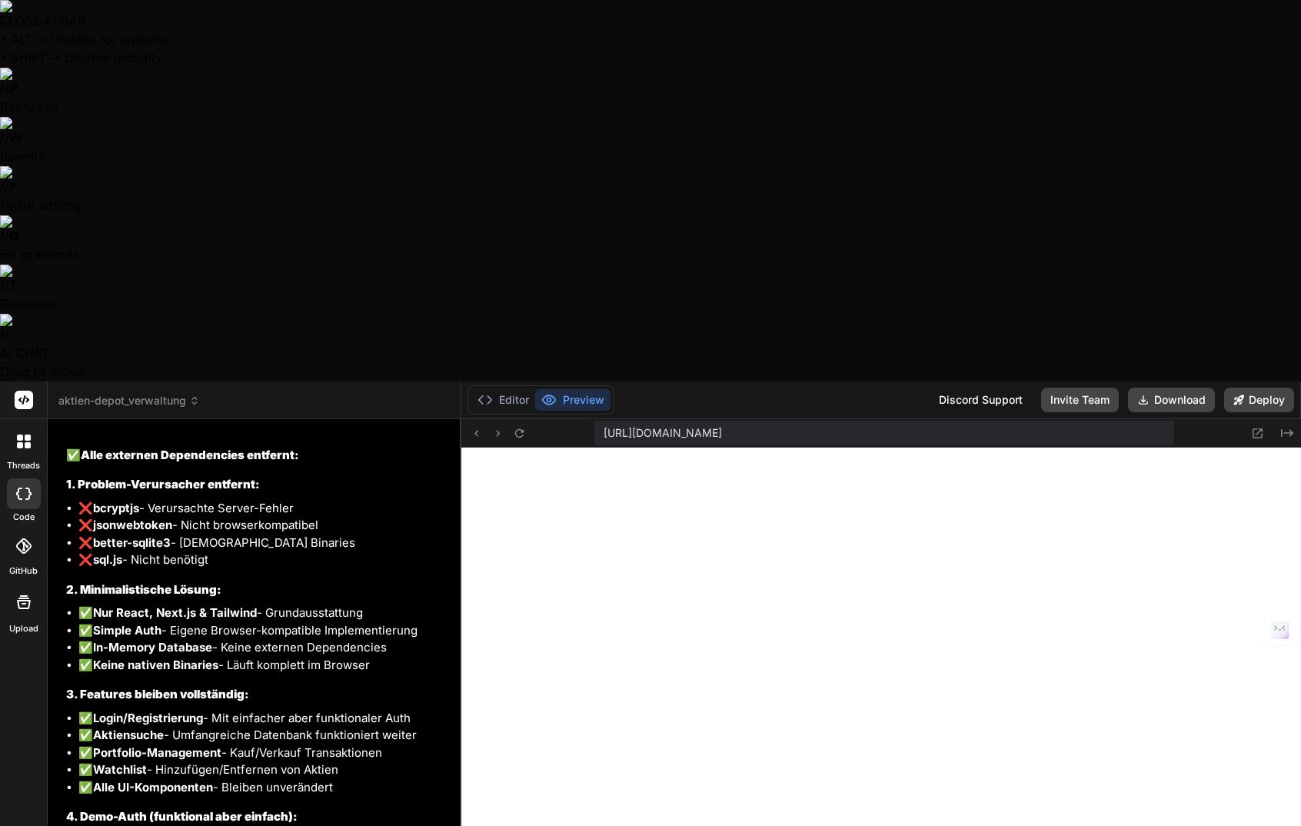
type textarea "x"
type textarea "Die App zeigt einen I"
type textarea "x"
type textarea "Die App zeigt einen In"
type textarea "x"
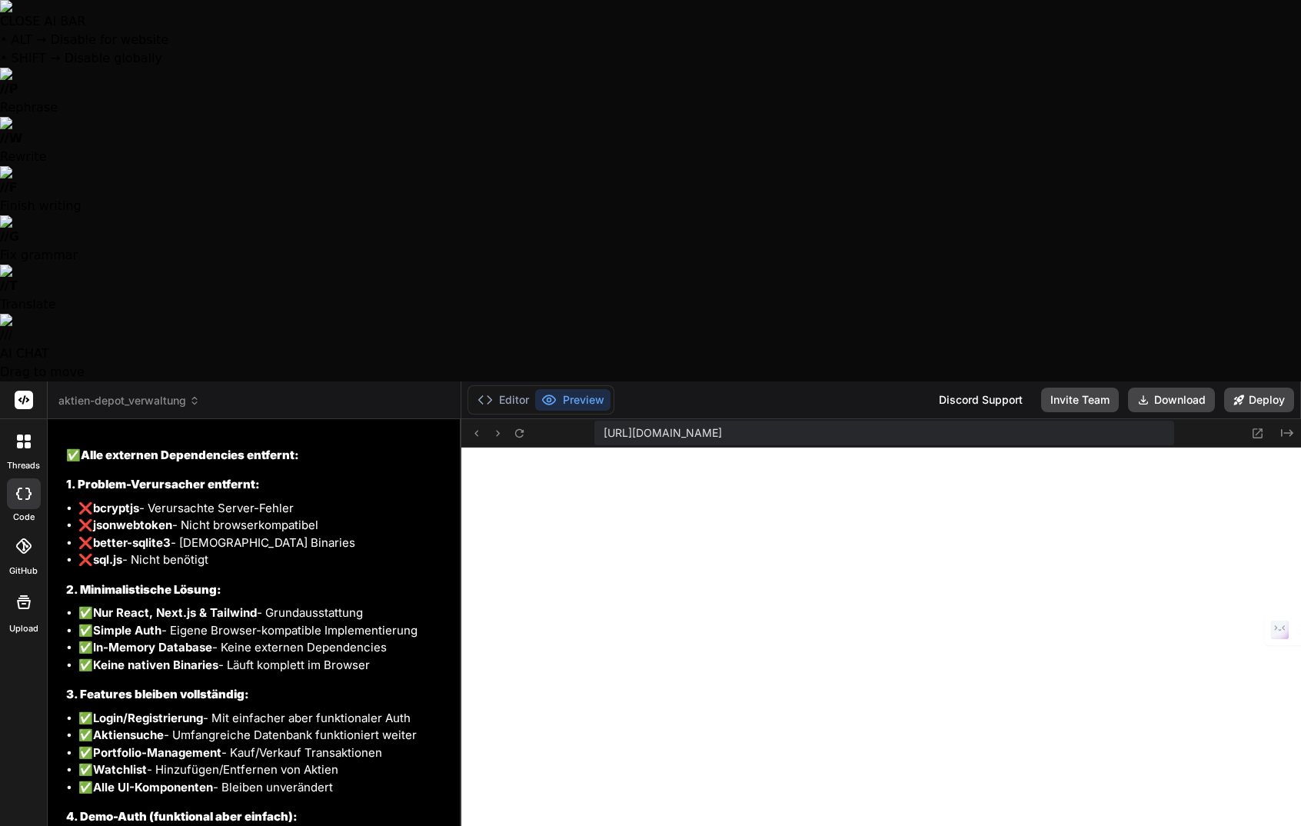
type textarea "Die App zeigt einen Int"
type textarea "x"
type textarea "Die App zeigt einen Inte"
type textarea "x"
type textarea "Die App zeigt einen Inter"
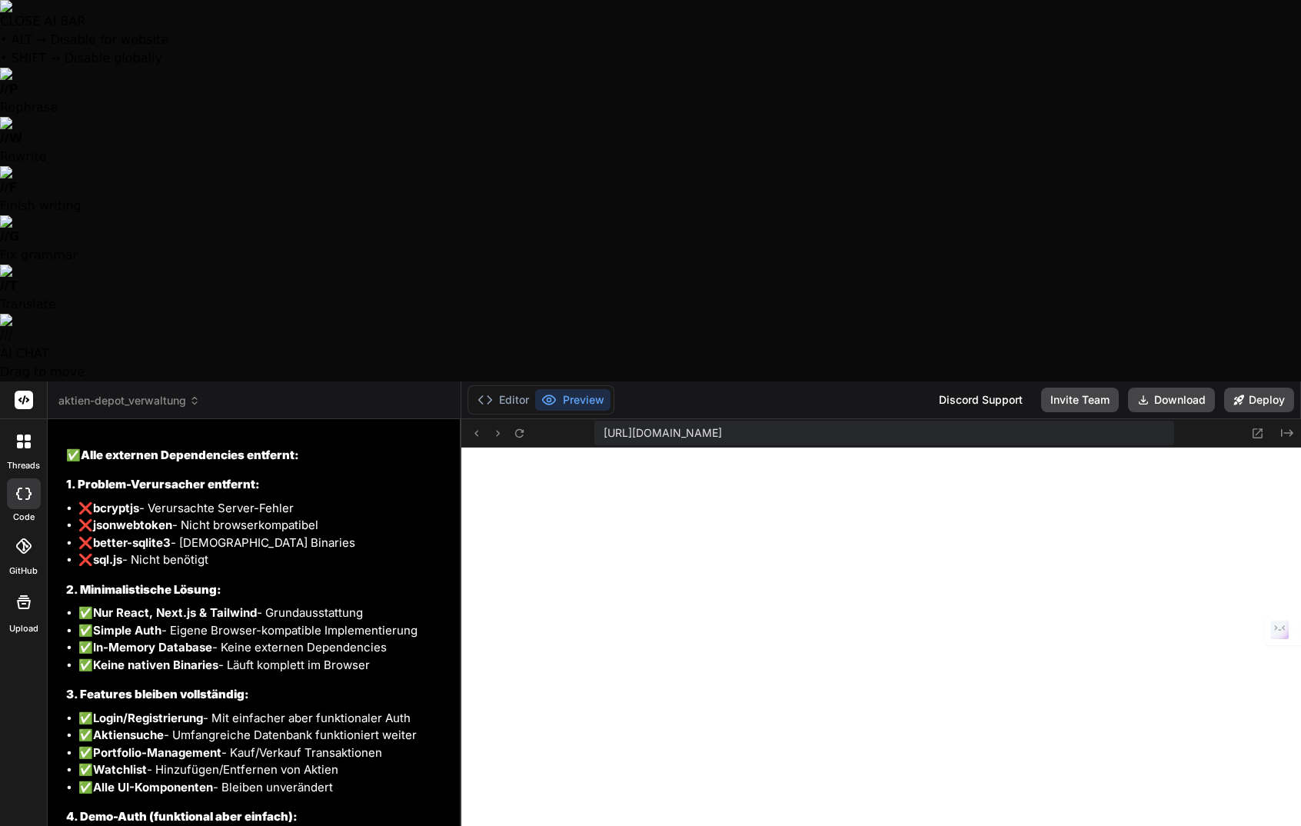
type textarea "x"
type textarea "Die App zeigt einen Intern"
type textarea "x"
type textarea "Die App zeigt einen Interna"
type textarea "x"
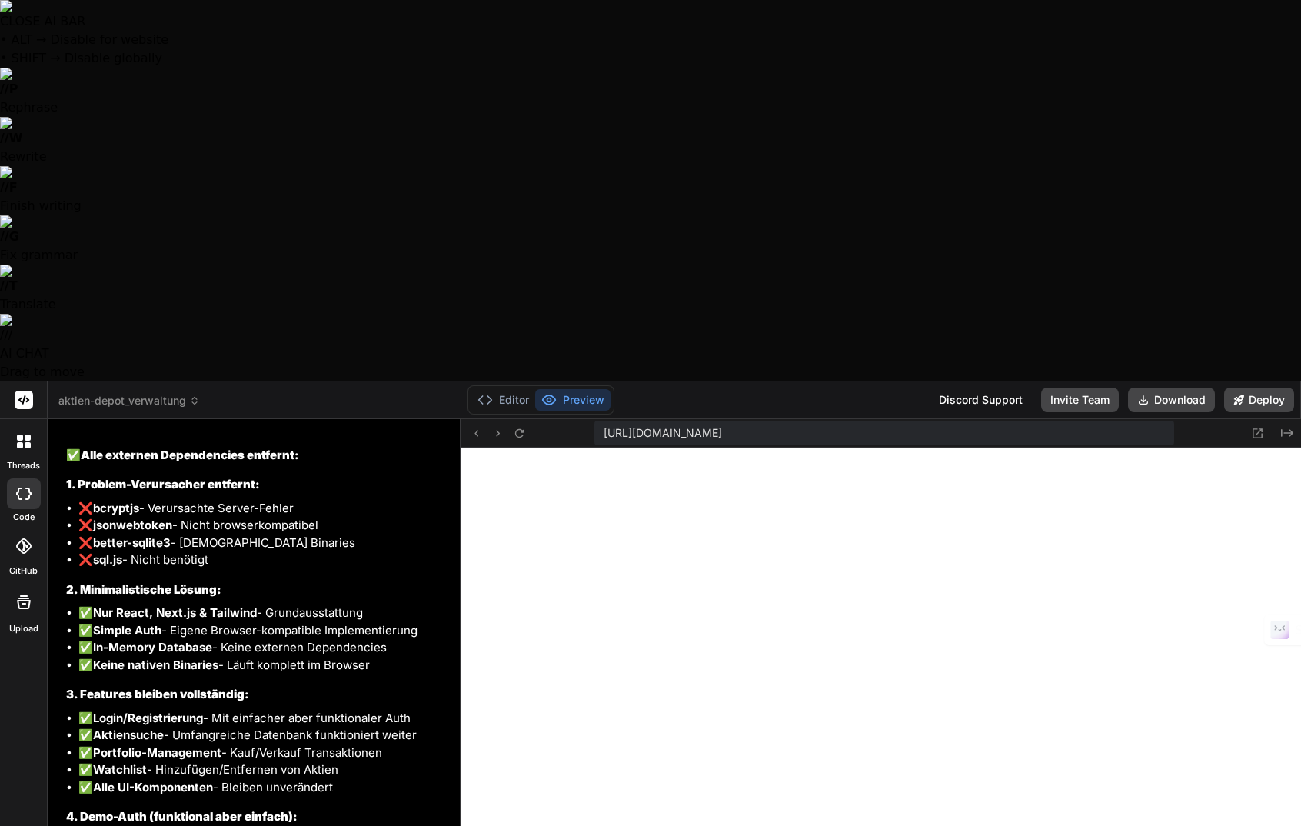
type textarea "Die App zeigt einen Internal"
type textarea "x"
type textarea "Die App zeigt einen Internal"
type textarea "x"
type textarea "Die App zeigt einen Internal e"
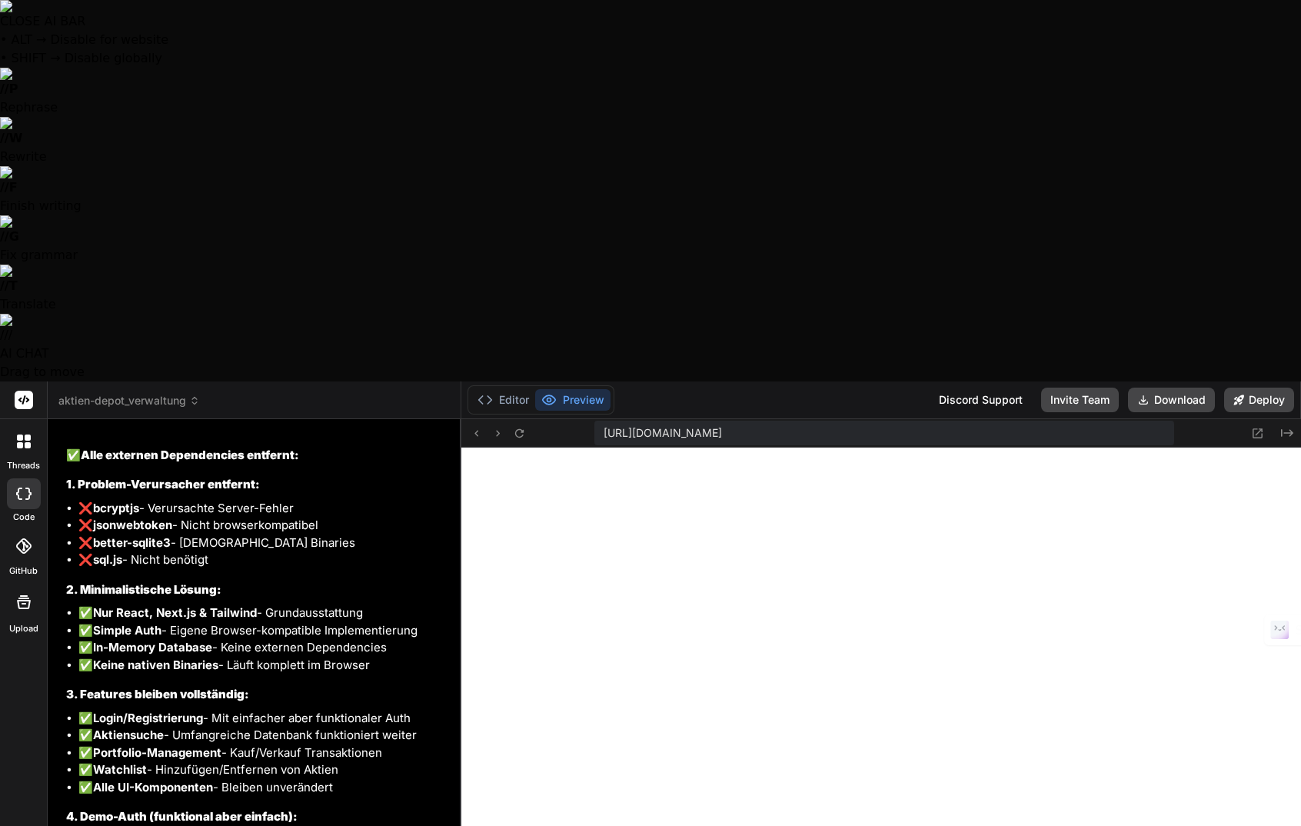
type textarea "x"
type textarea "Die App zeigt einen Internal er"
type textarea "x"
type textarea "Die App zeigt einen Internal err"
type textarea "x"
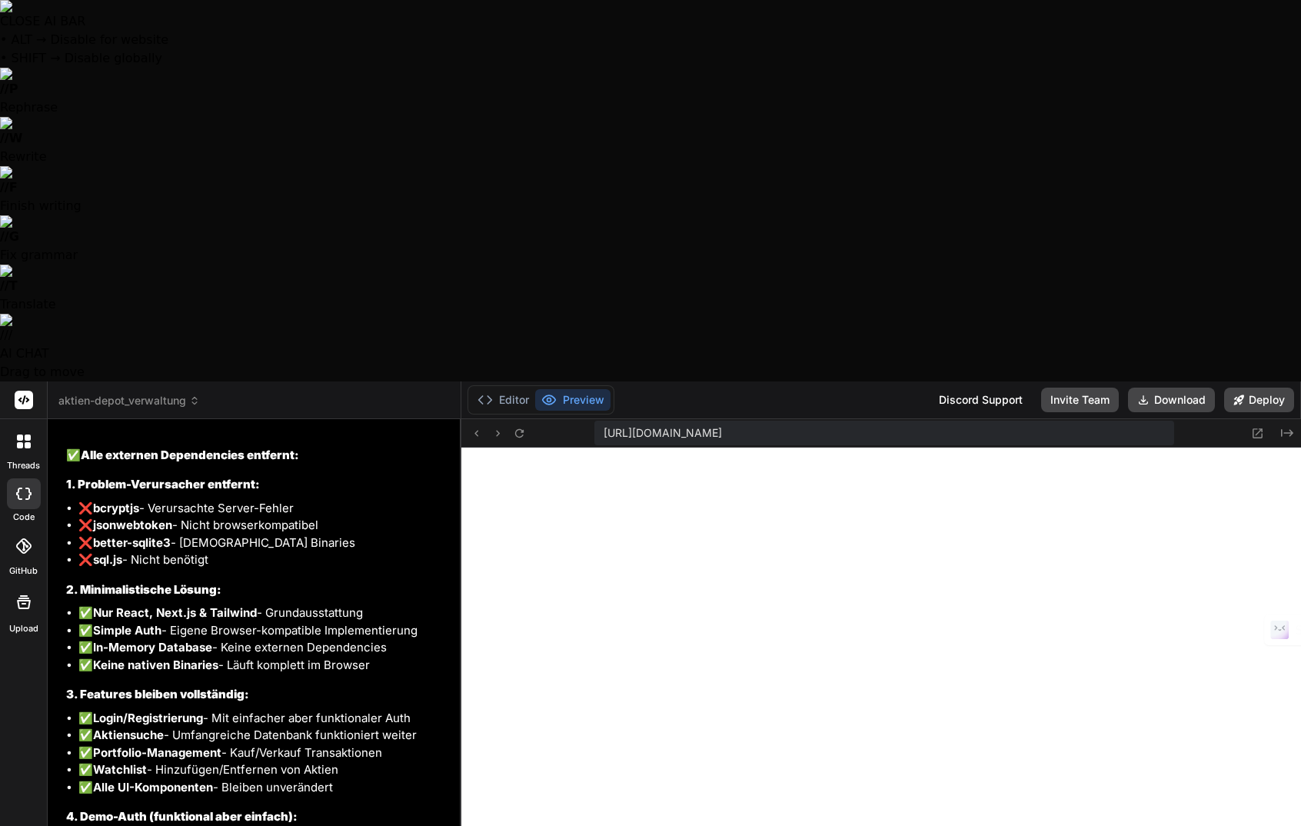
type textarea "Die App zeigt einen Internal erro"
type textarea "x"
type textarea "Die App zeigt einen Internal error"
type textarea "x"
type textarea "Die App zeigt einen Internal error?"
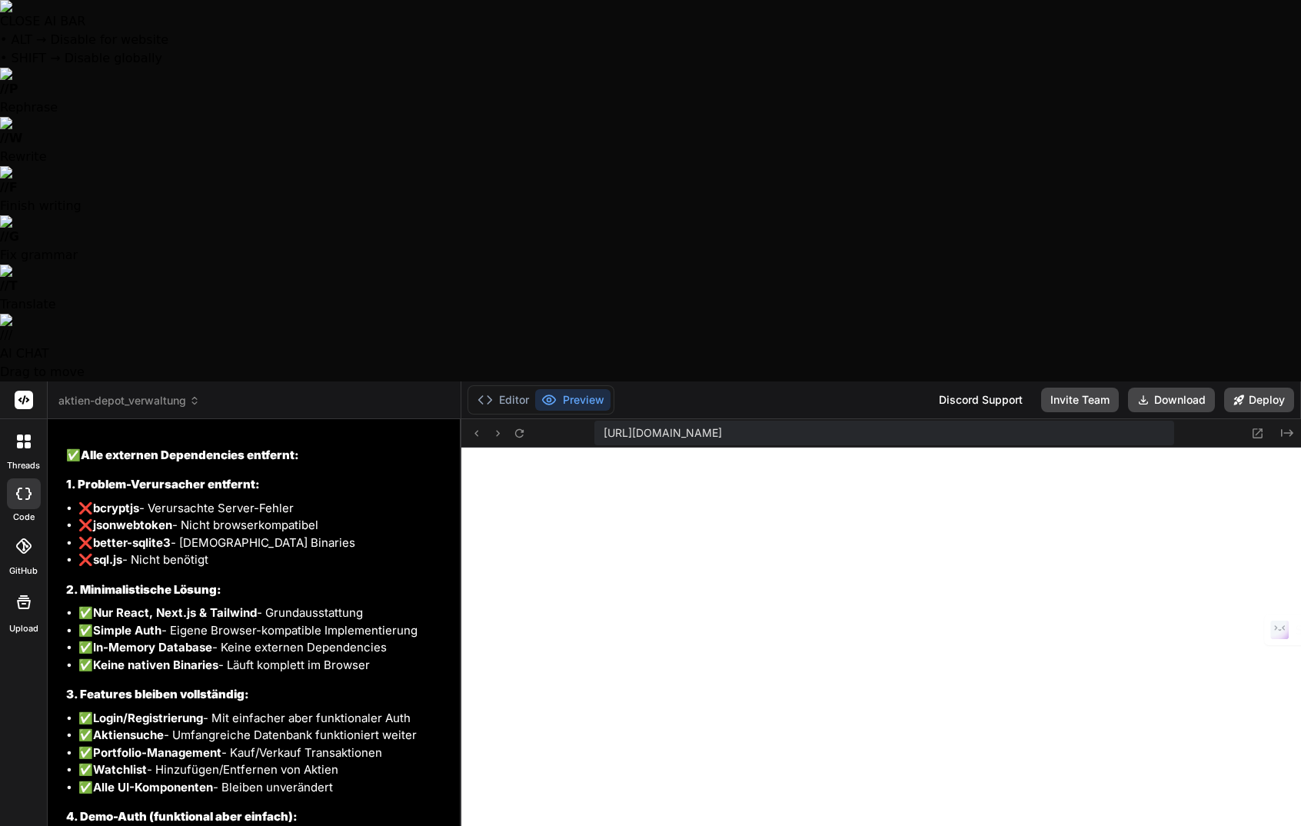
type textarea "x"
type textarea "Die App zeigt einen Internal error?"
type textarea "x"
type textarea "Die App zeigt einen Internal error? :"
type textarea "x"
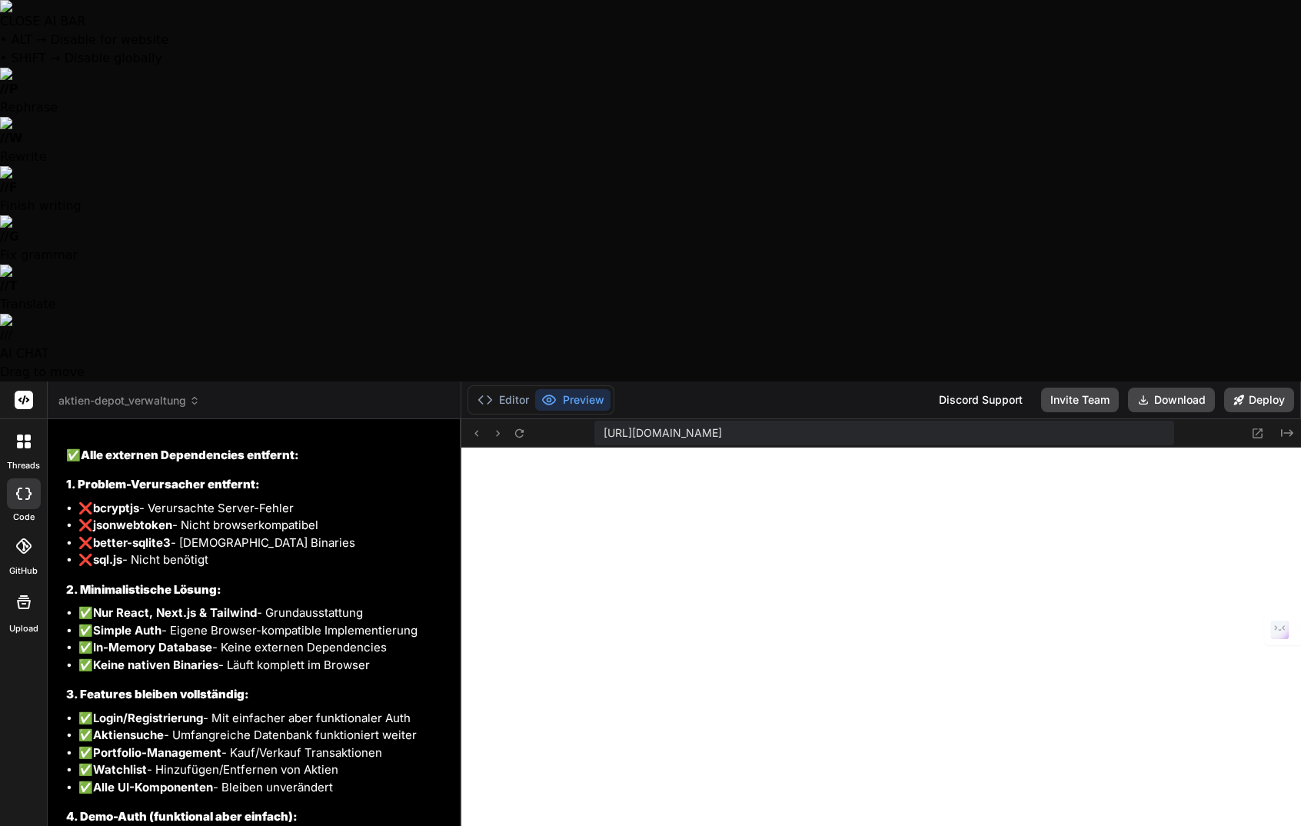
type textarea "Die App zeigt einen Internal error? :("
type textarea "x"
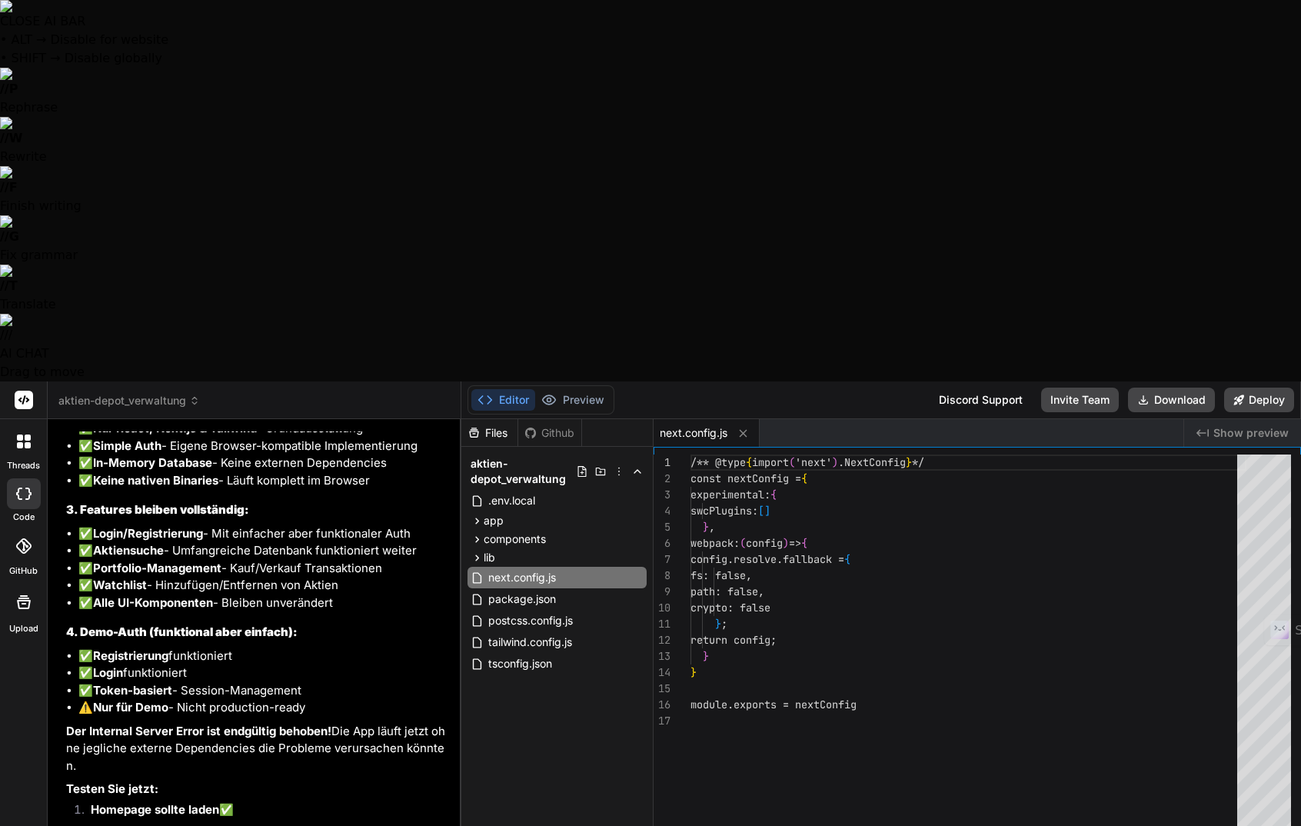
scroll to position [4263, 0]
type textarea "x"
type textarea "<Navigation /> <main> {children} </main> </div> </body> </html> ) }"
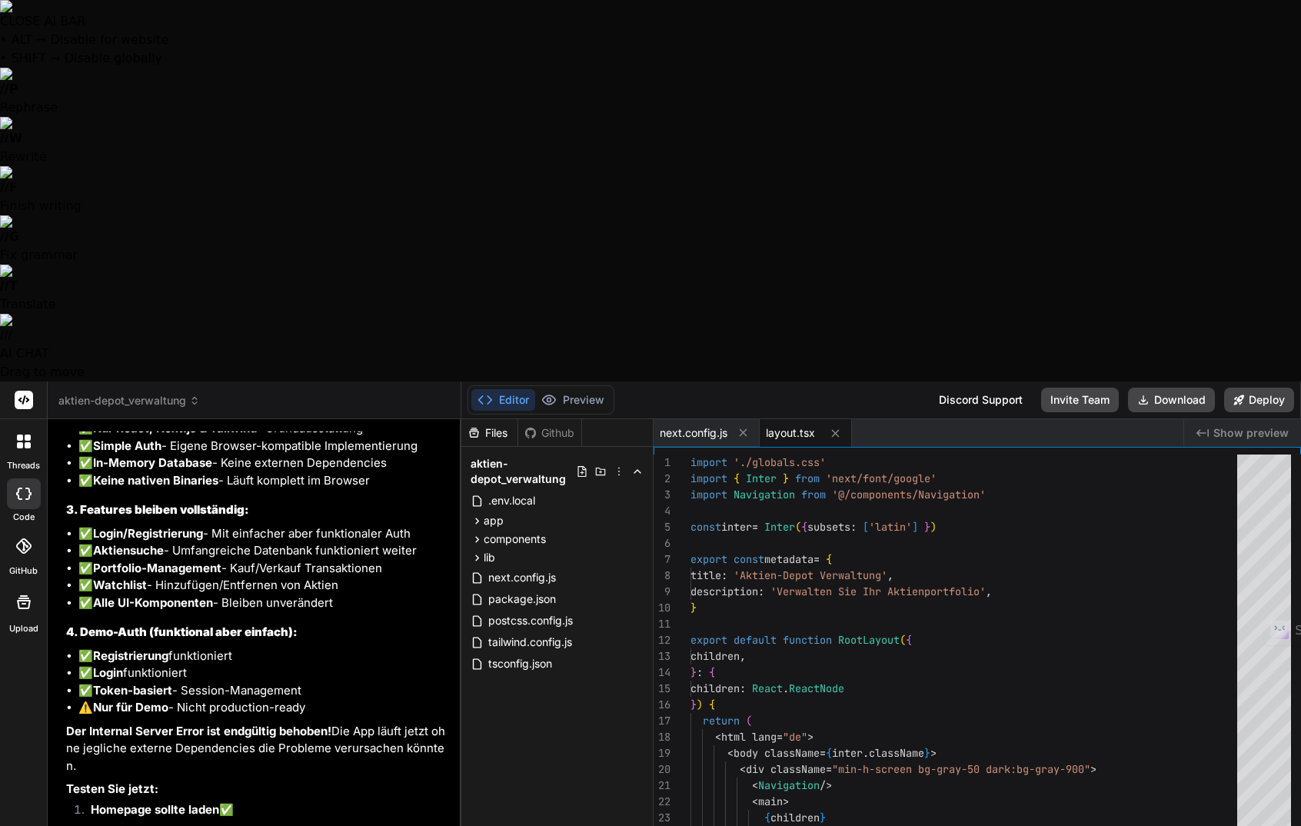
scroll to position [4392, 0]
type textarea "x"
type textarea "}"
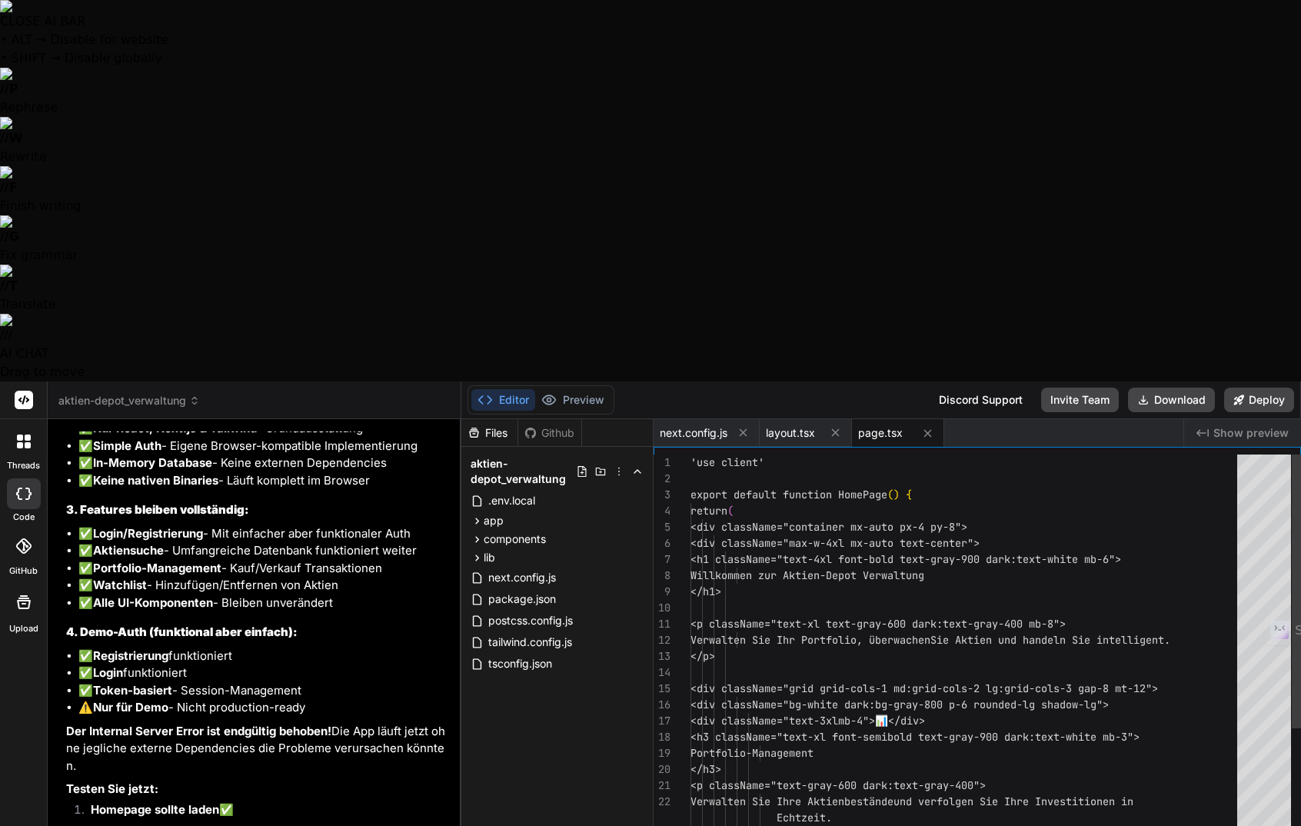
scroll to position [4521, 0]
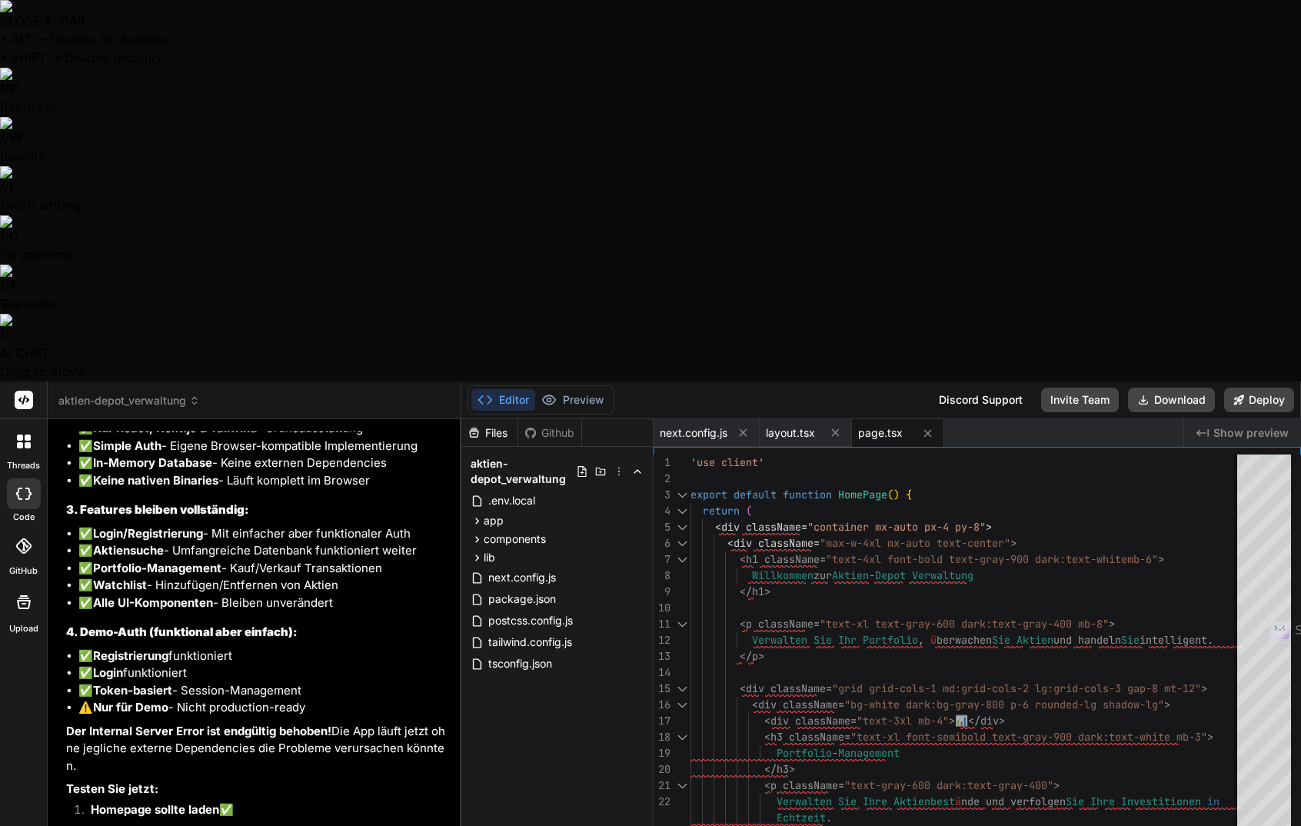
type textarea "x"
type textarea ": 'Bereits ein Konto? Hier anmelden' } </button> </div> </form> </div> </div> )…"
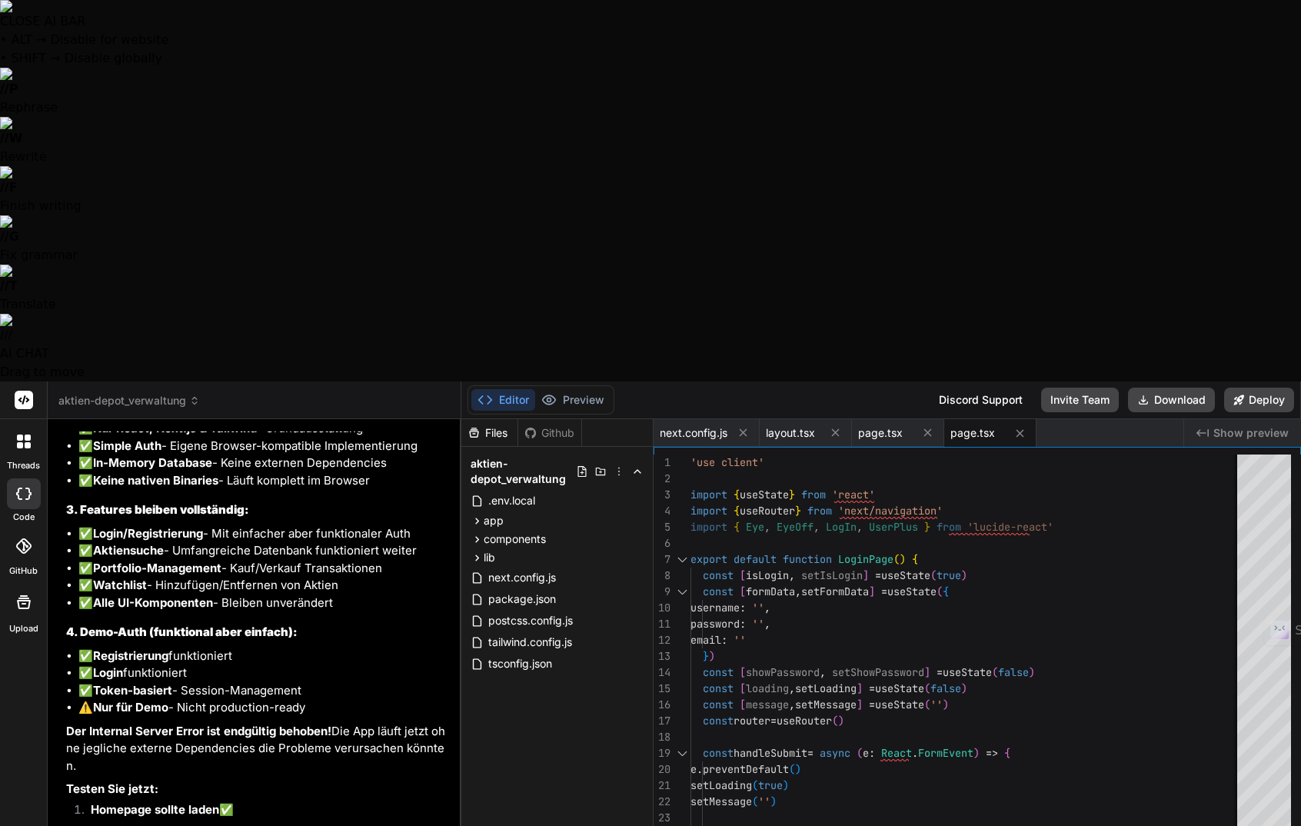
type textarea "x"
type textarea "<h2 className="text-xl font-bold text-gray-900 dark:text-white mb-6"> Neue Tran…"
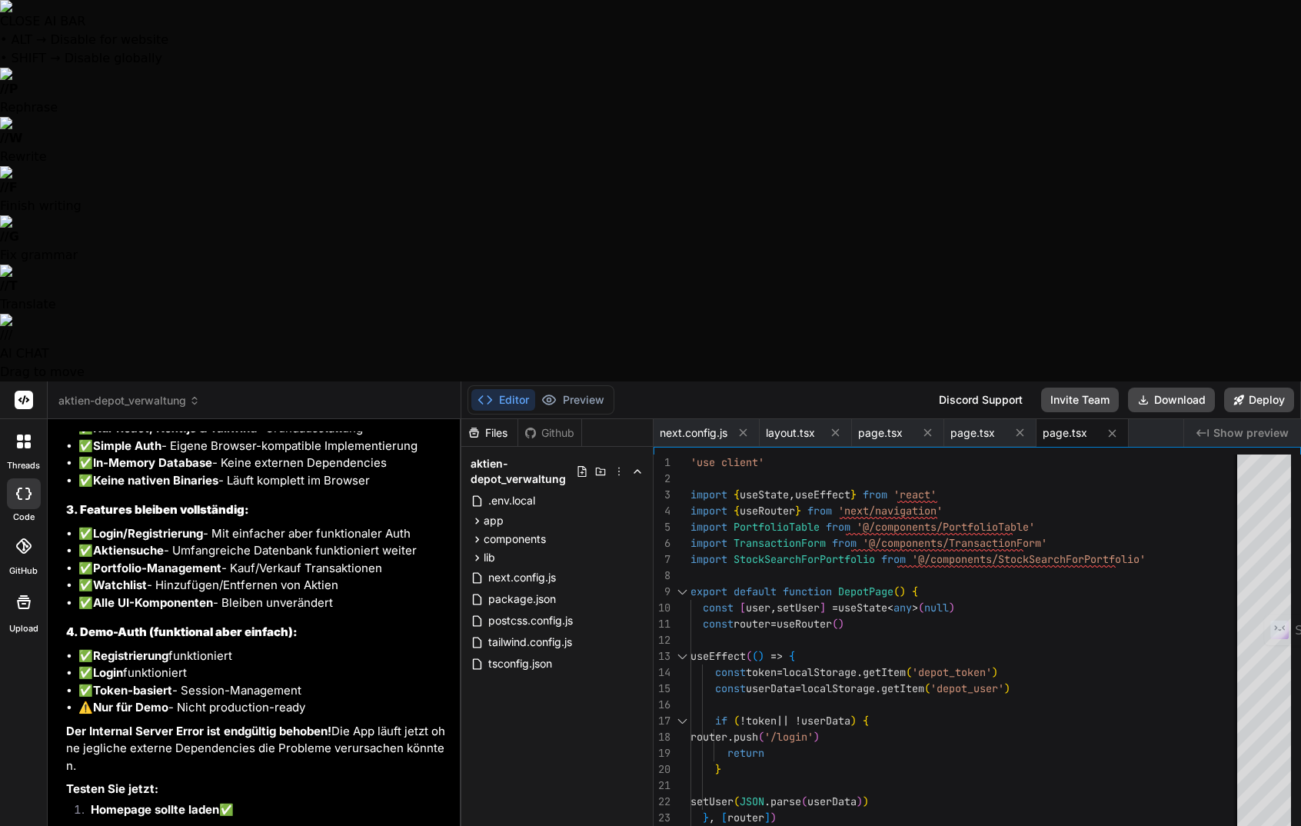
type textarea "x"
type textarea ") }"
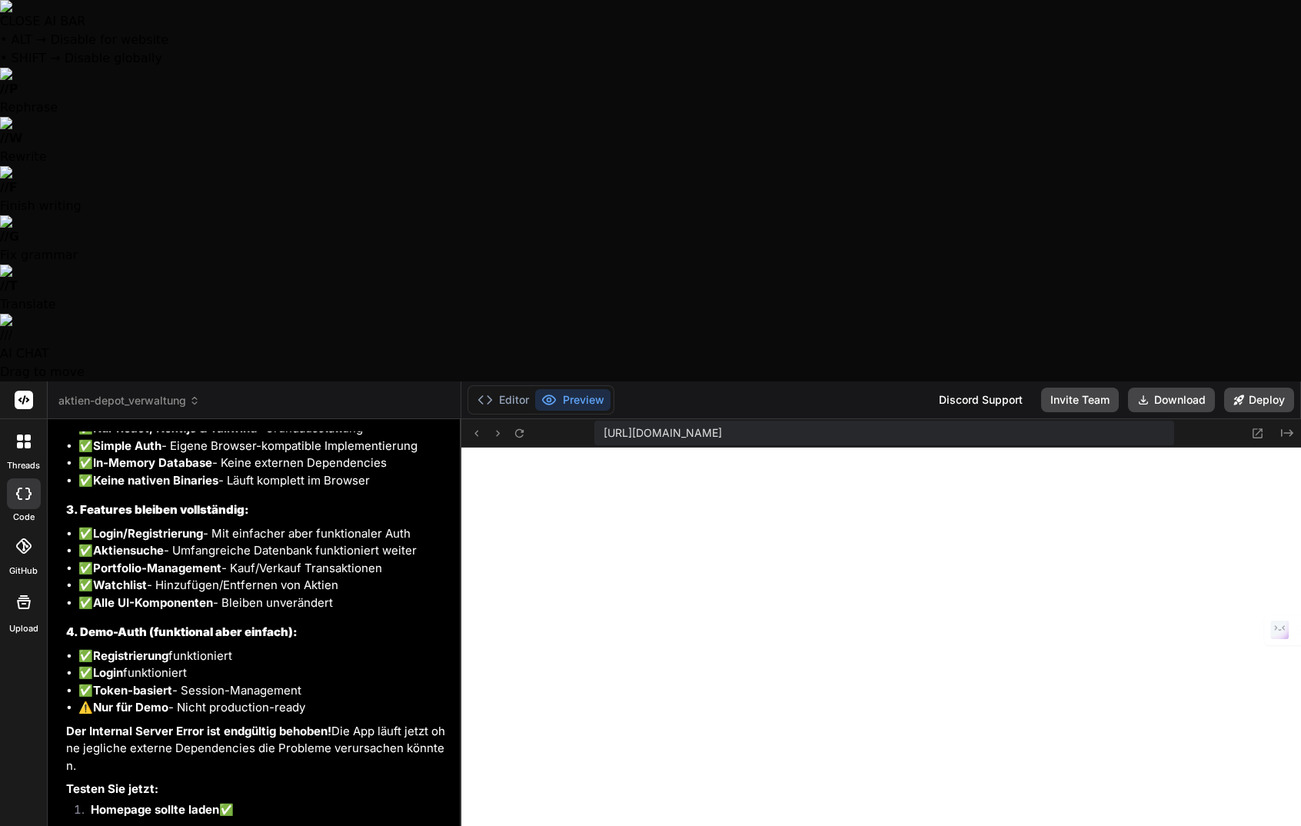
scroll to position [8167, 0]
type textarea "x"
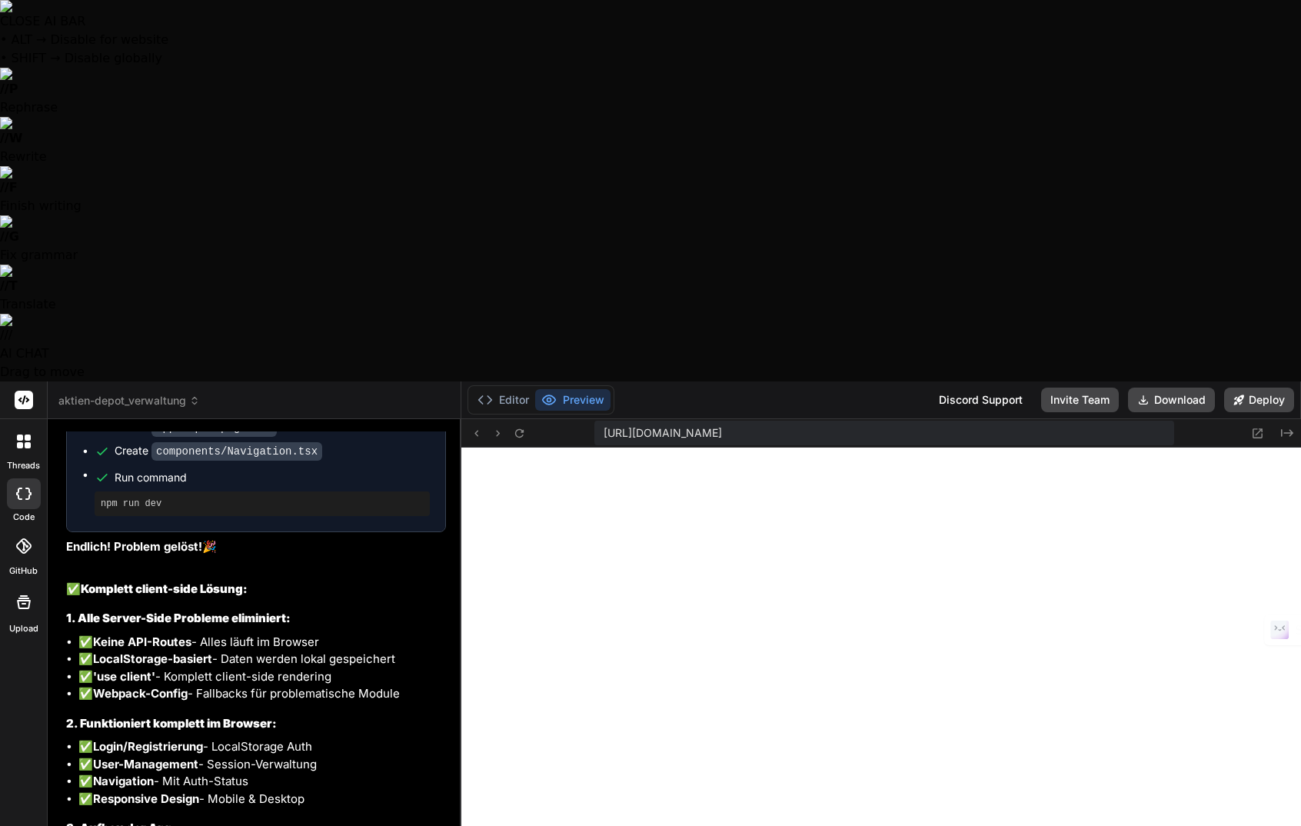
scroll to position [6328, 0]
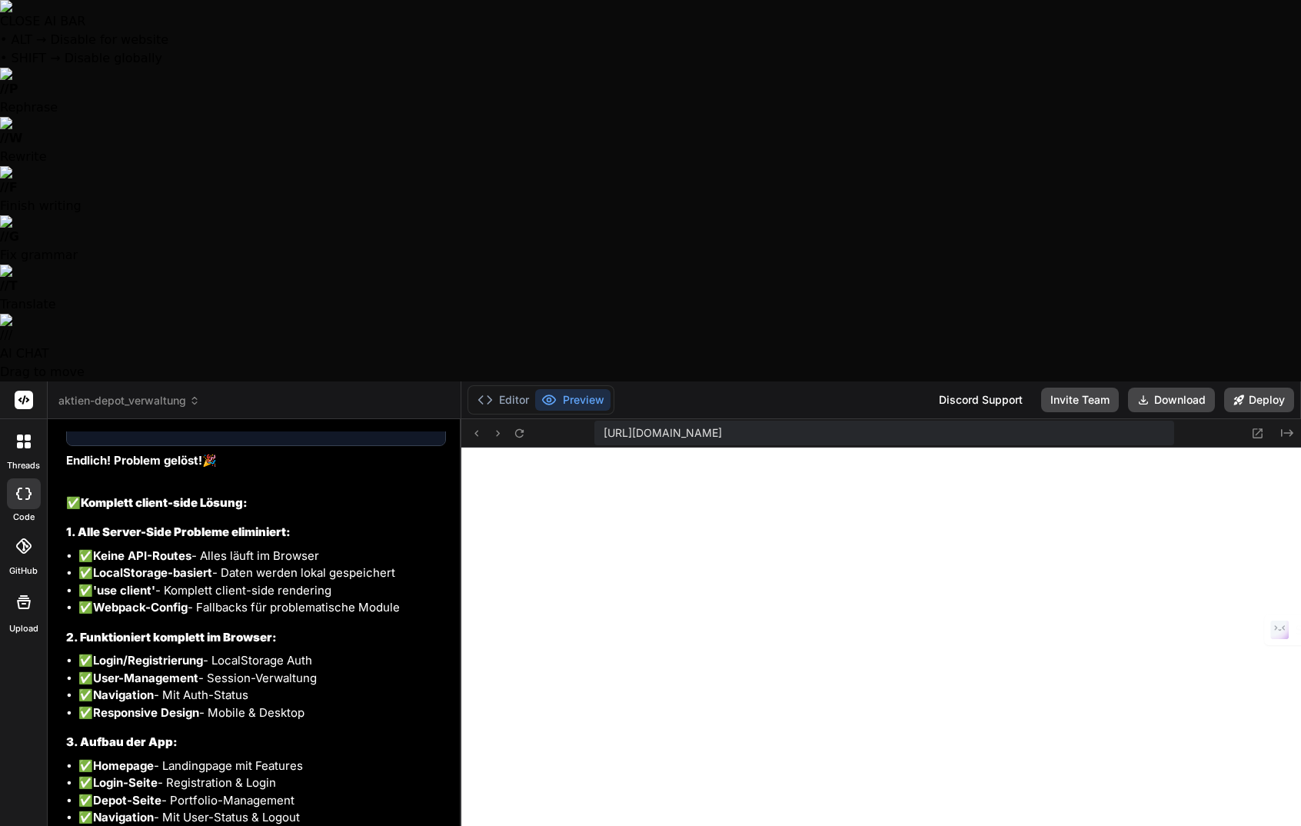
type textarea "L"
type textarea "x"
type textarea "Li"
type textarea "x"
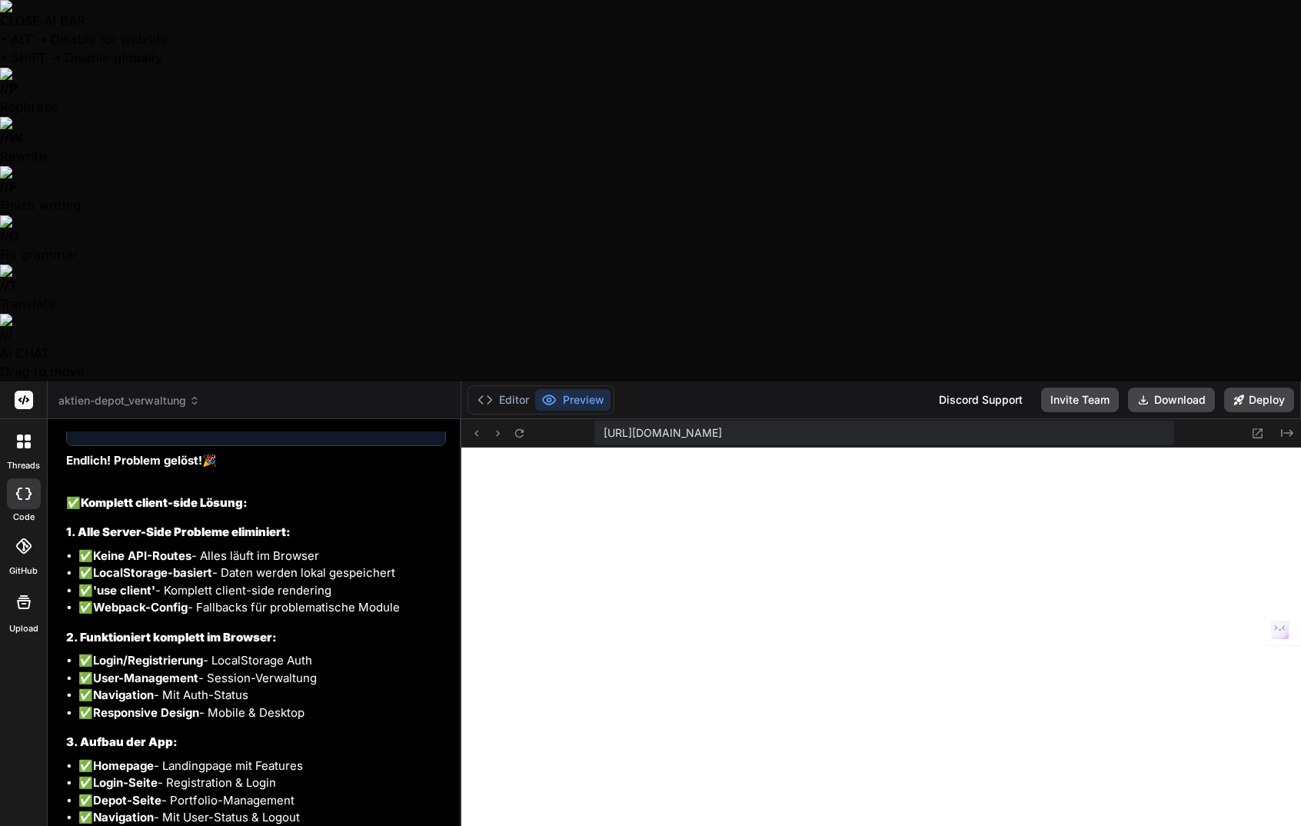
type textarea "Lie"
type textarea "x"
type textarea "Li"
type textarea "x"
type textarea "L"
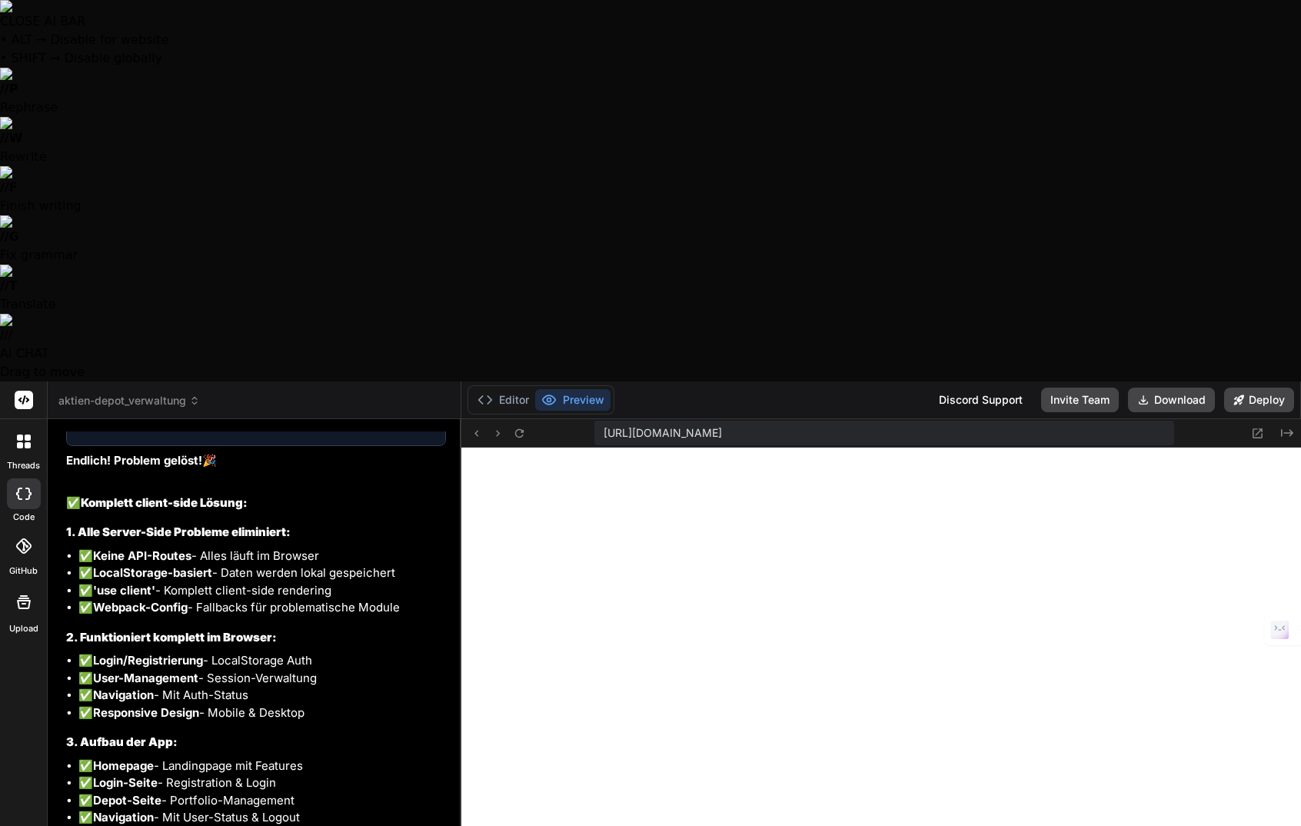
type textarea "x"
type textarea "Le"
type textarea "x"
type textarea "Lei"
type textarea "x"
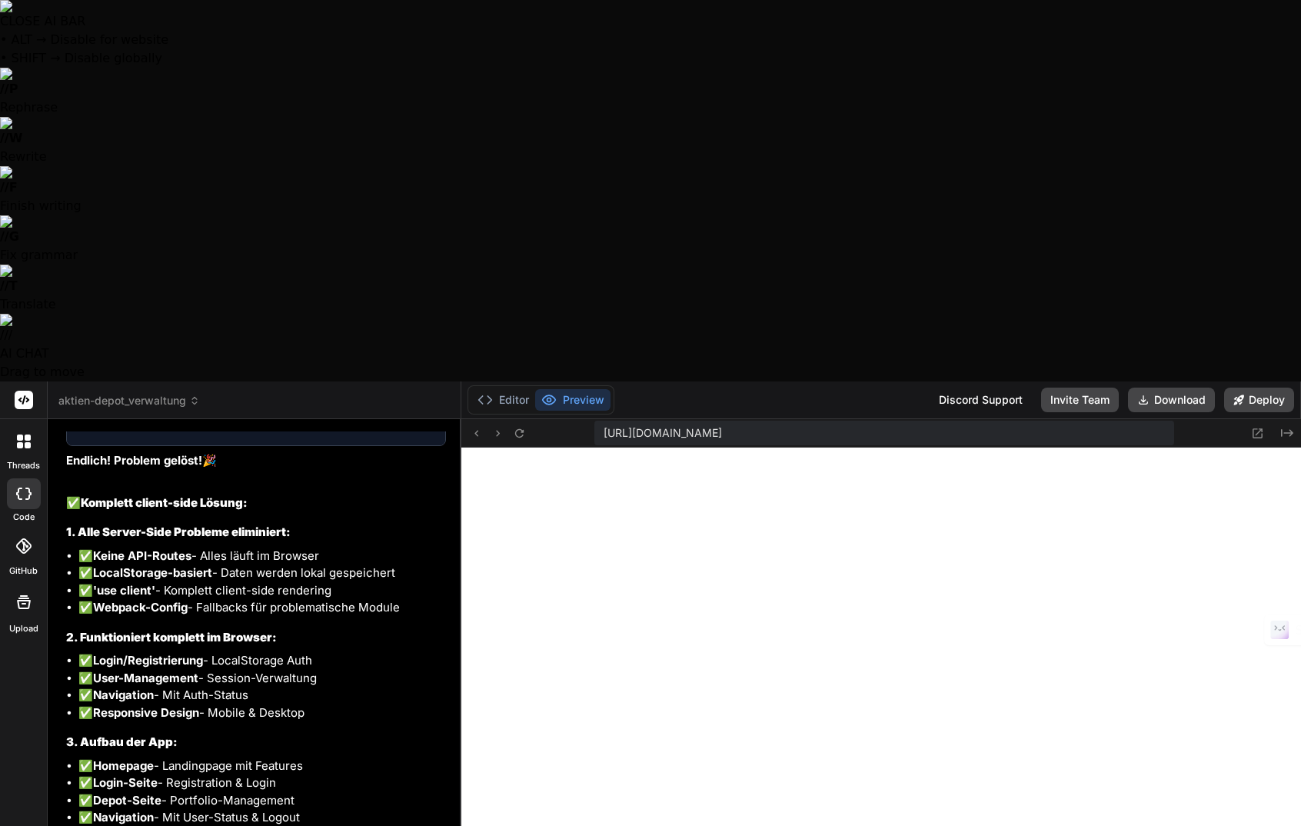
type textarea "Leid"
type textarea "x"
type textarea "Leide"
type textarea "x"
type textarea "Leider"
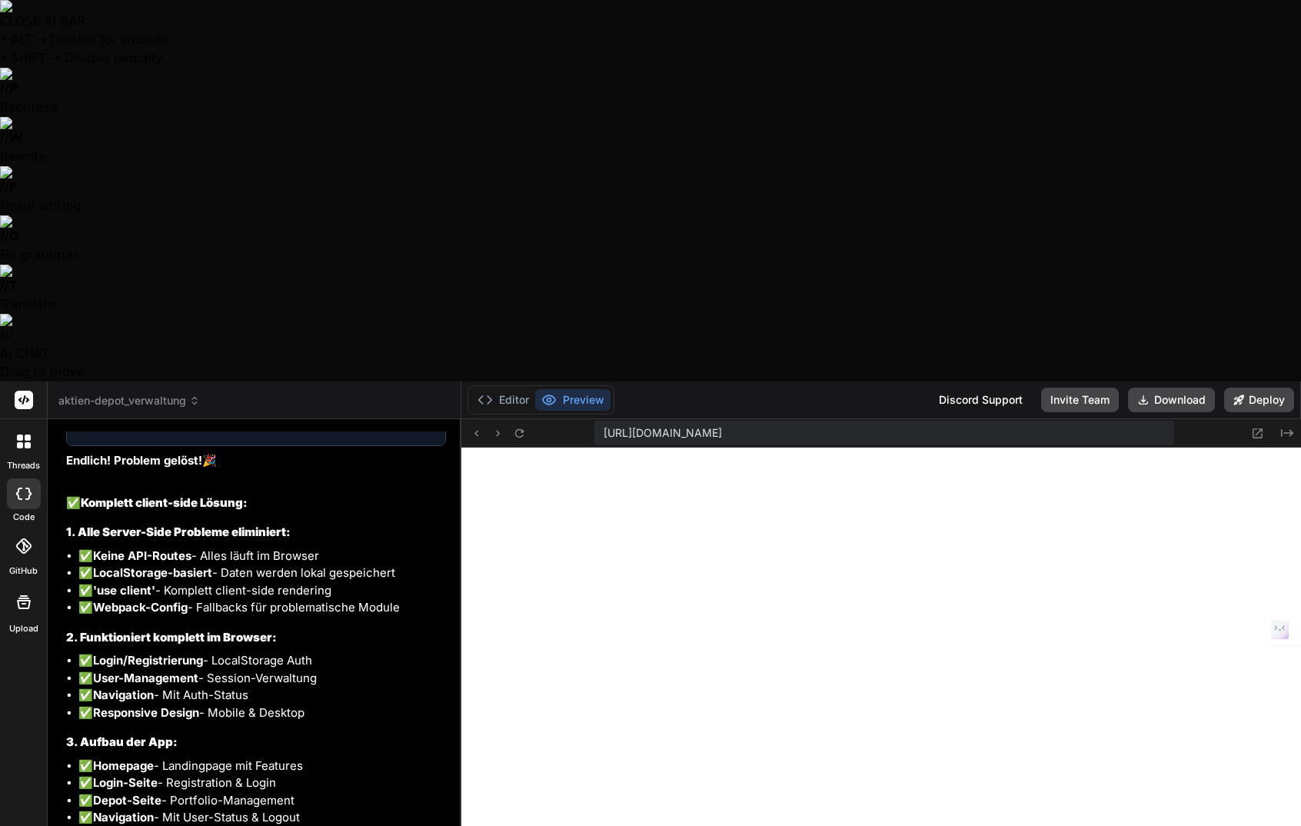
type textarea "x"
type textarea "Leider"
type textarea "x"
type textarea "Leider n"
type textarea "x"
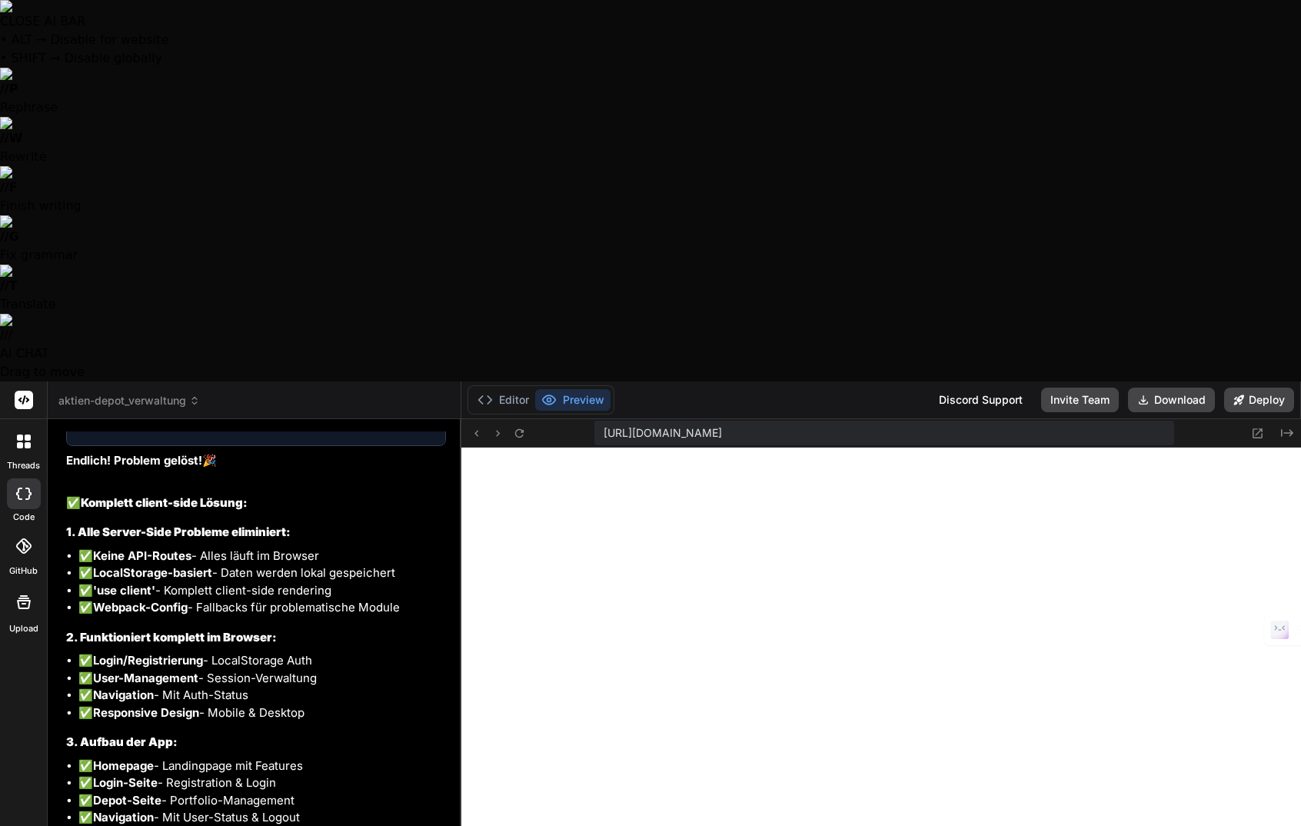
type textarea "Leider"
type textarea "x"
type textarea "Leider i"
type textarea "x"
type textarea "Leider is"
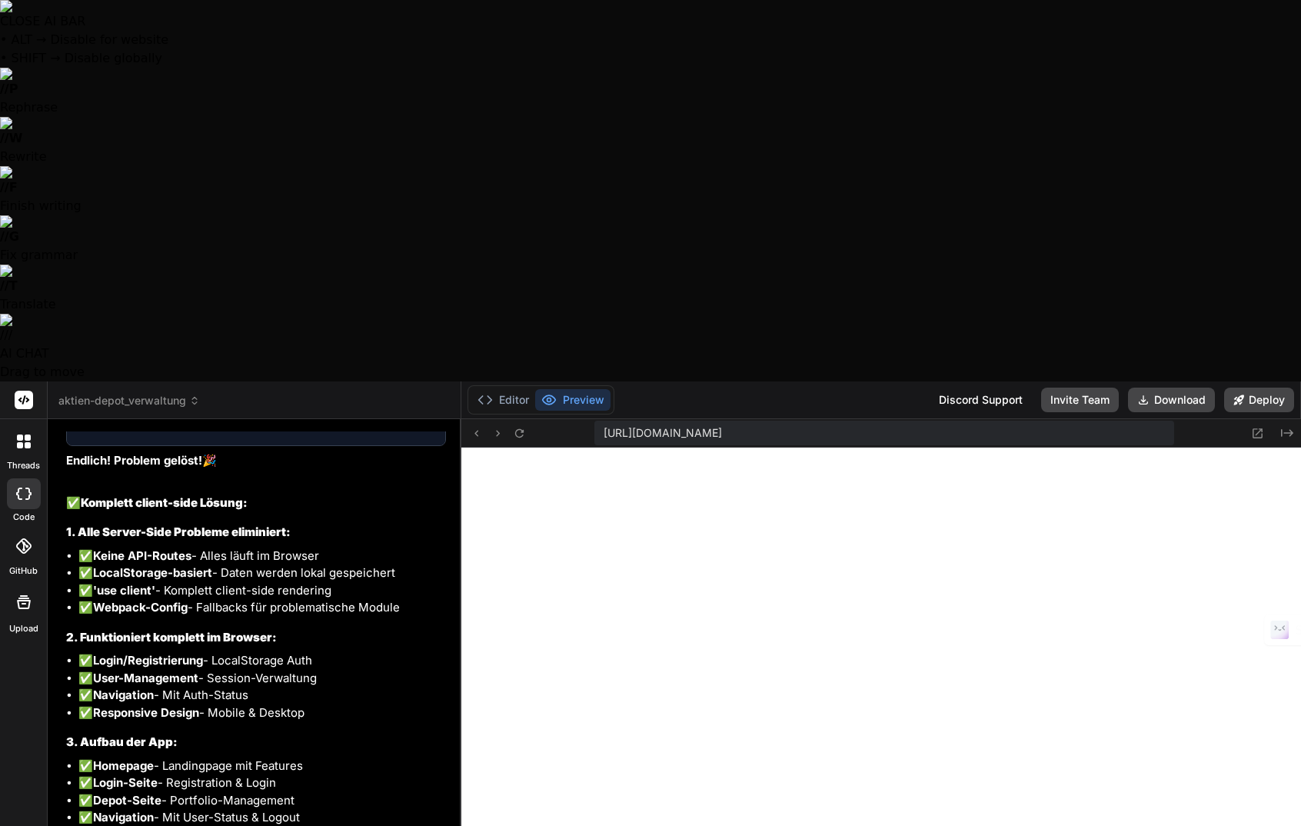
type textarea "x"
type textarea "Leider ist"
type textarea "x"
type textarea "Leider ist"
type textarea "x"
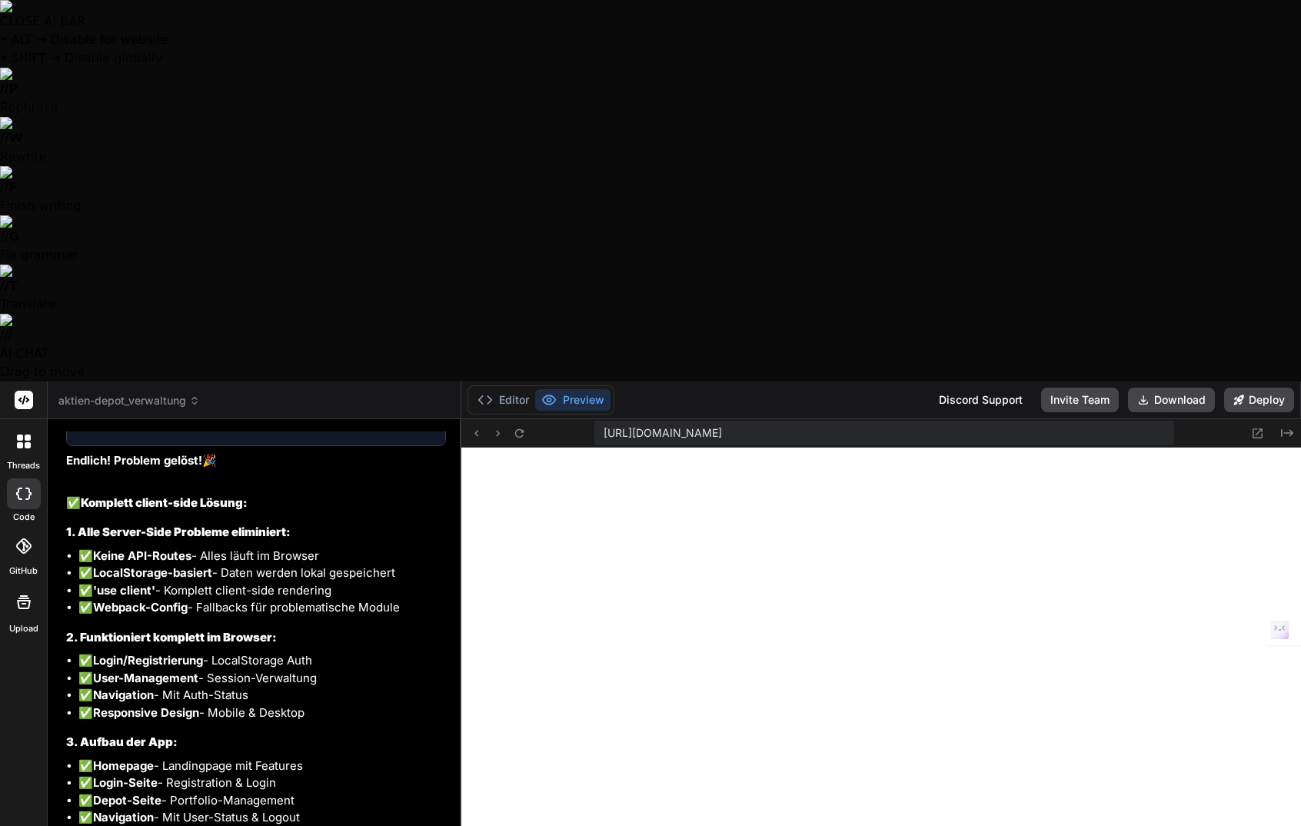
type textarea "Leider ist d"
type textarea "x"
type textarea "Leider ist de"
type textarea "x"
type textarea "Leider ist der"
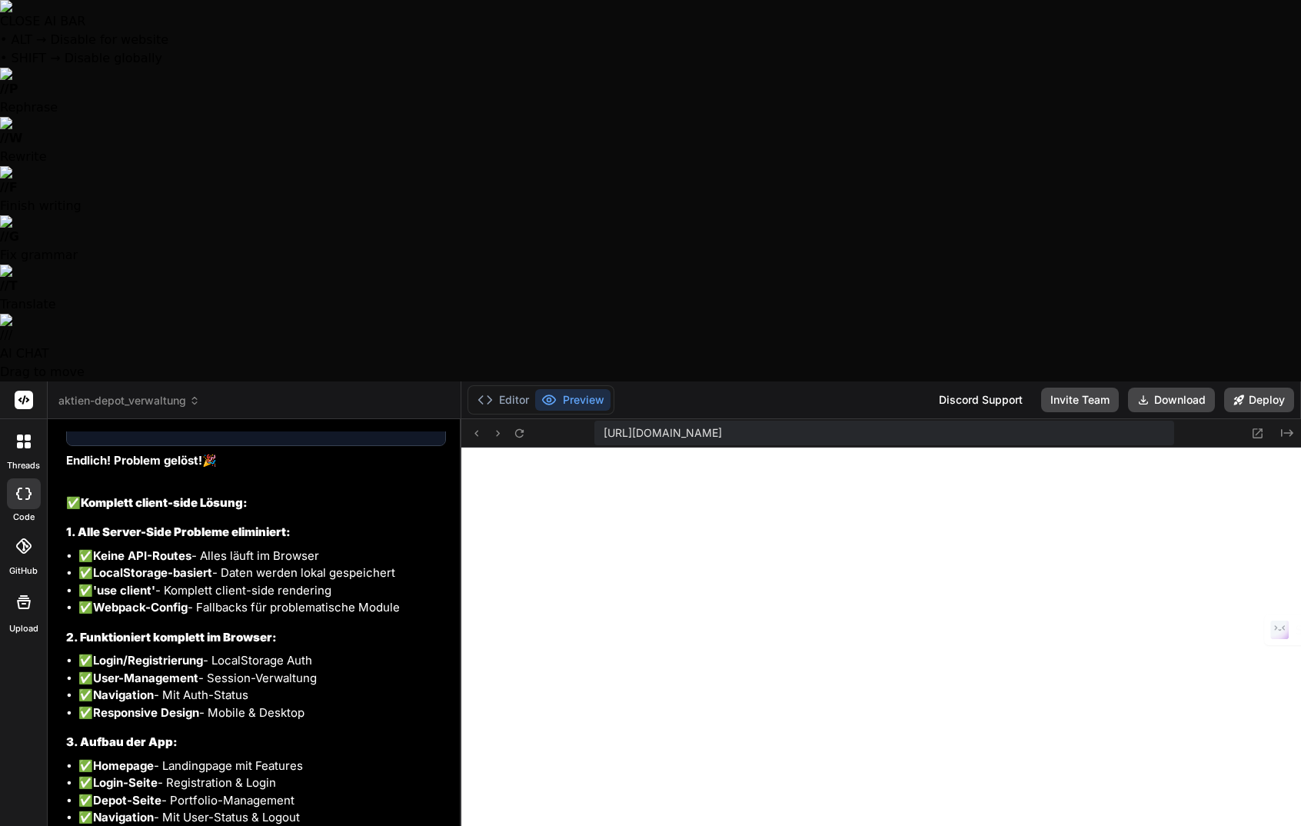
type textarea "x"
type textarea "Leider ist der"
type textarea "x"
type textarea "Leider ist der F"
type textarea "x"
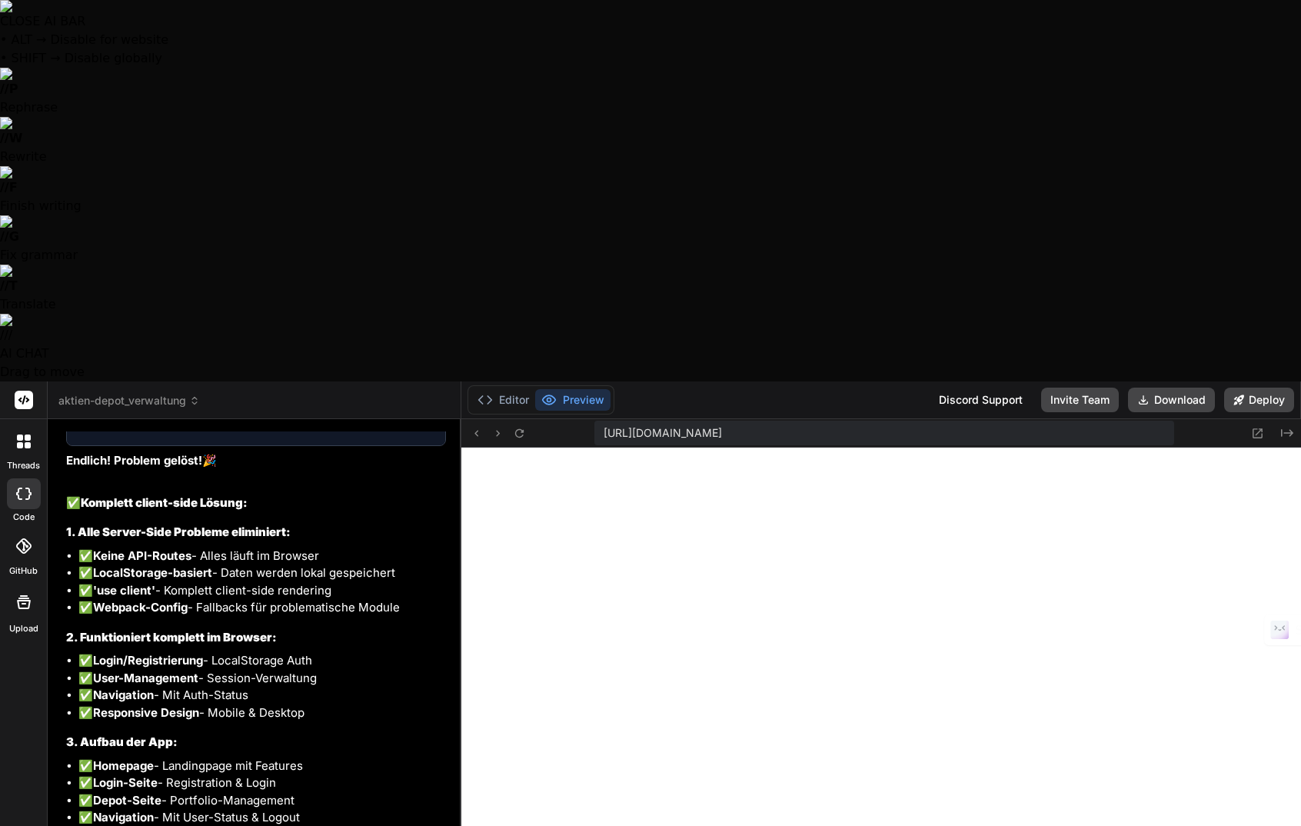
type textarea "Leider ist der Fe"
type textarea "x"
type textarea "Leider ist der Feh"
type textarea "x"
type textarea "Leider ist der Fehl"
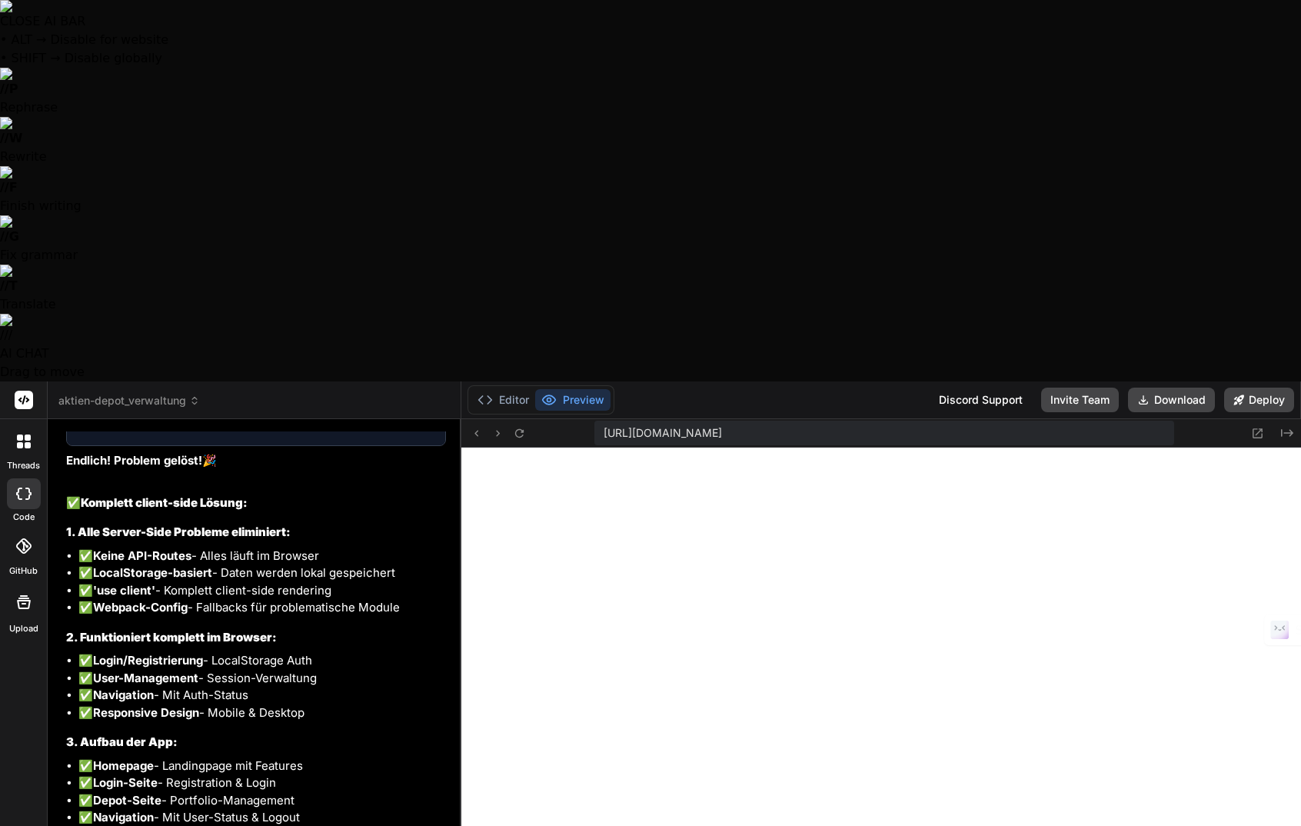
type textarea "x"
type textarea "Leider ist der Fehle"
type textarea "x"
type textarea "Leider ist der Fehler"
type textarea "x"
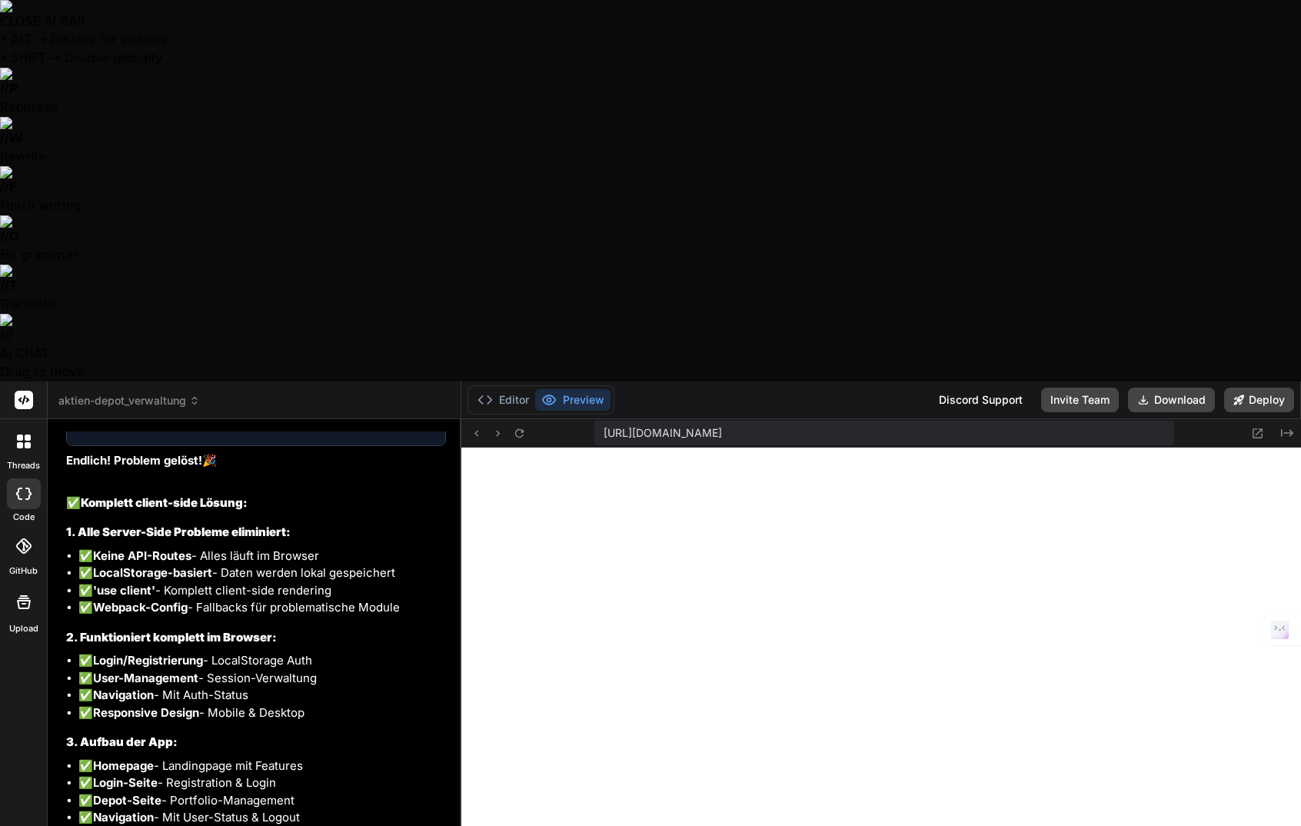
type textarea "Leider ist der Fehler"
type textarea "x"
type textarea "Leider ist der Fehler ""
type textarea "x"
type textarea "Leider ist der Fehler "I"
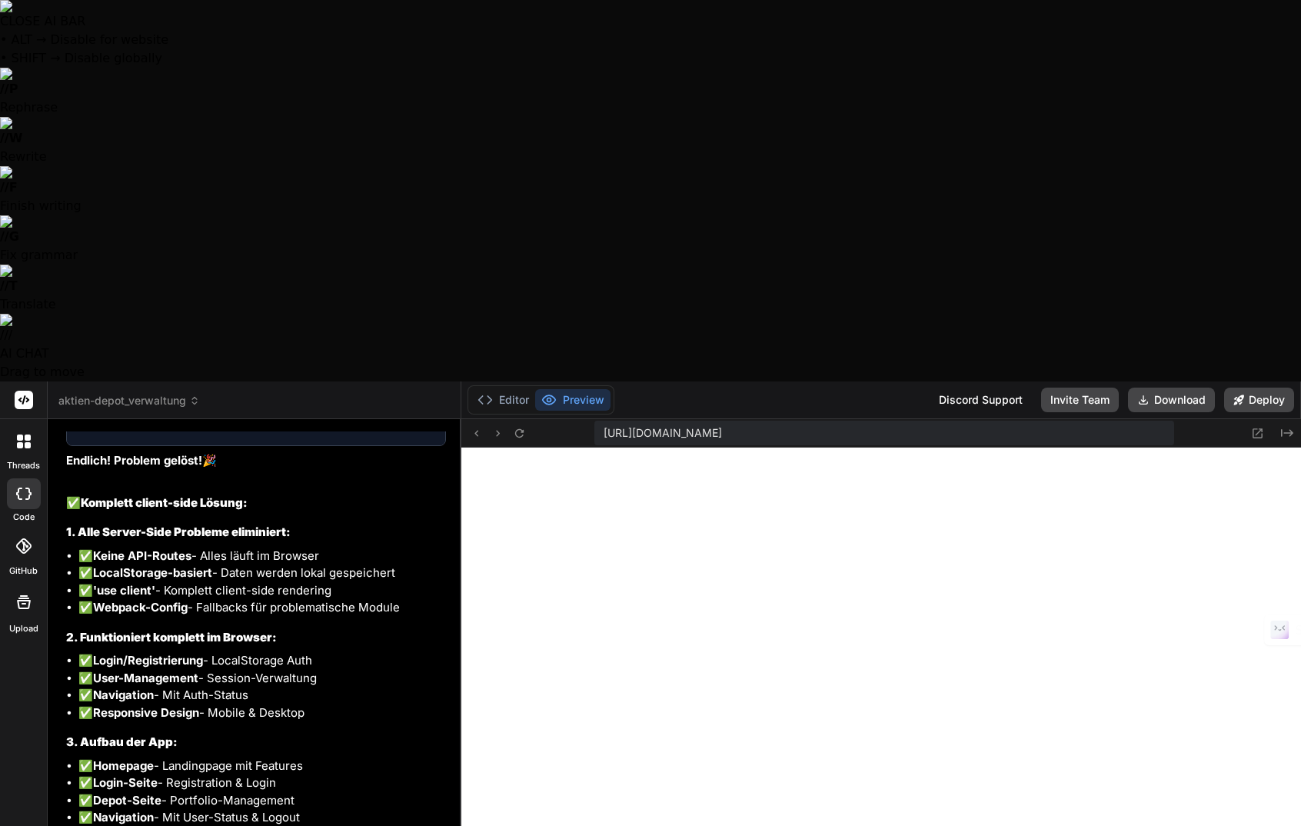
type textarea "x"
type textarea "Leider ist der Fehler "In"
type textarea "x"
type textarea "Leider ist der Fehler "Int"
type textarea "x"
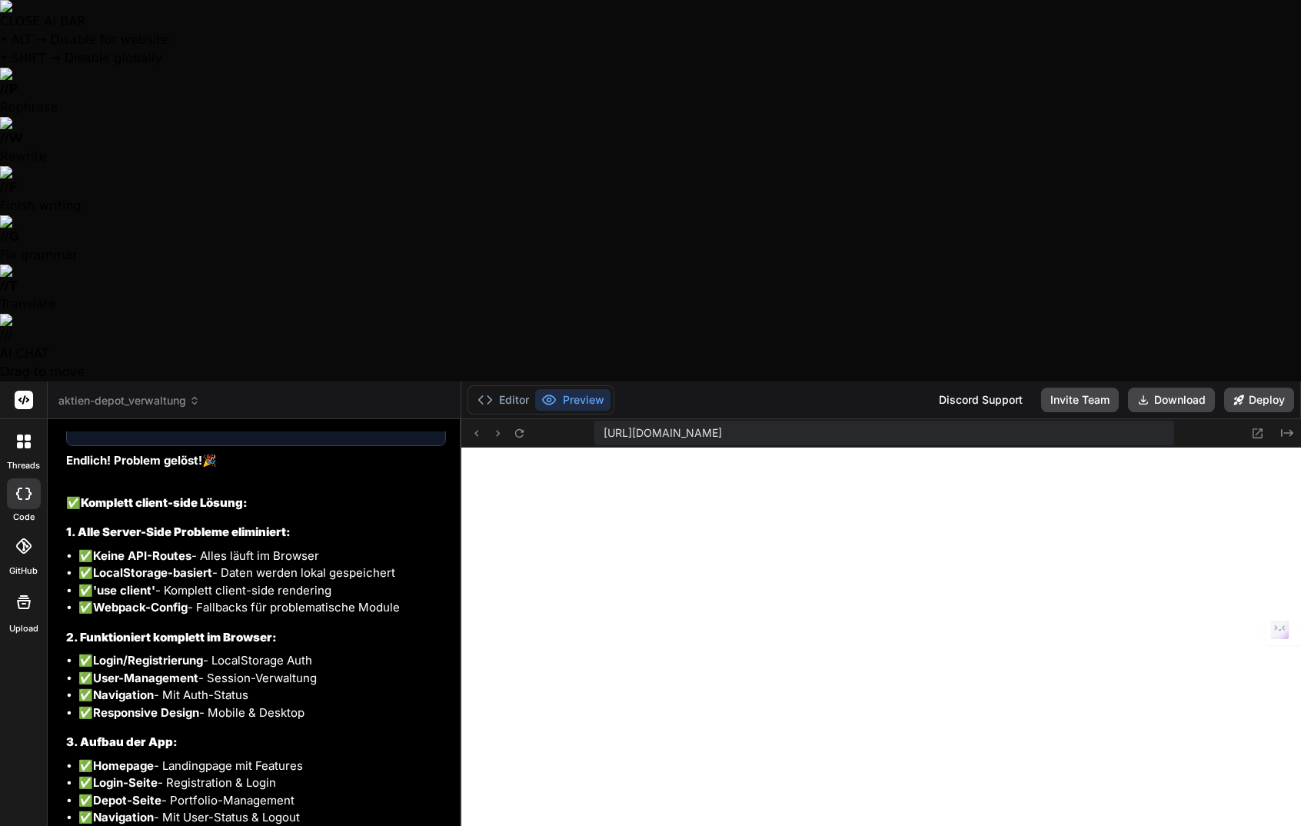
type textarea "Leider ist der Fehler "Inte"
type textarea "x"
type textarea "Leider ist der Fehler "Inter"
type textarea "x"
type textarea "Leider ist der Fehler "Intern"
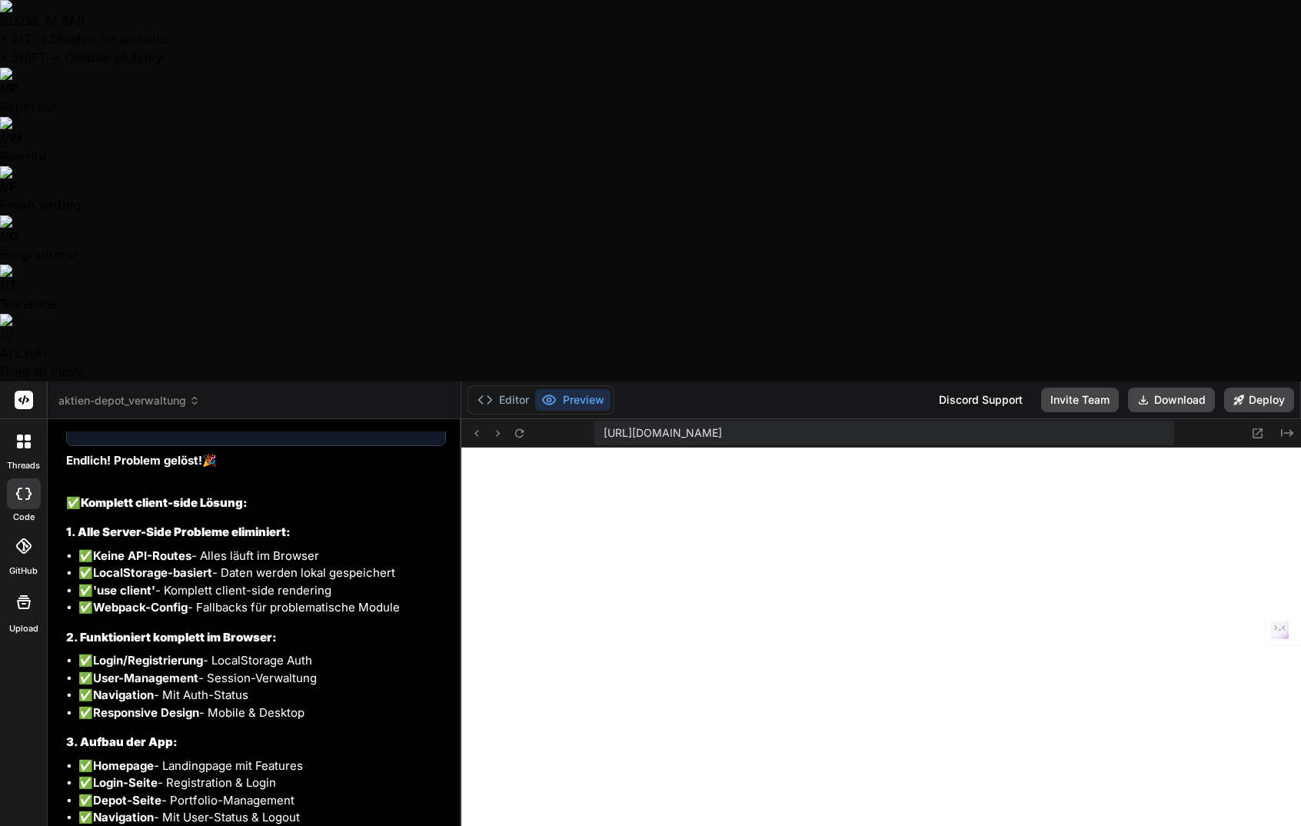
type textarea "x"
type textarea "Leider ist der Fehler "Interna"
type textarea "x"
type textarea "Leider ist der Fehler "Internal"
type textarea "x"
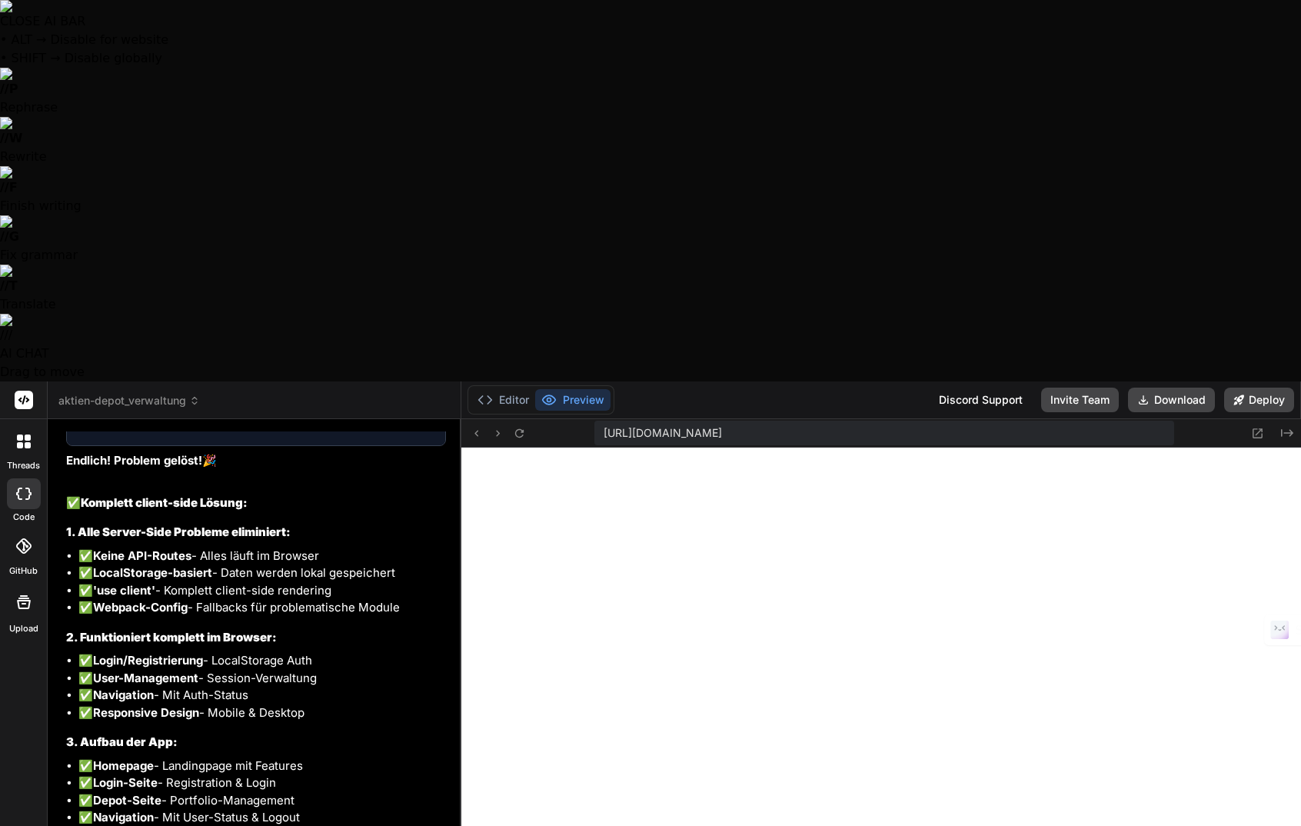
type textarea "Leider ist der Fehler "Internal"
type textarea "x"
type textarea "Leider ist der Fehler "Internal S"
type textarea "x"
type textarea "Leider ist der Fehler "Internal Se"
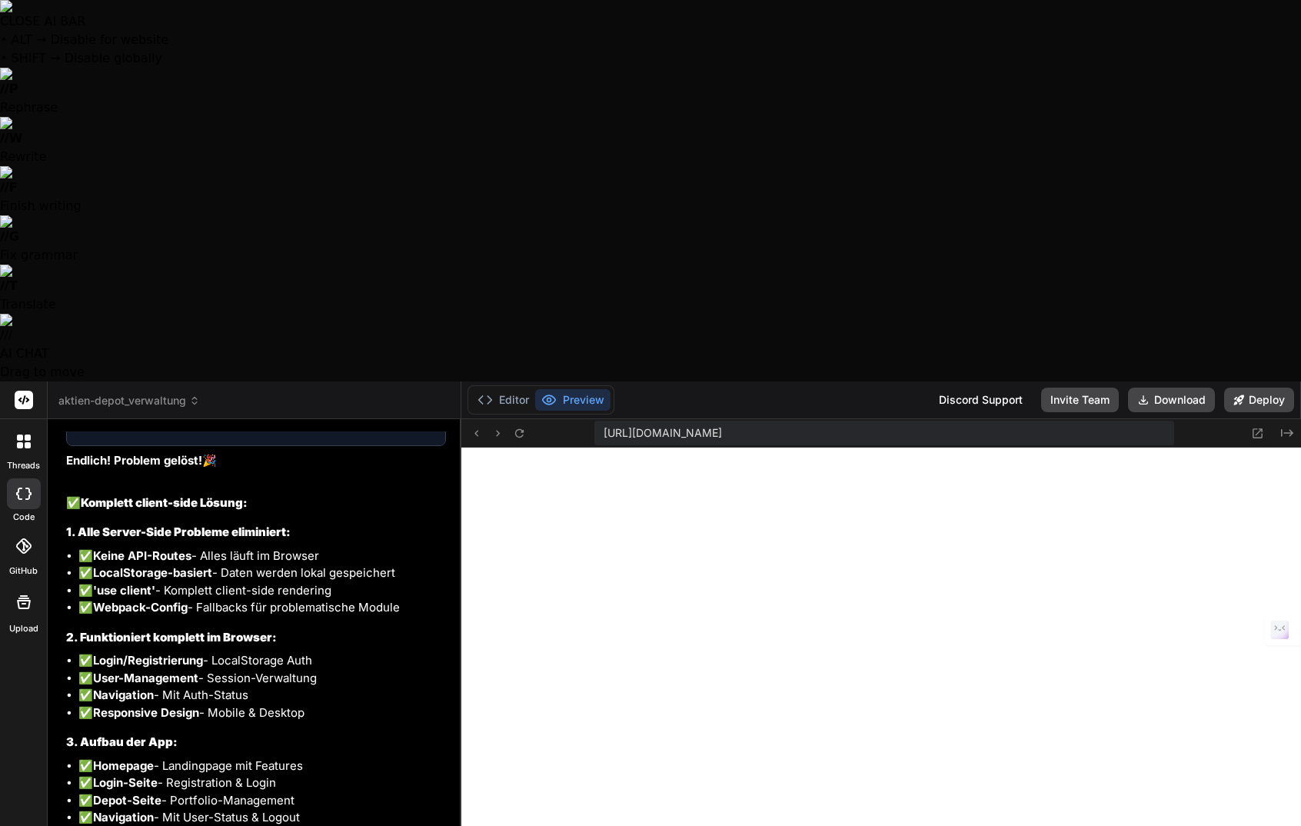
type textarea "x"
type textarea "Leider ist der Fehler "Internal Ser"
type textarea "x"
type textarea "Leider ist der Fehler "Internal Serv"
type textarea "x"
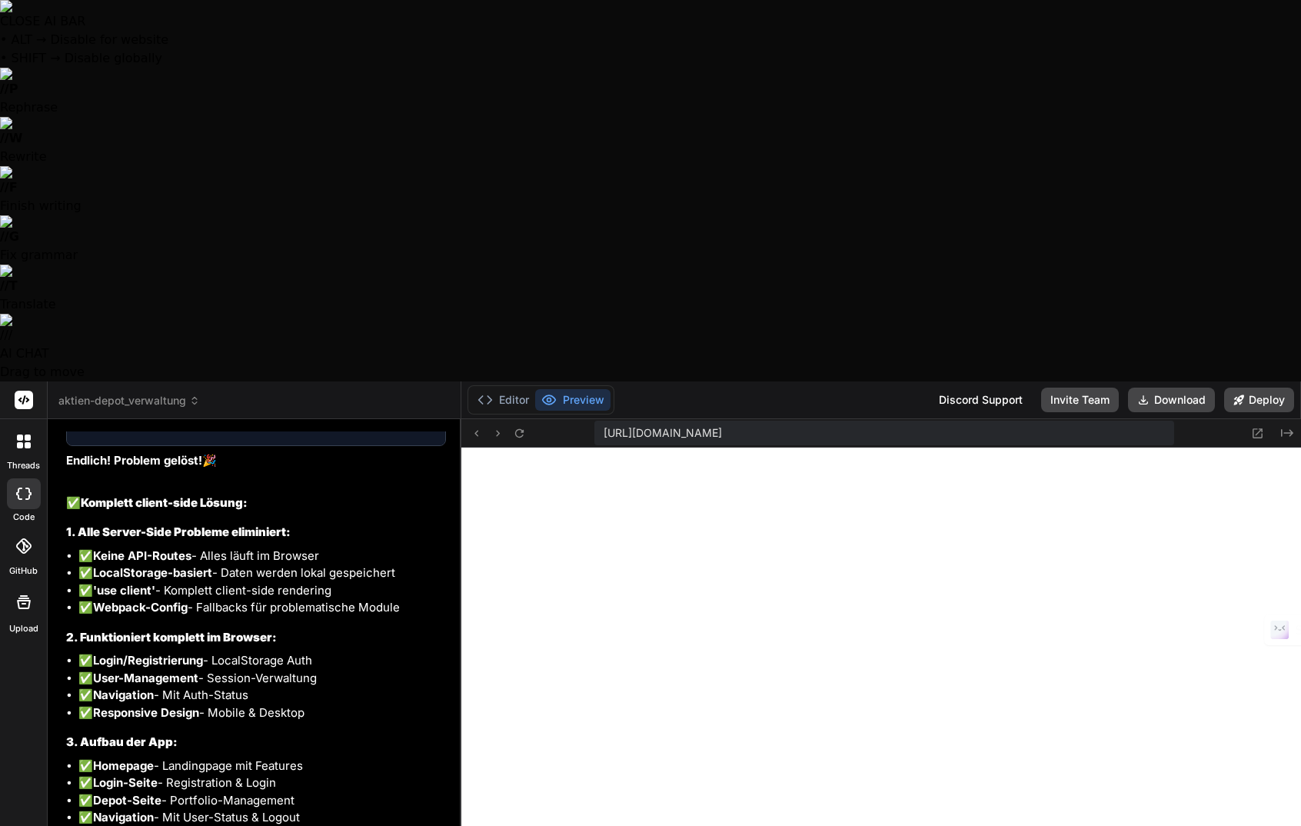
type textarea "Leider ist der Fehler "Internal Serve"
type textarea "x"
type textarea "Leider ist der Fehler "Internal Server"
type textarea "x"
type textarea "Leider ist der Fehler "Internal Server"
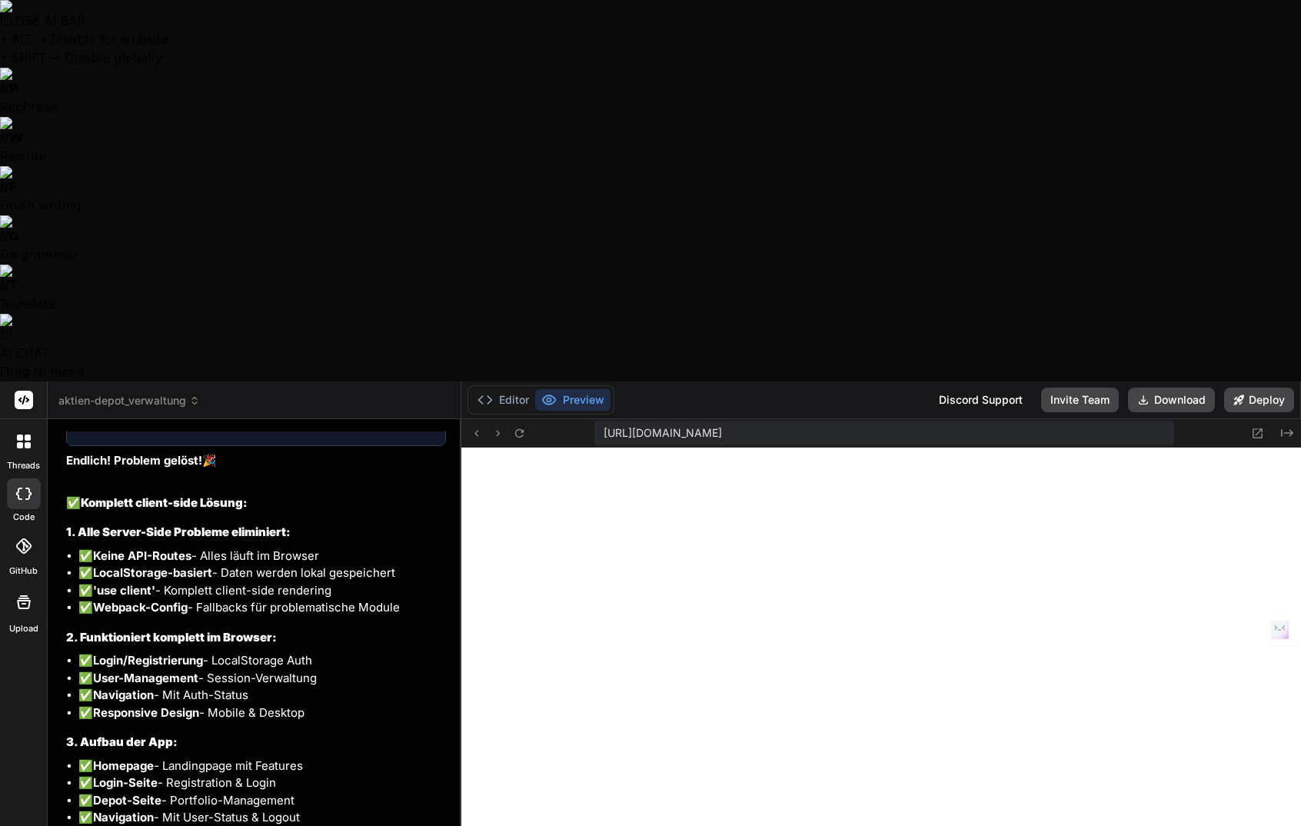
type textarea "x"
type textarea "Leider ist der Fehler "Internal Server E"
type textarea "x"
type textarea "Leider ist der Fehler "Internal Server Er"
type textarea "x"
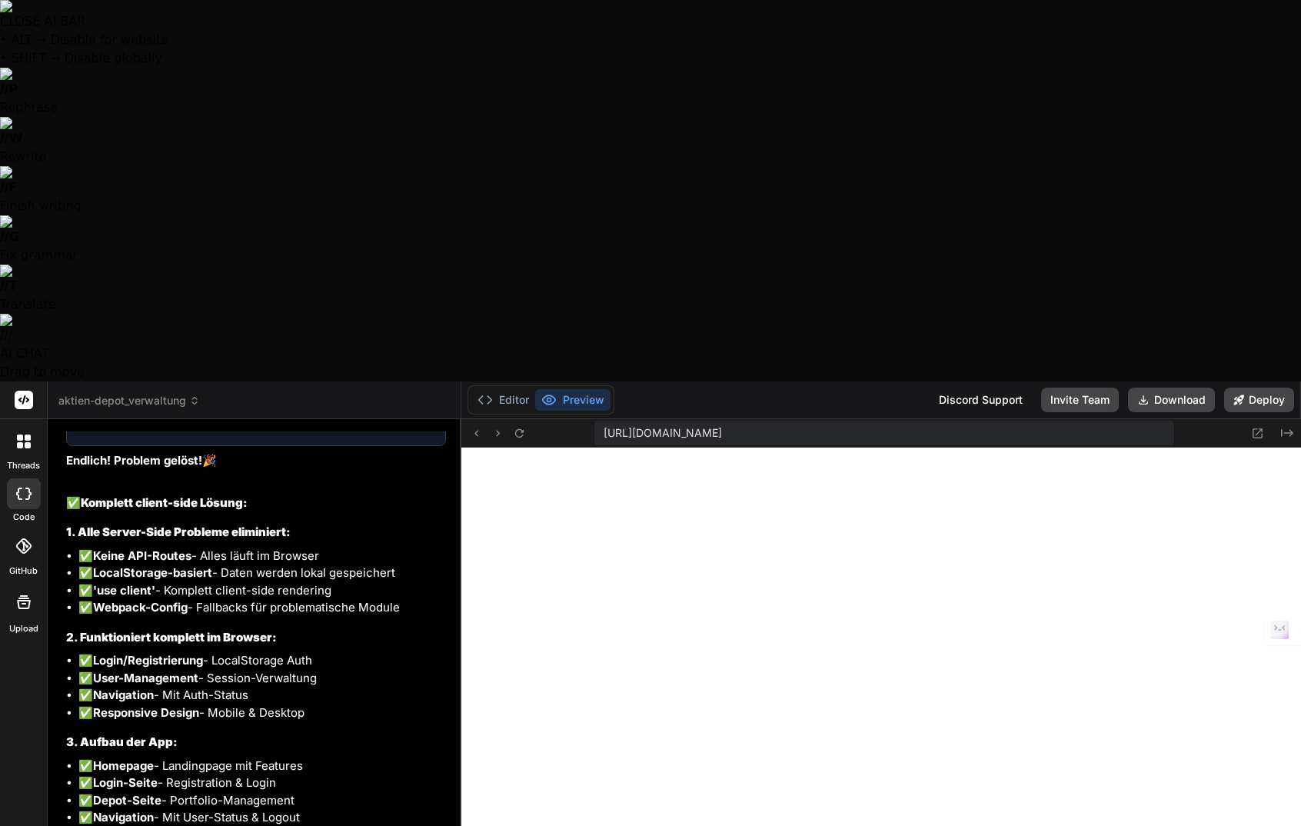
type textarea "Leider ist der Fehler "Internal Server Err"
type textarea "x"
type textarea "Leider ist der Fehler "Internal Server Erro"
type textarea "x"
type textarea "Leider ist der Fehler "Internal Server Error"
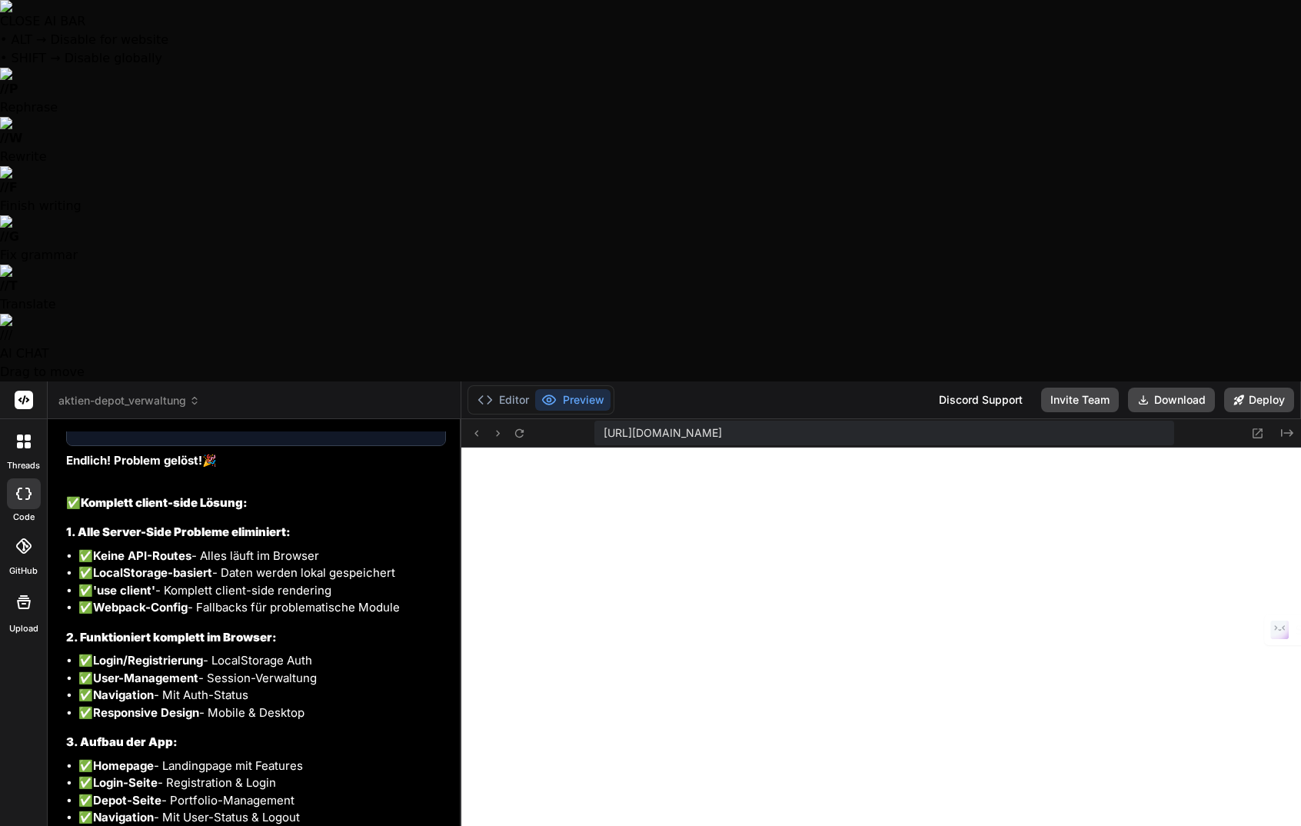
type textarea "x"
type textarea "Leider ist der Fehler "Internal Server Error""
type textarea "x"
type textarea "Leider ist der Fehler "Internal Server Error""
type textarea "x"
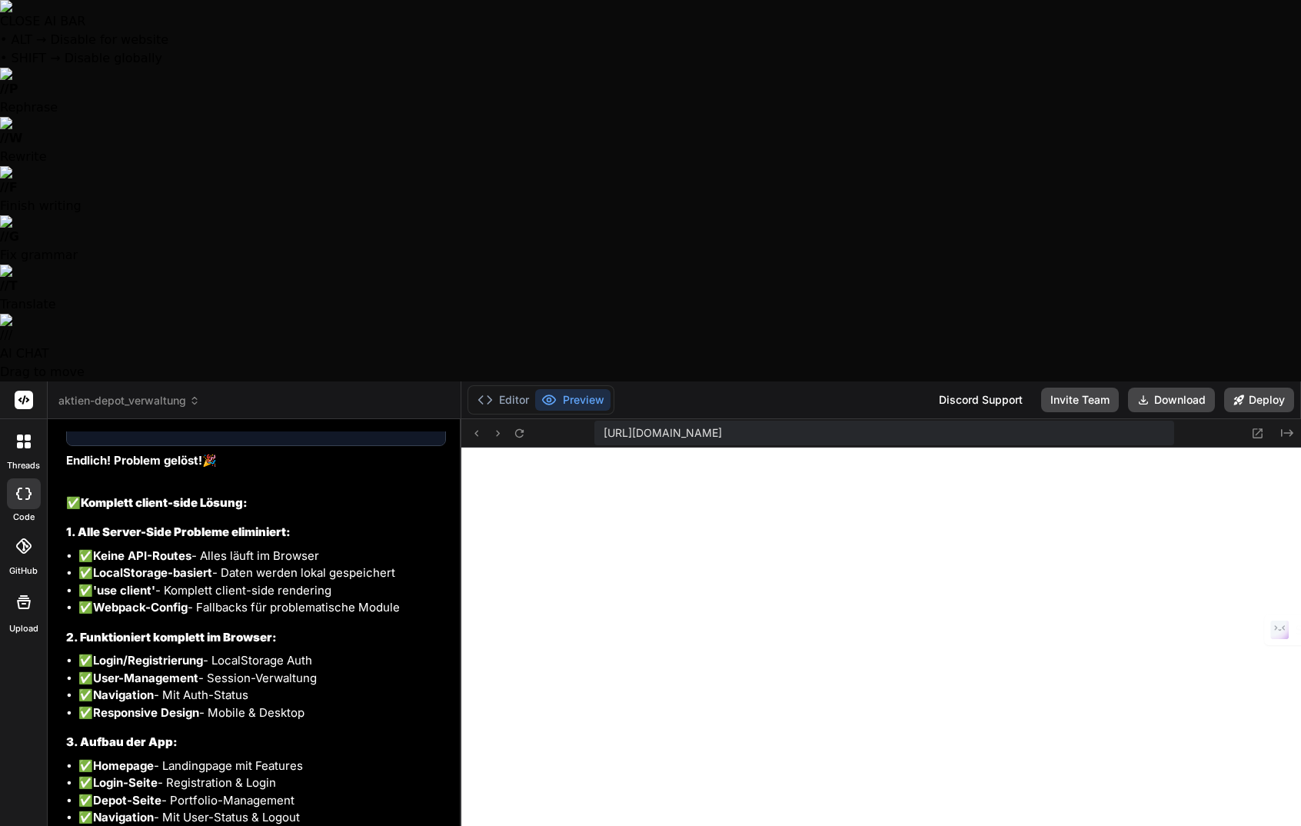
type textarea "Leider ist der Fehler "Internal Server Error" n"
type textarea "x"
type textarea "Leider ist der Fehler "Internal Server Error" no"
type textarea "x"
type textarea "Leider ist der Fehler "Internal Server Error" noc"
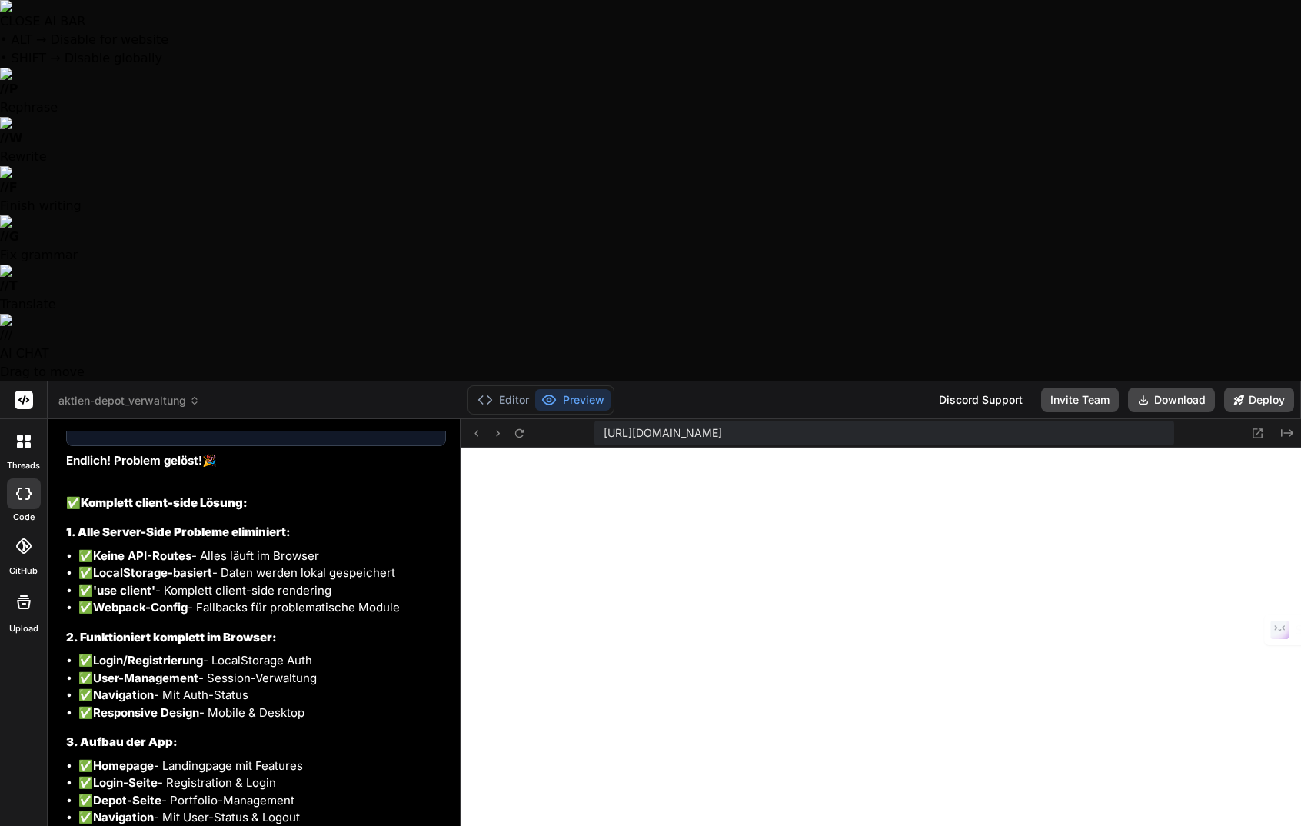
type textarea "x"
type textarea "Leider ist der Fehler "Internal Server Error" nocj"
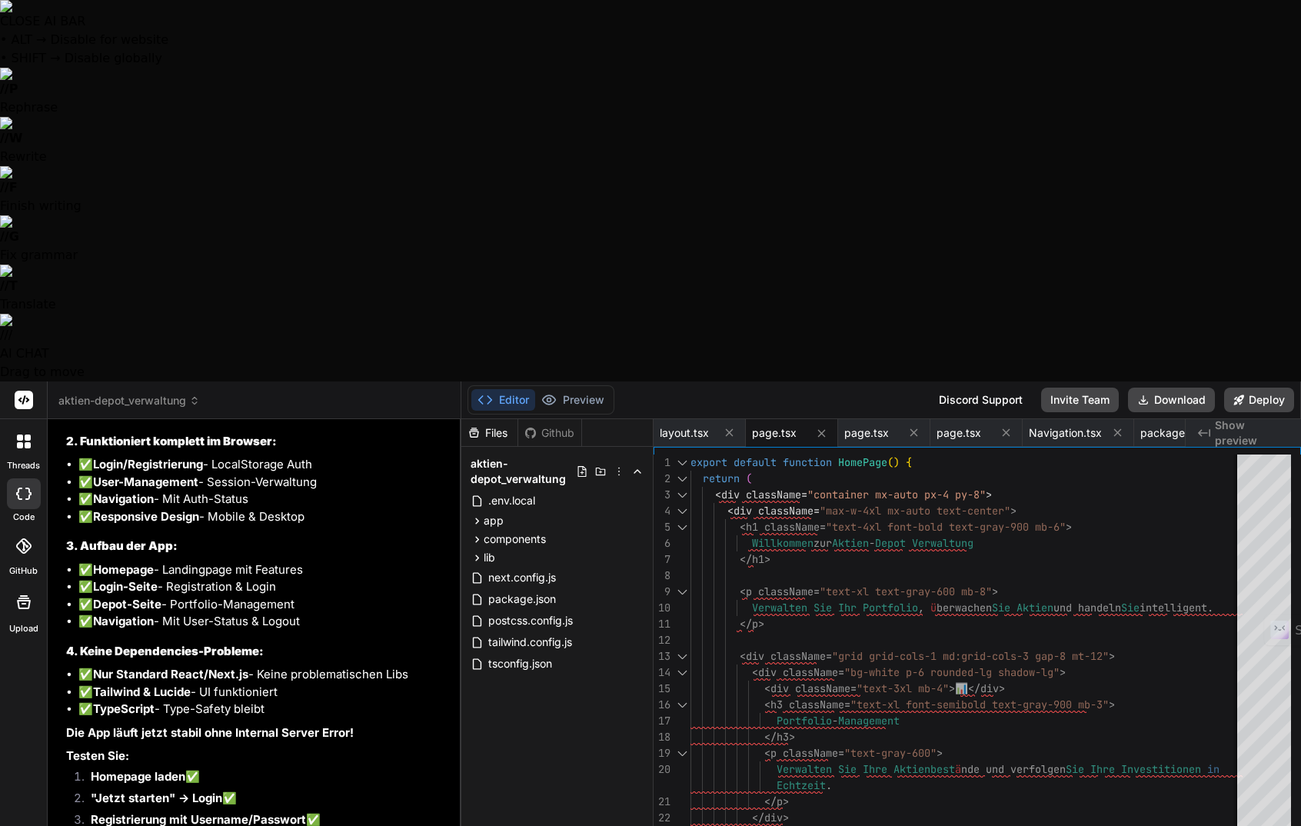
scroll to position [9329, 0]
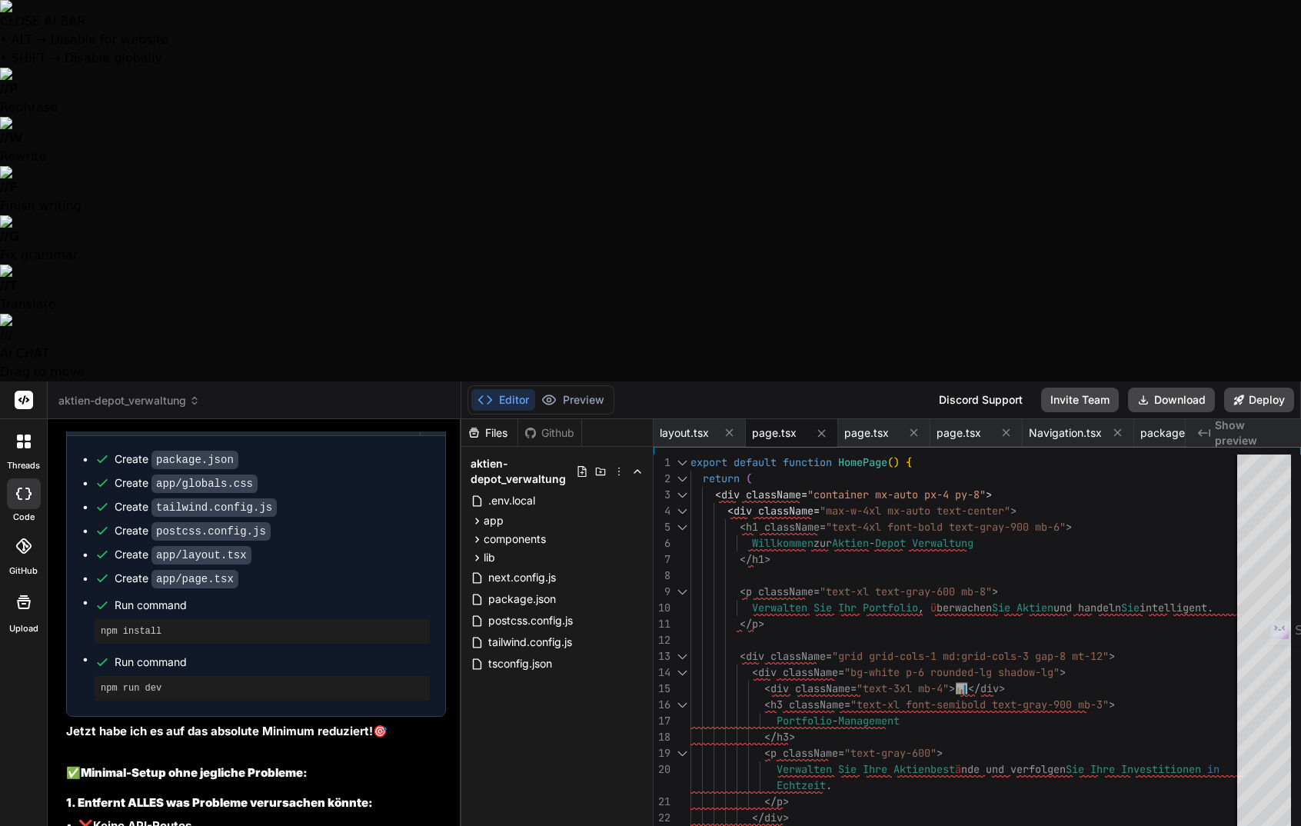
scroll to position [7409, 0]
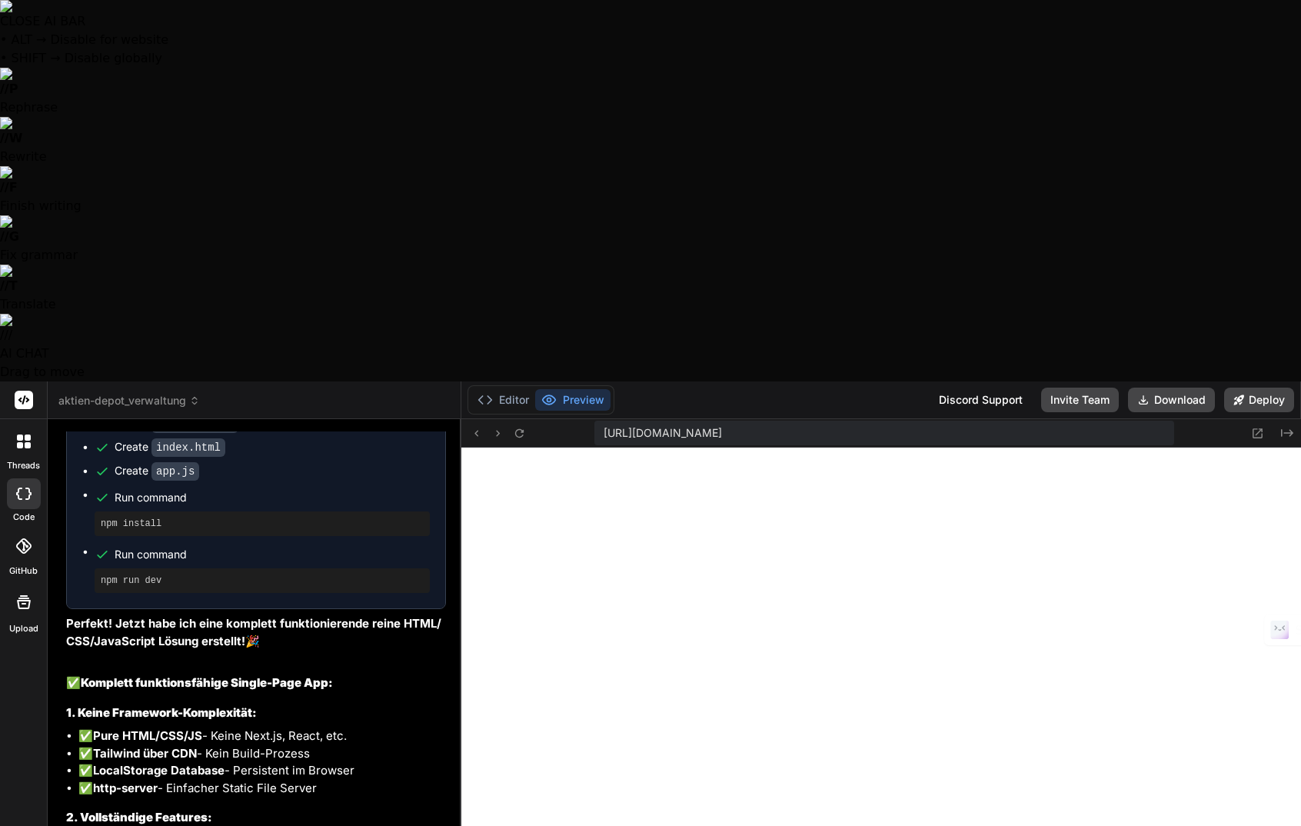
scroll to position [8560, 0]
